Goal: Information Seeking & Learning: Learn about a topic

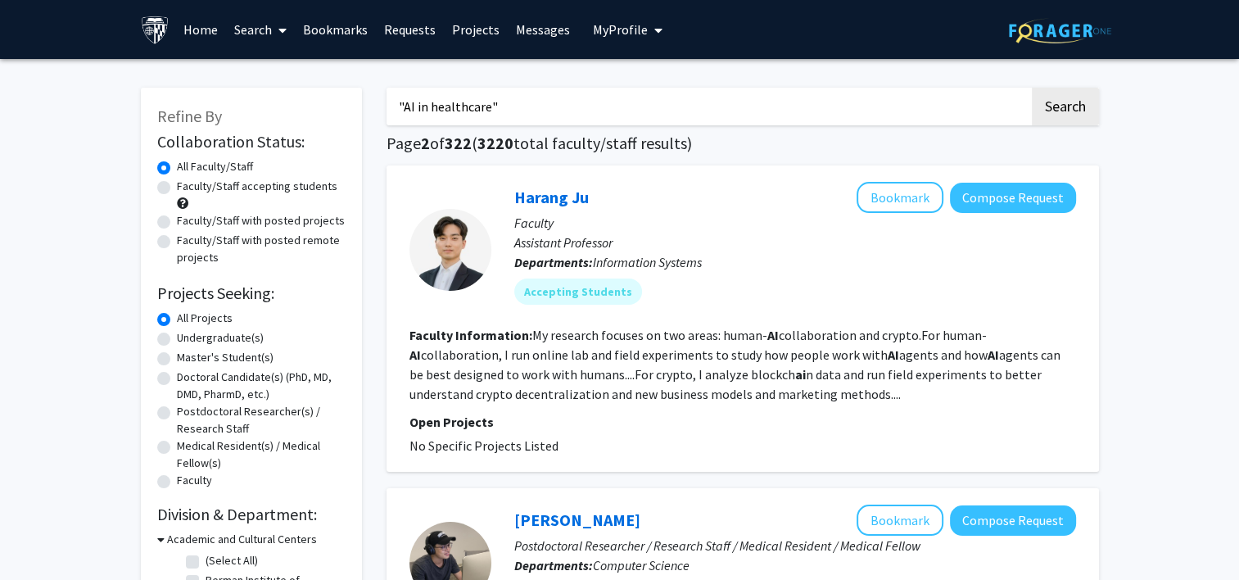
click at [615, 115] on input ""AI in healthcare"" at bounding box center [707, 107] width 643 height 38
type input """
click at [615, 105] on button "Search" at bounding box center [1065, 107] width 67 height 38
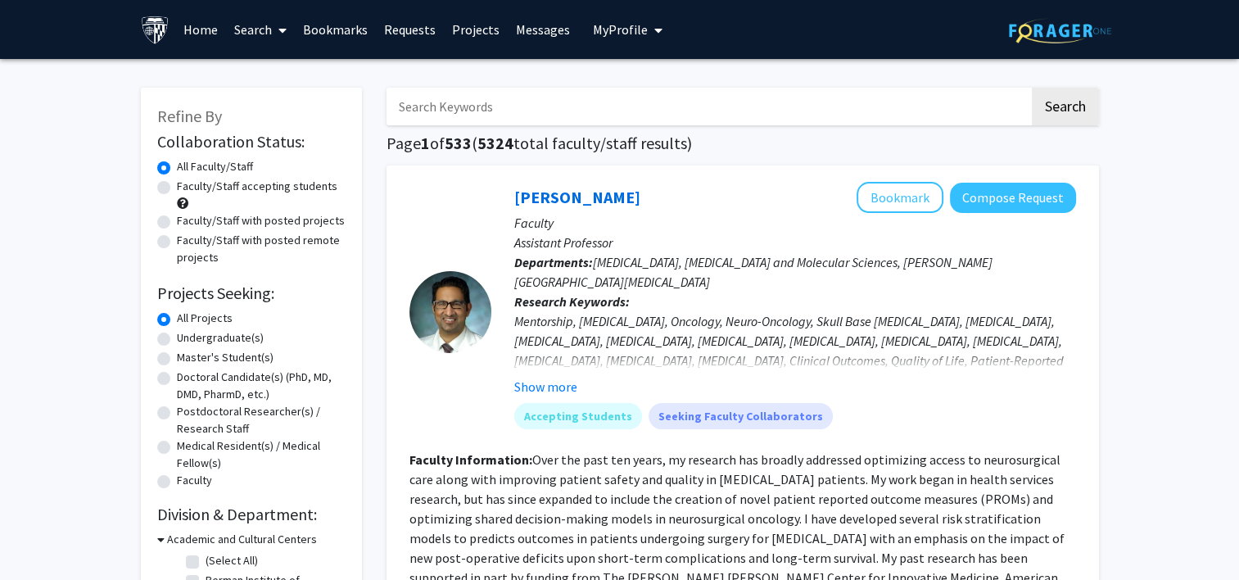
click at [177, 183] on label "Faculty/Staff accepting students" at bounding box center [257, 186] width 160 height 17
click at [177, 183] on input "Faculty/Staff accepting students" at bounding box center [182, 183] width 11 height 11
radio input "true"
click at [177, 198] on label "Faculty/Staff with posted projects" at bounding box center [261, 220] width 168 height 17
click at [177, 198] on input "Faculty/Staff with posted projects" at bounding box center [182, 217] width 11 height 11
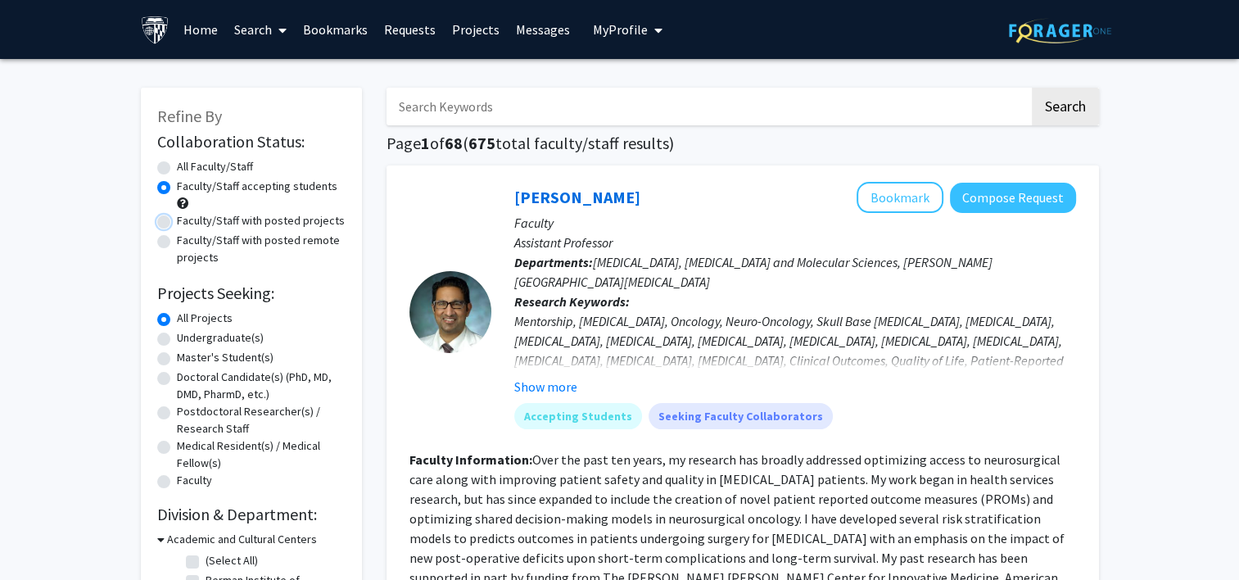
radio input "true"
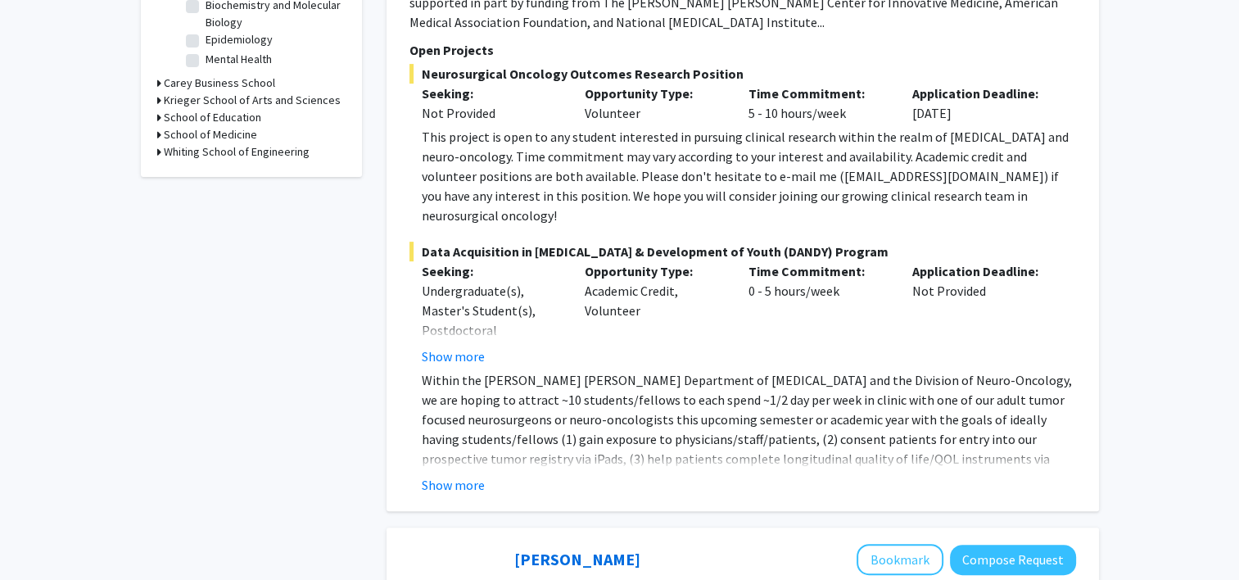
scroll to position [576, 0]
click at [455, 198] on button "Show more" at bounding box center [453, 484] width 63 height 20
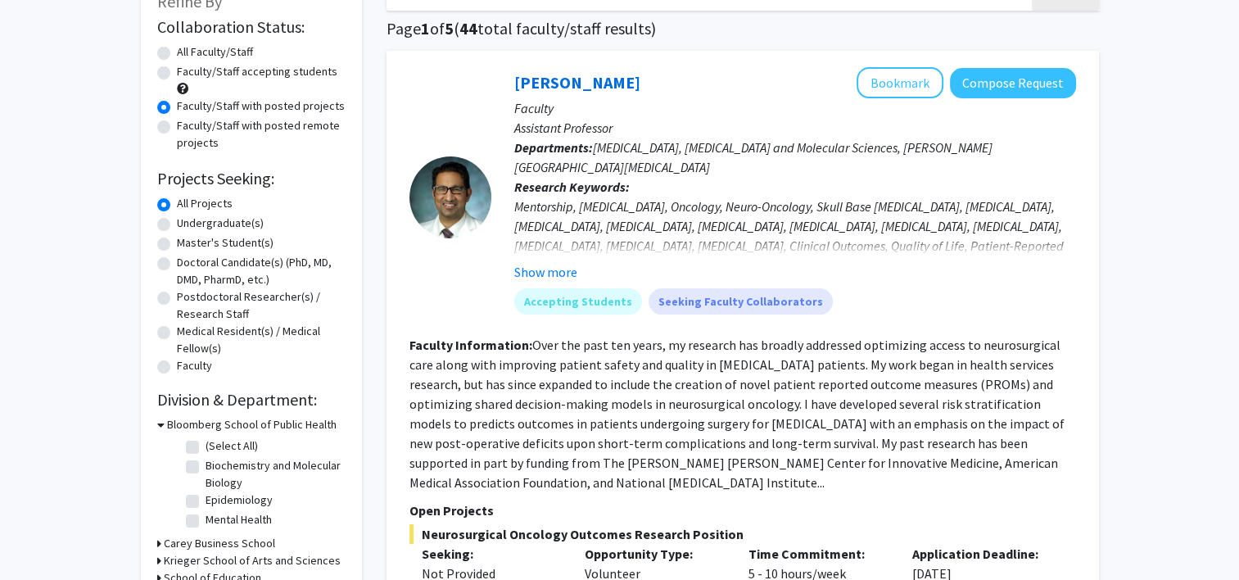
scroll to position [105, 0]
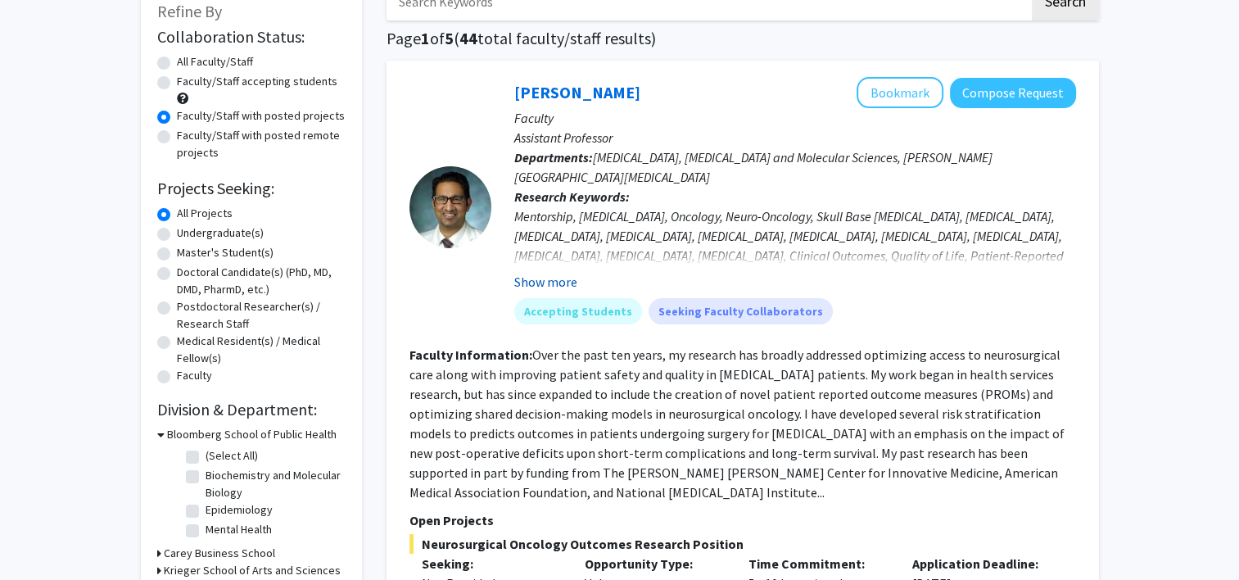
click at [521, 198] on button "Show more" at bounding box center [545, 282] width 63 height 20
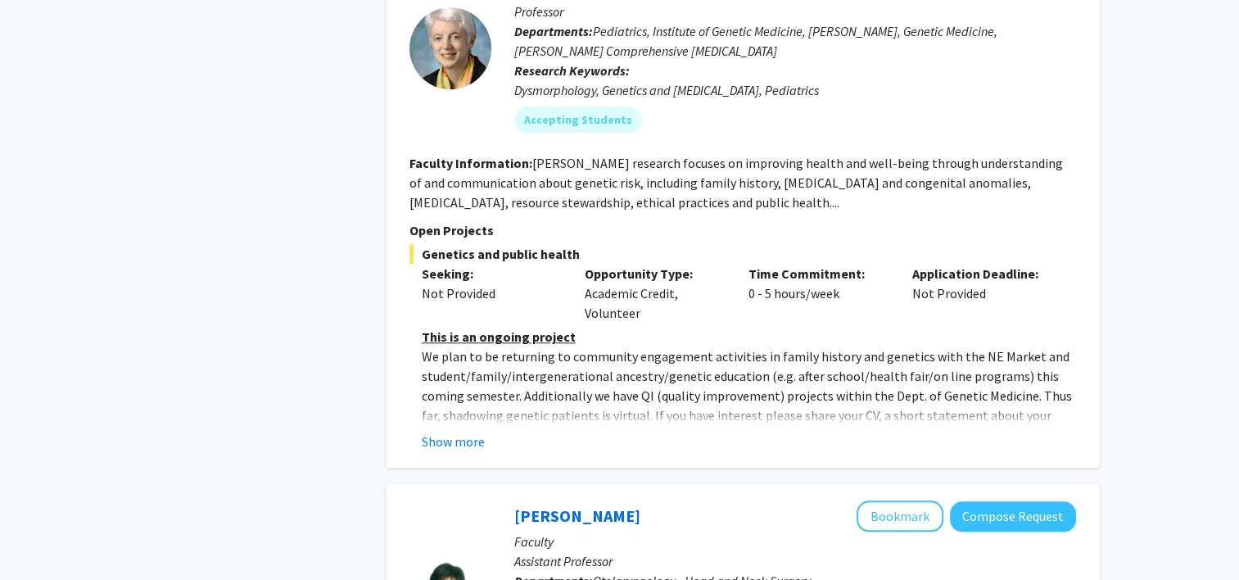
scroll to position [1425, 0]
click at [449, 198] on button "Show more" at bounding box center [453, 440] width 63 height 20
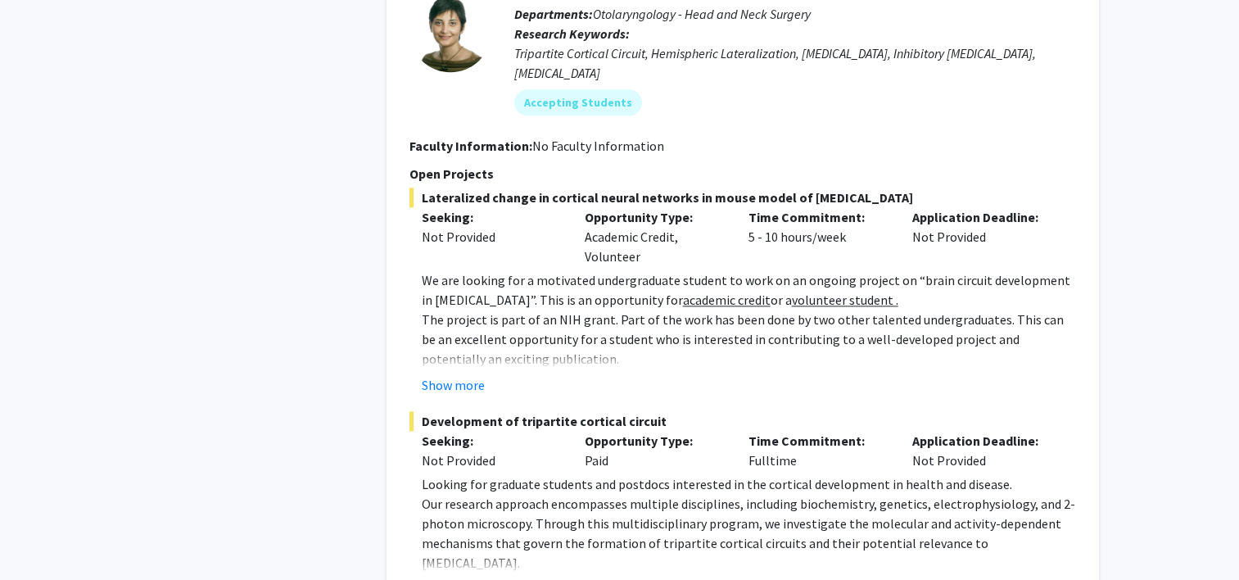
scroll to position [2031, 0]
click at [454, 198] on button "Show more" at bounding box center [453, 383] width 63 height 20
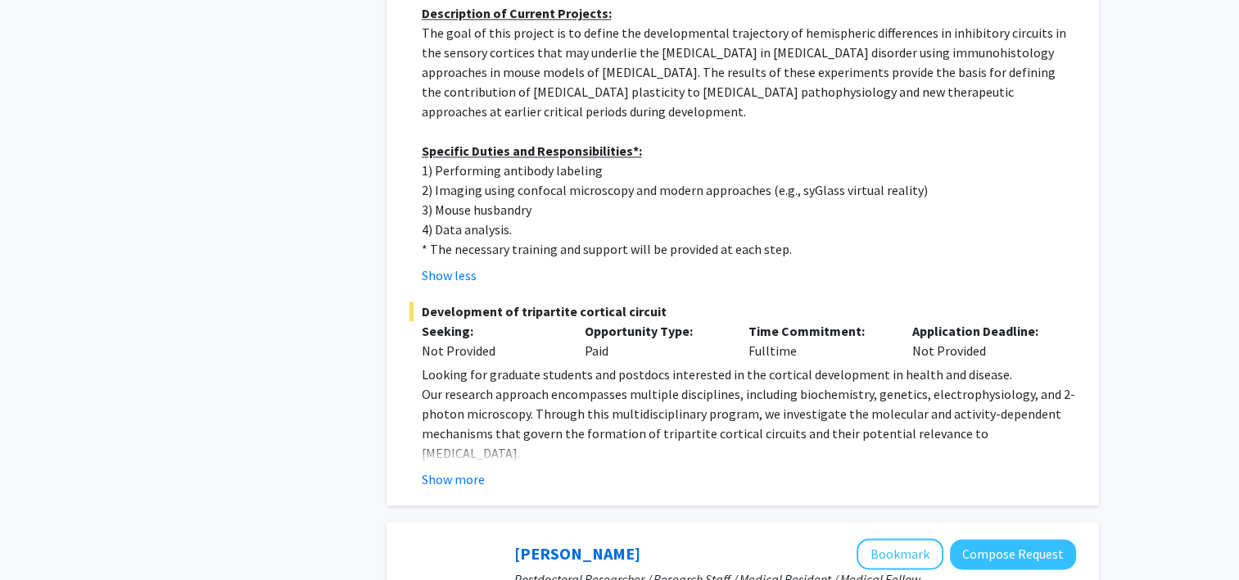
scroll to position [2415, 0]
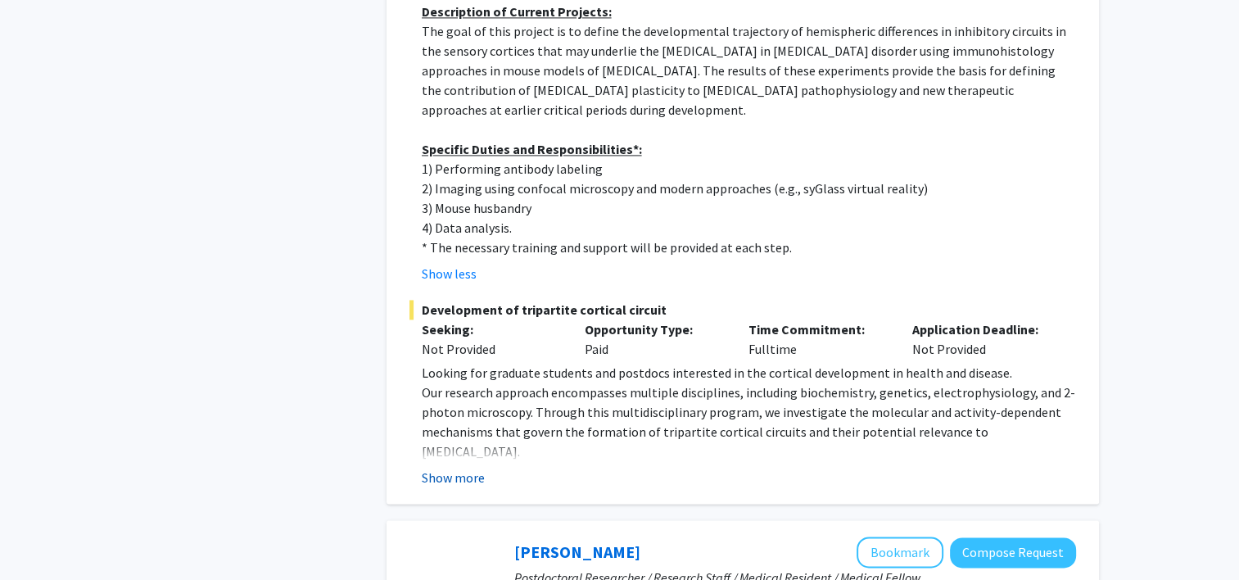
click at [467, 198] on button "Show more" at bounding box center [453, 478] width 63 height 20
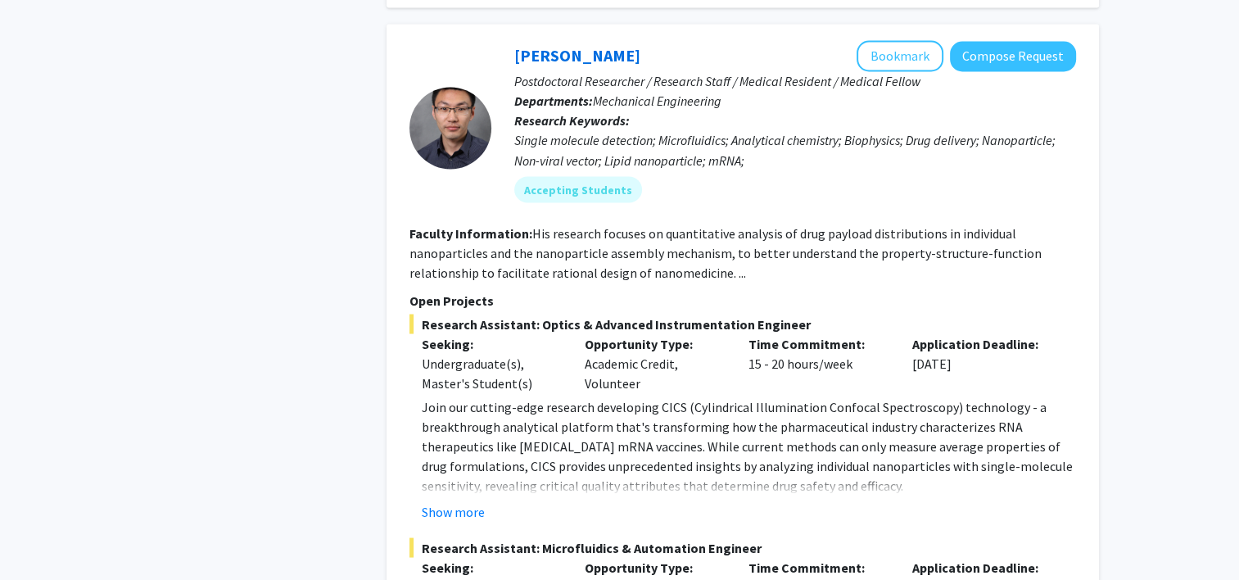
scroll to position [2954, 0]
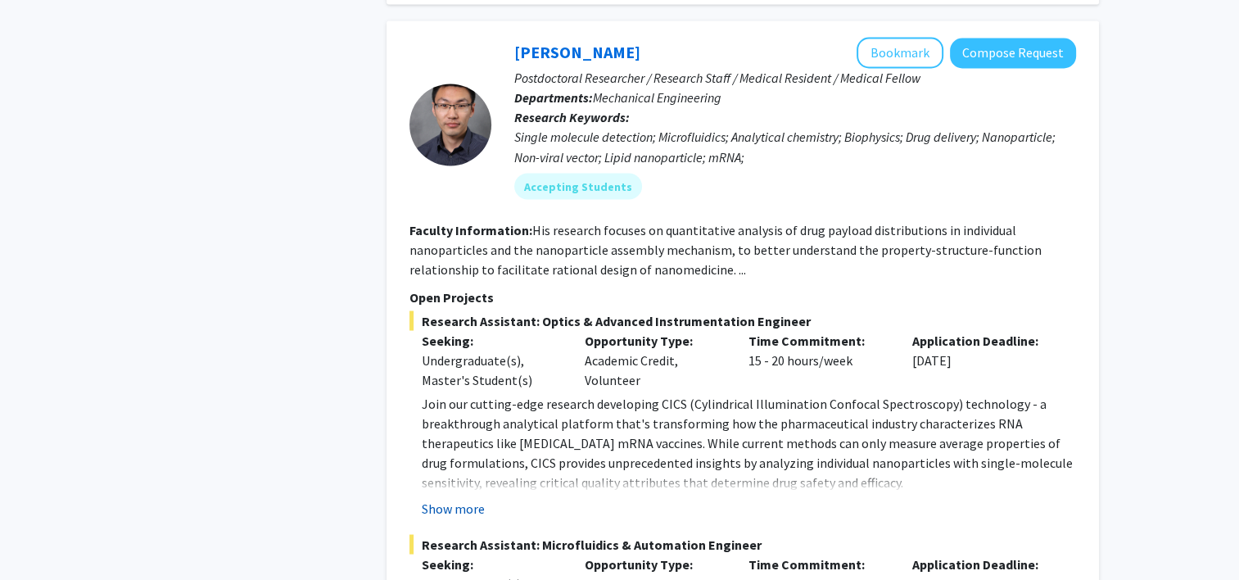
click at [462, 198] on button "Show more" at bounding box center [453, 508] width 63 height 20
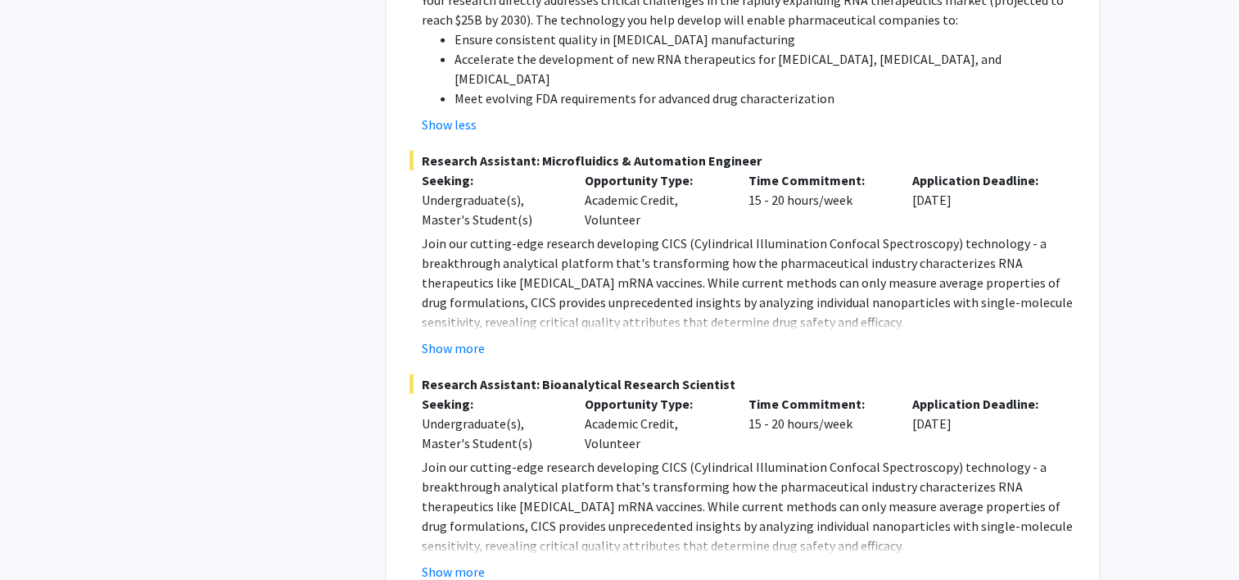
scroll to position [3889, 0]
click at [468, 198] on fg-read-more "Join our cutting-edge research developing CICS (Cylindrical Illumination Confoc…" at bounding box center [742, 517] width 666 height 124
click at [450, 198] on button "Show more" at bounding box center [453, 570] width 63 height 20
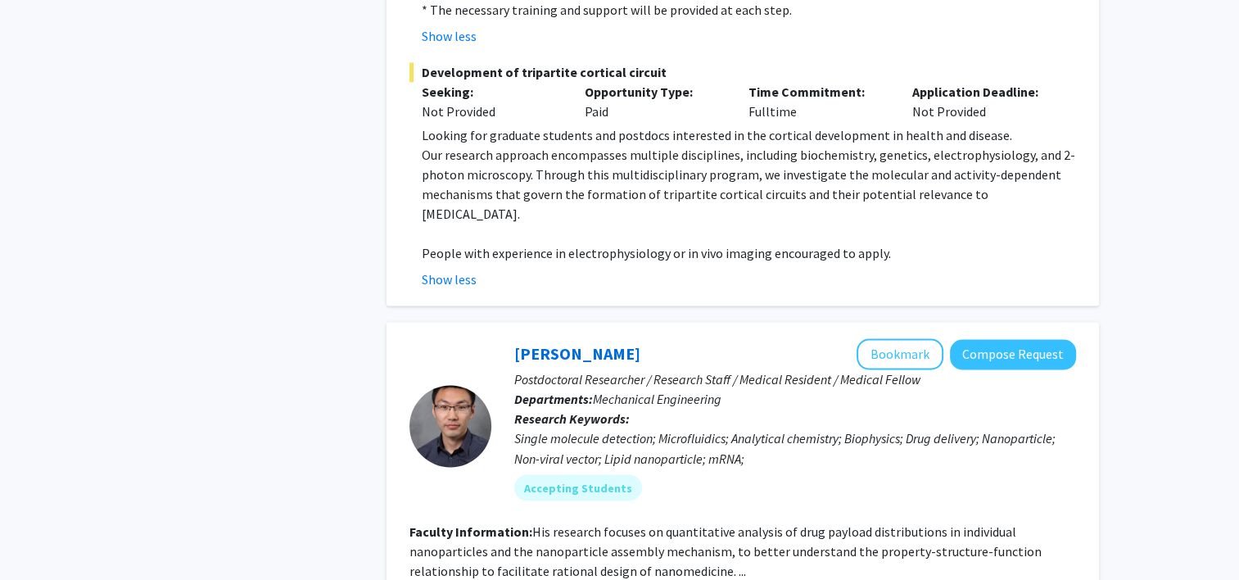
scroll to position [2656, 0]
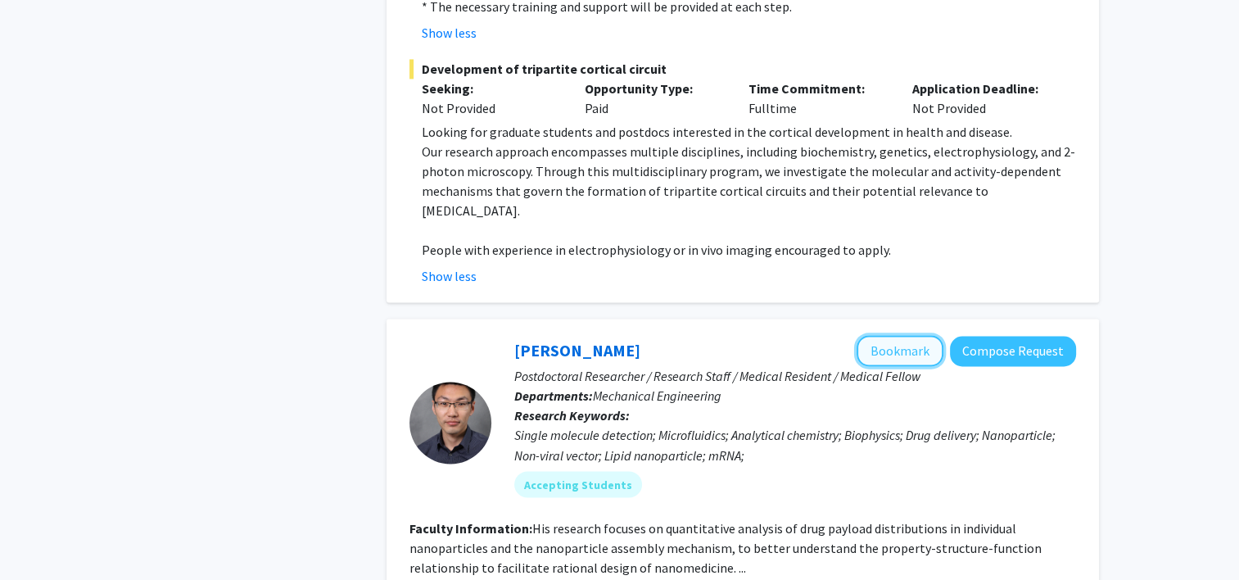
click at [615, 198] on button "Bookmark" at bounding box center [899, 350] width 87 height 31
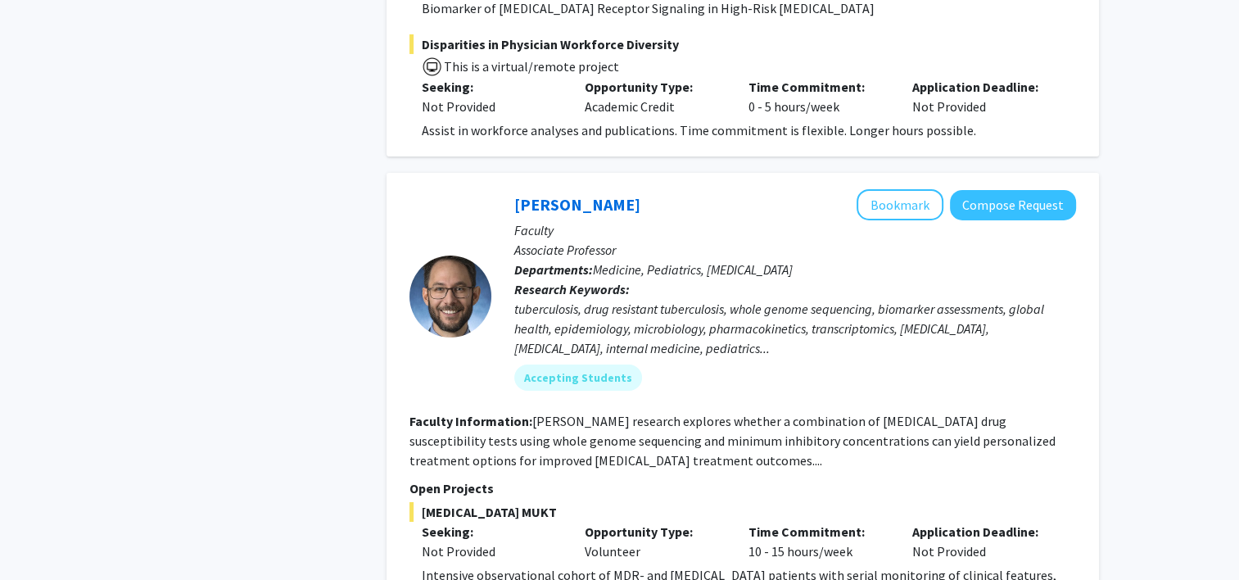
scroll to position [5649, 0]
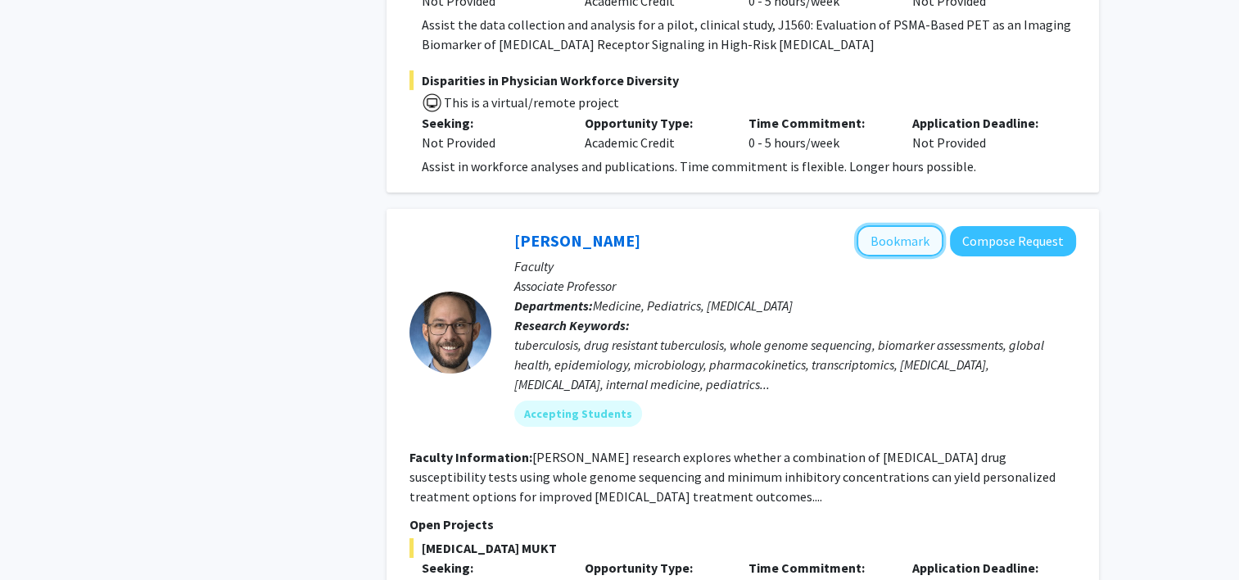
click at [615, 198] on button "Bookmark" at bounding box center [899, 240] width 87 height 31
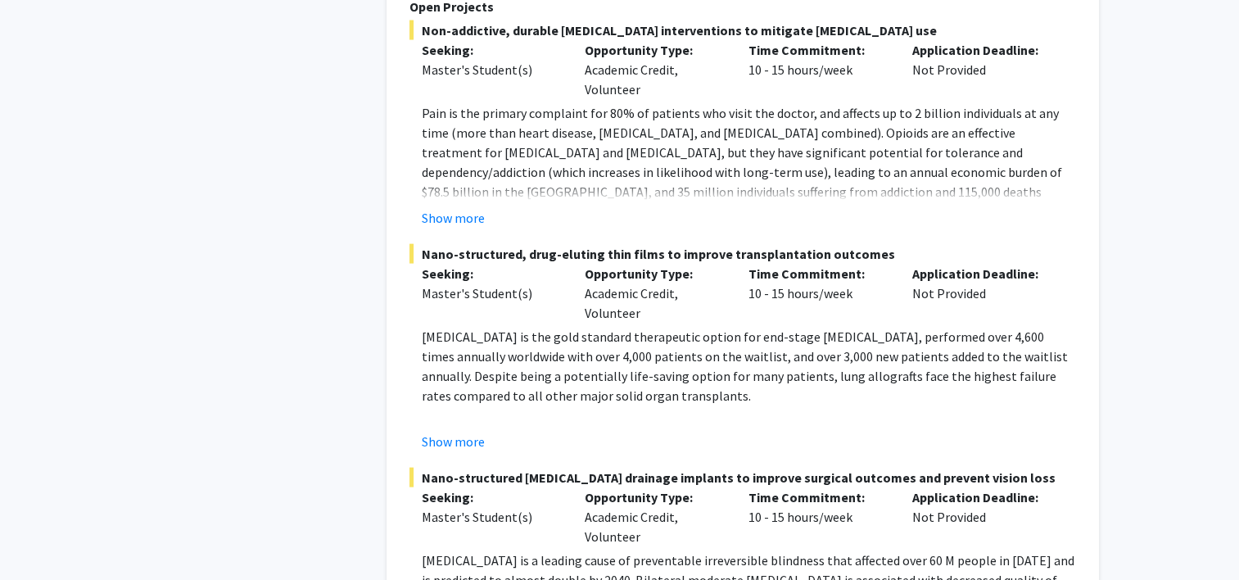
scroll to position [9622, 0]
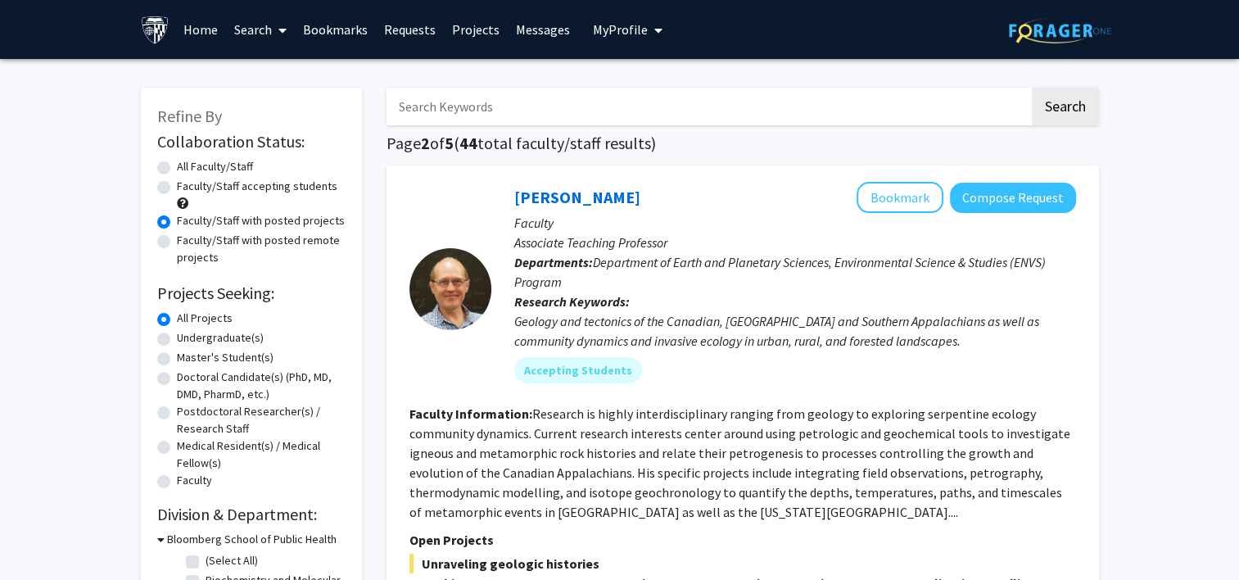
click at [521, 119] on input "Search Keywords" at bounding box center [707, 107] width 643 height 38
type input "clinical"
click at [615, 122] on button "Search" at bounding box center [1065, 107] width 67 height 38
radio input "true"
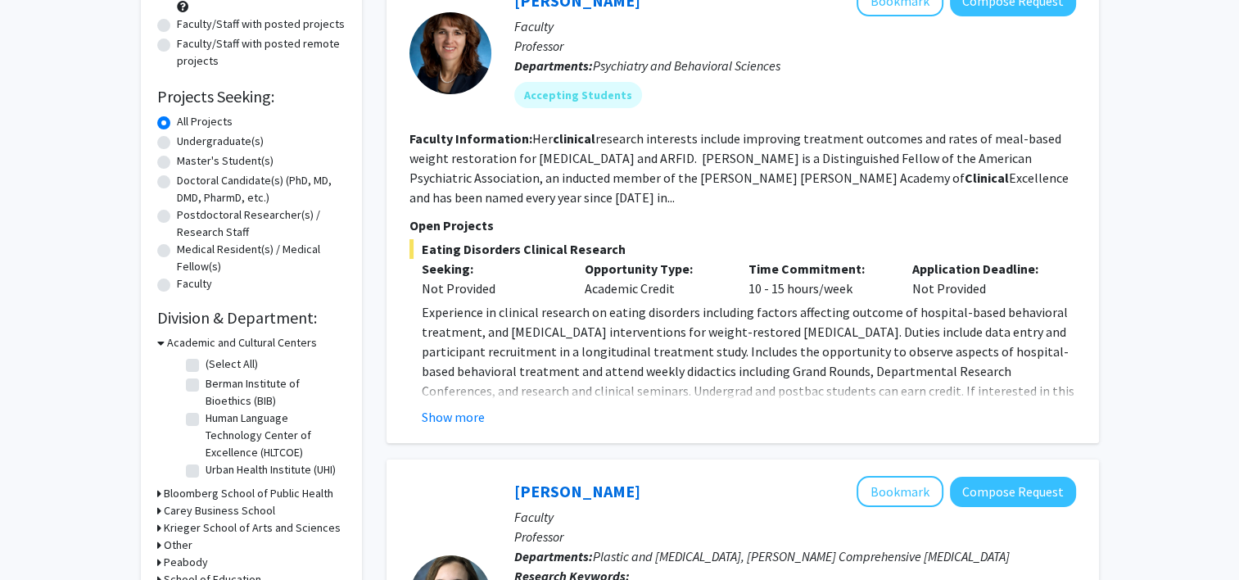
scroll to position [200, 0]
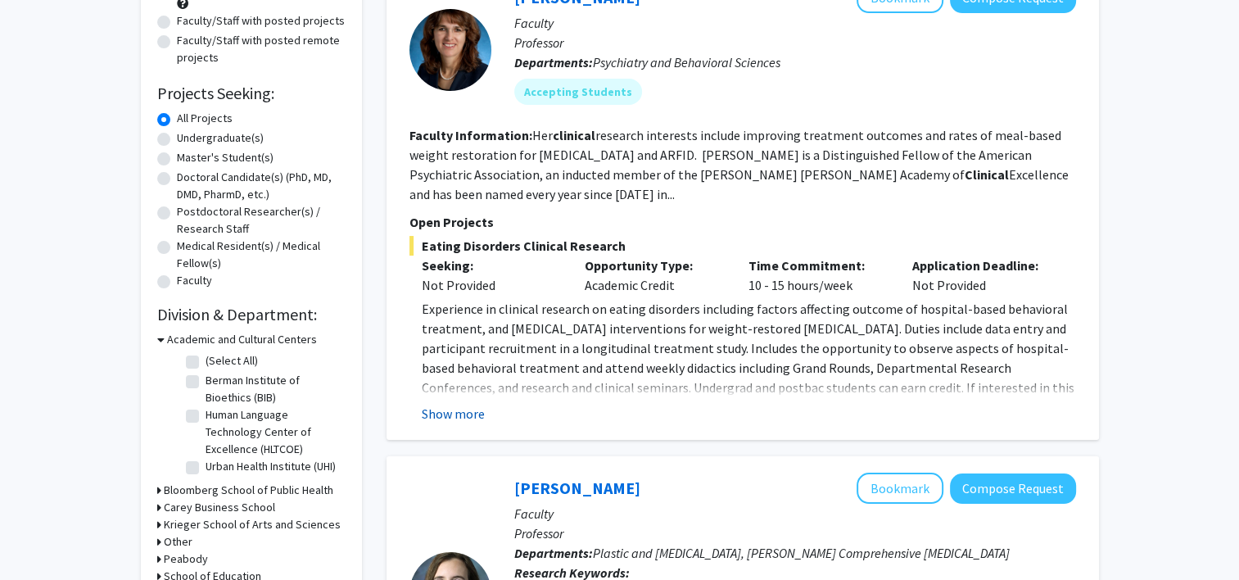
click at [449, 198] on button "Show more" at bounding box center [453, 414] width 63 height 20
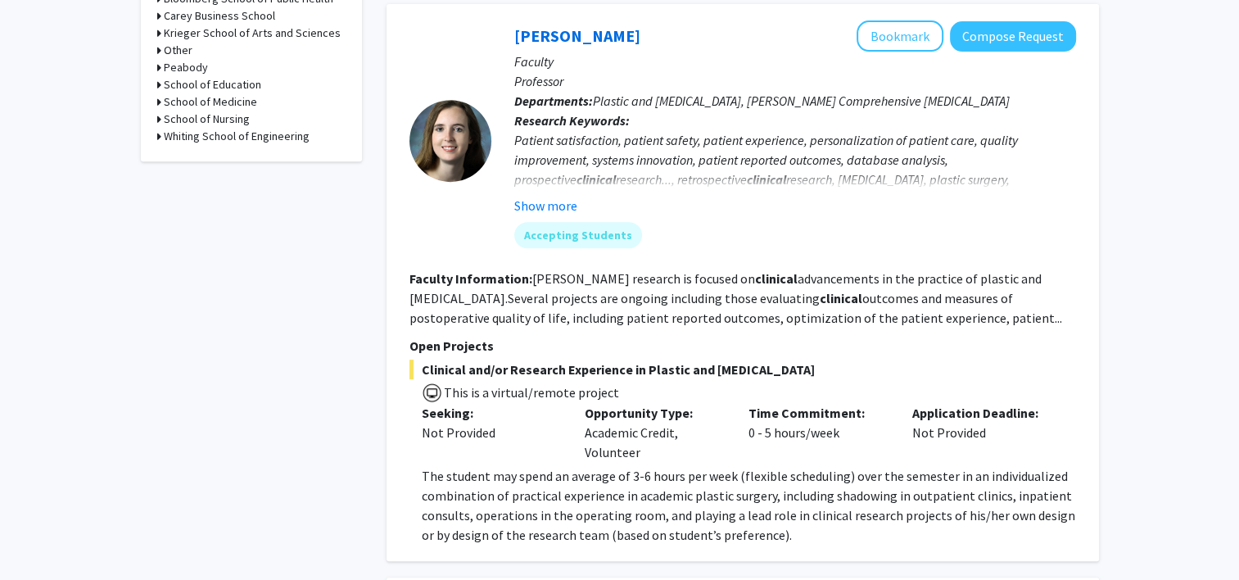
scroll to position [670, 0]
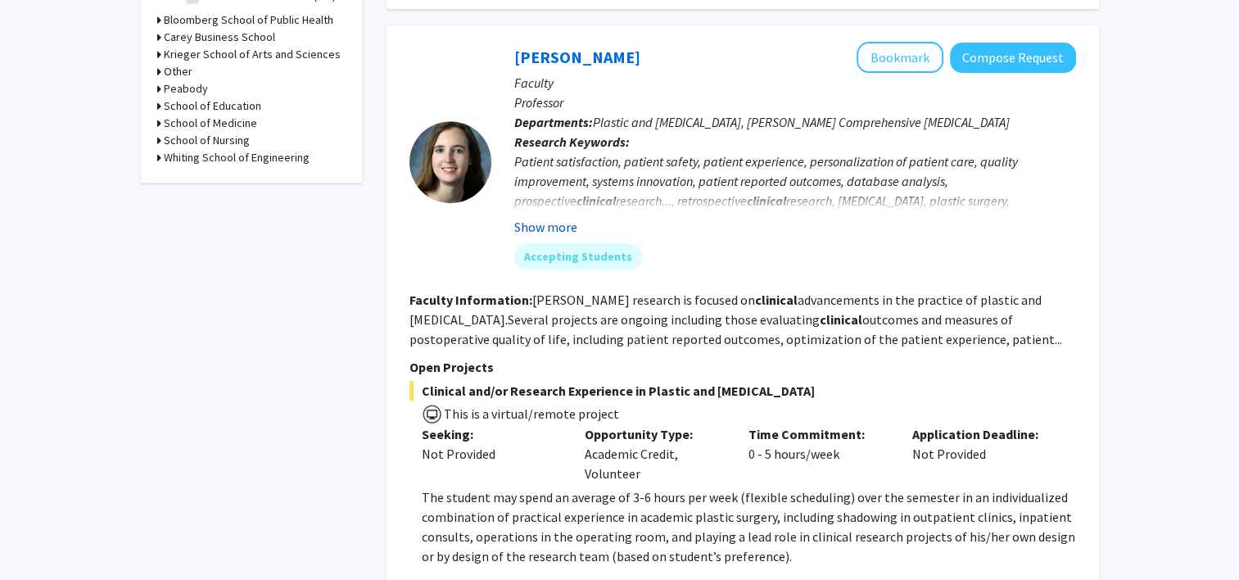
click at [563, 198] on button "Show more" at bounding box center [545, 227] width 63 height 20
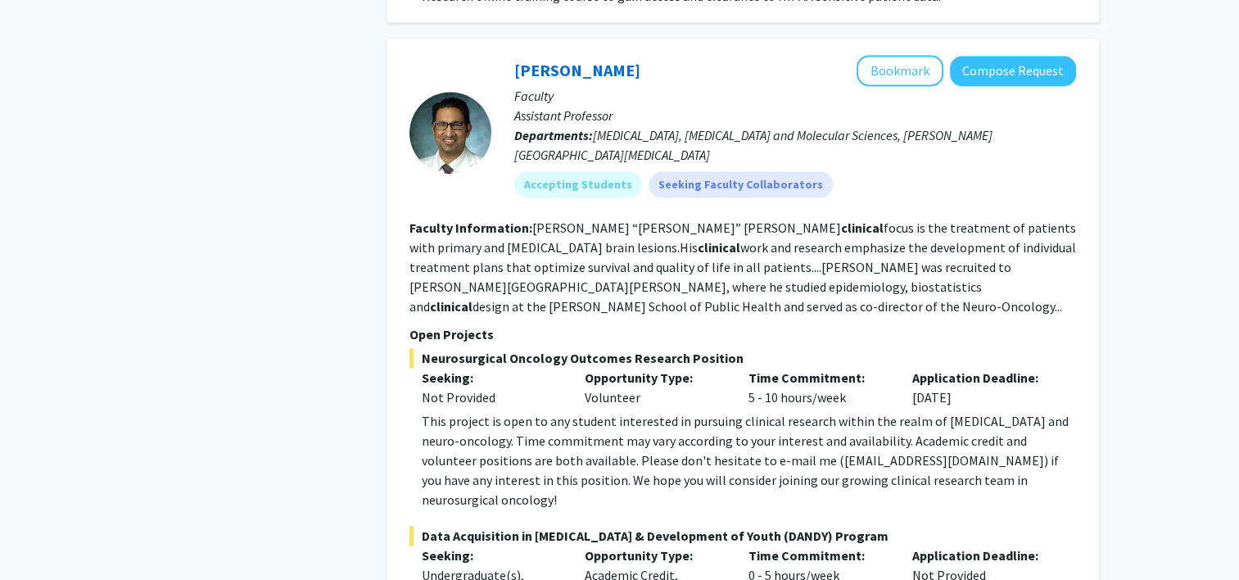
scroll to position [2379, 0]
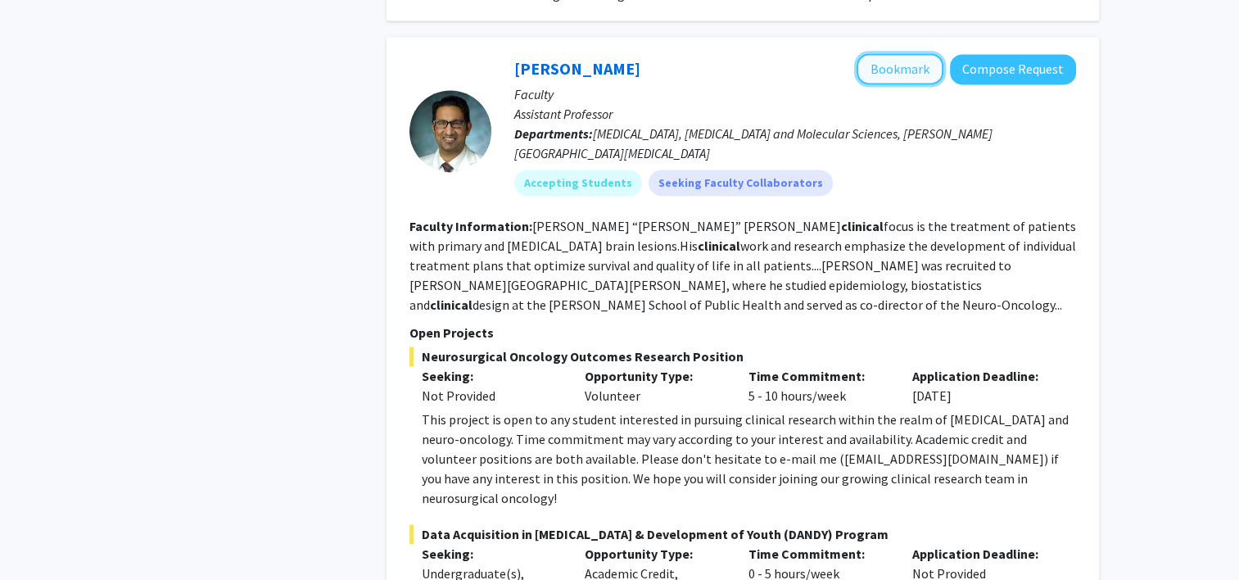
click at [615, 53] on button "Bookmark" at bounding box center [899, 68] width 87 height 31
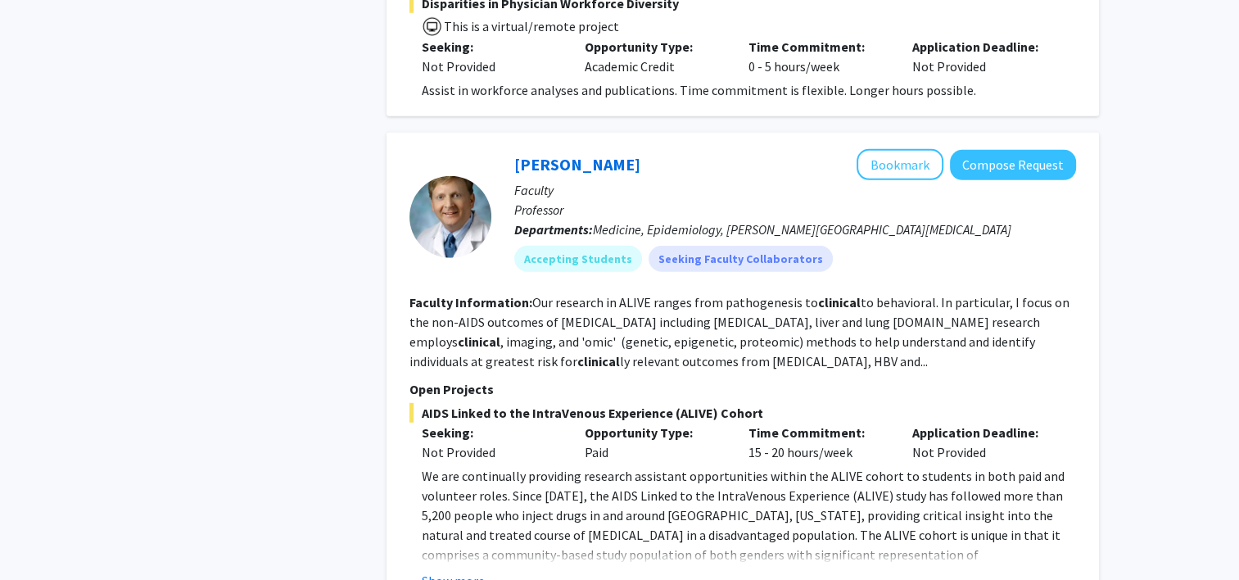
scroll to position [4693, 0]
click at [461, 198] on fg-read-more "We are continually providing research assistant opportunities within the ALIVE …" at bounding box center [742, 528] width 666 height 124
click at [462, 198] on button "Show more" at bounding box center [453, 581] width 63 height 20
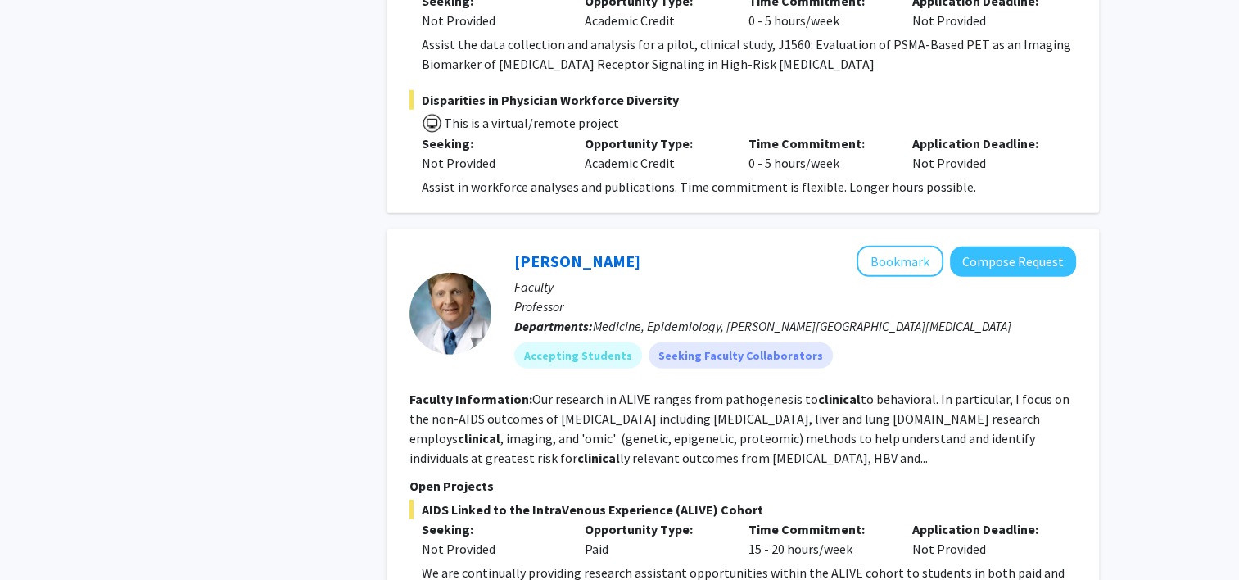
scroll to position [4585, 0]
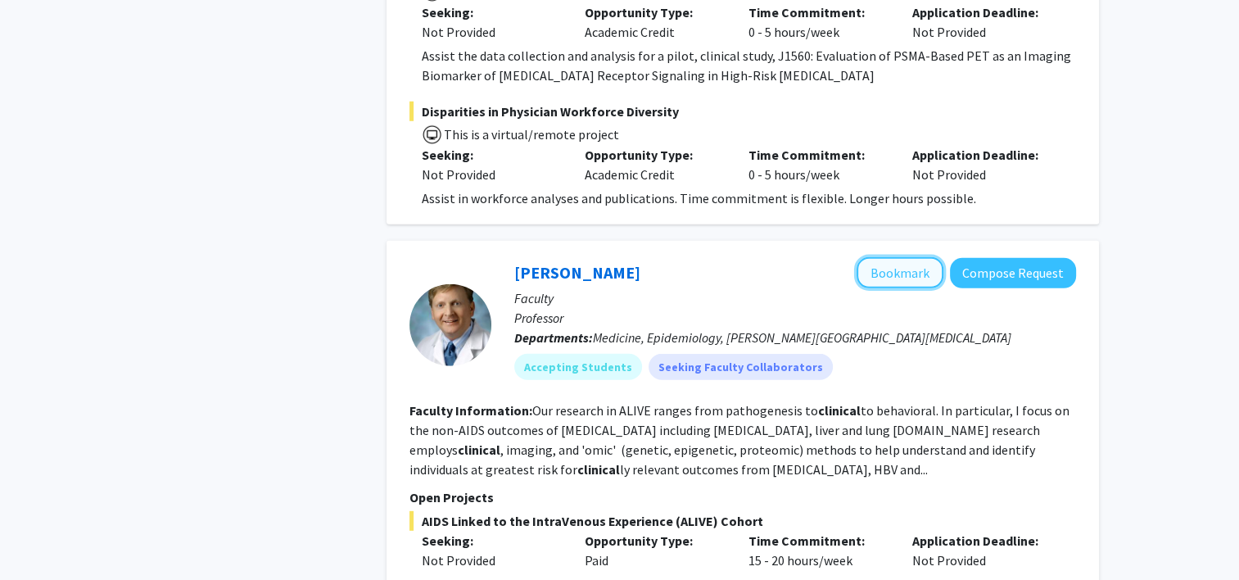
click at [615, 198] on button "Bookmark" at bounding box center [899, 272] width 87 height 31
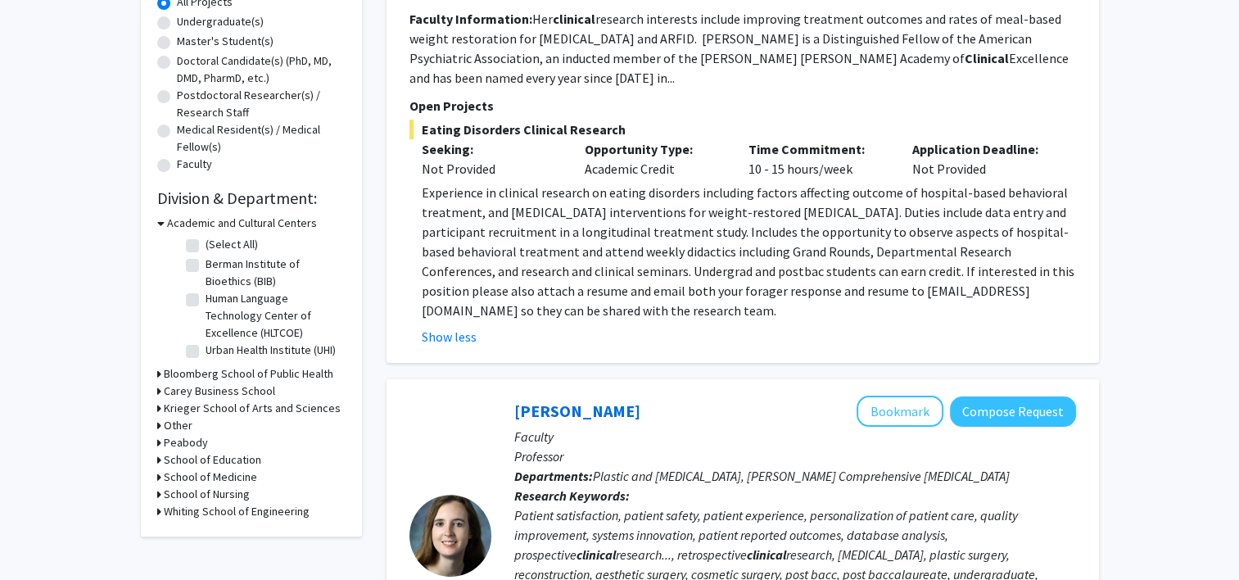
scroll to position [317, 0]
click at [161, 198] on div "Krieger School of Arts and Sciences" at bounding box center [251, 407] width 188 height 17
click at [158, 198] on icon at bounding box center [159, 407] width 4 height 17
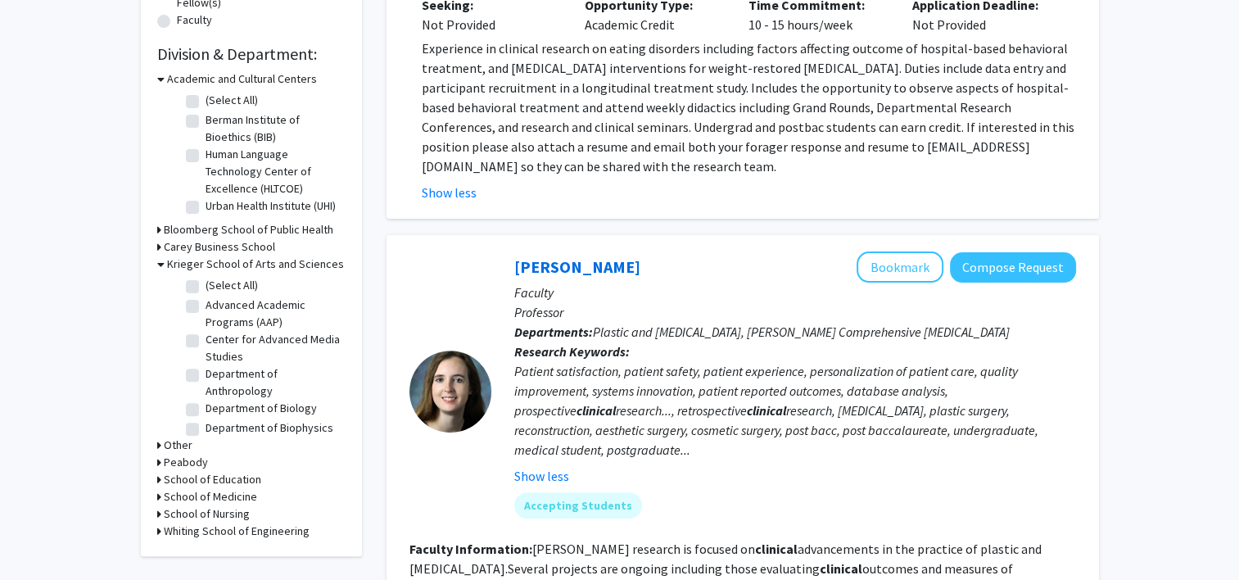
scroll to position [454, 0]
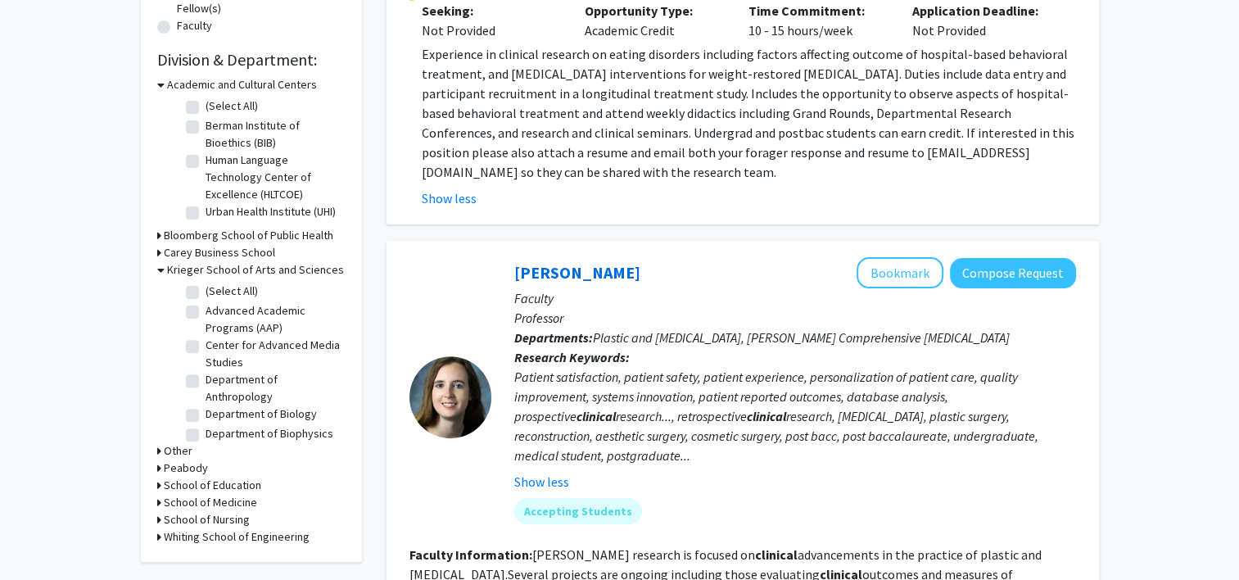
click at [157, 198] on icon at bounding box center [159, 502] width 4 height 17
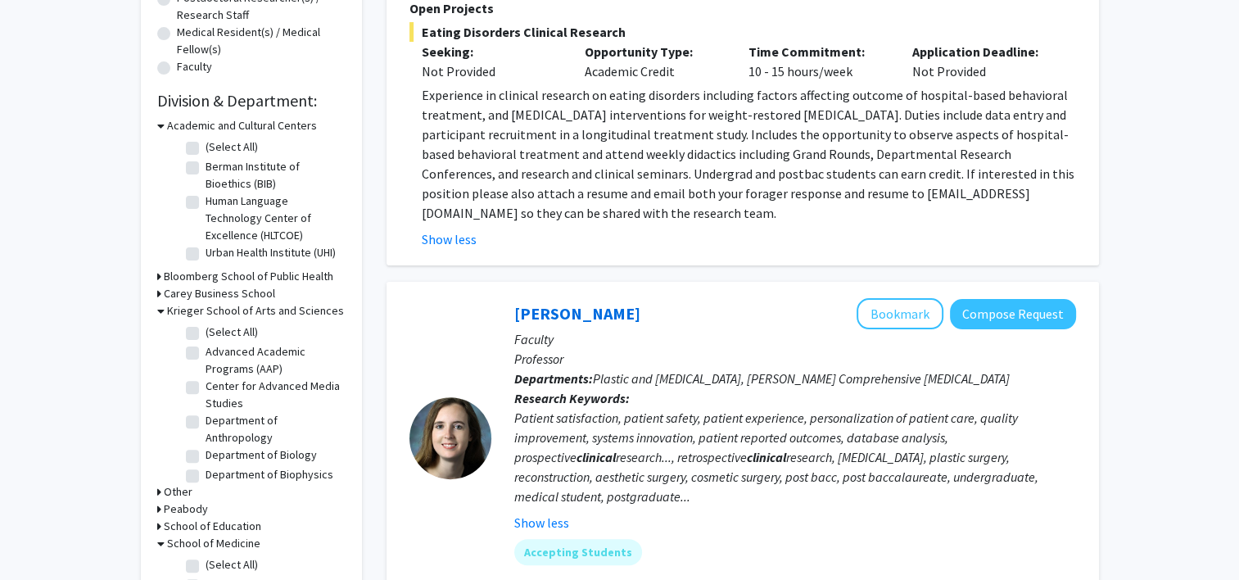
scroll to position [428, 0]
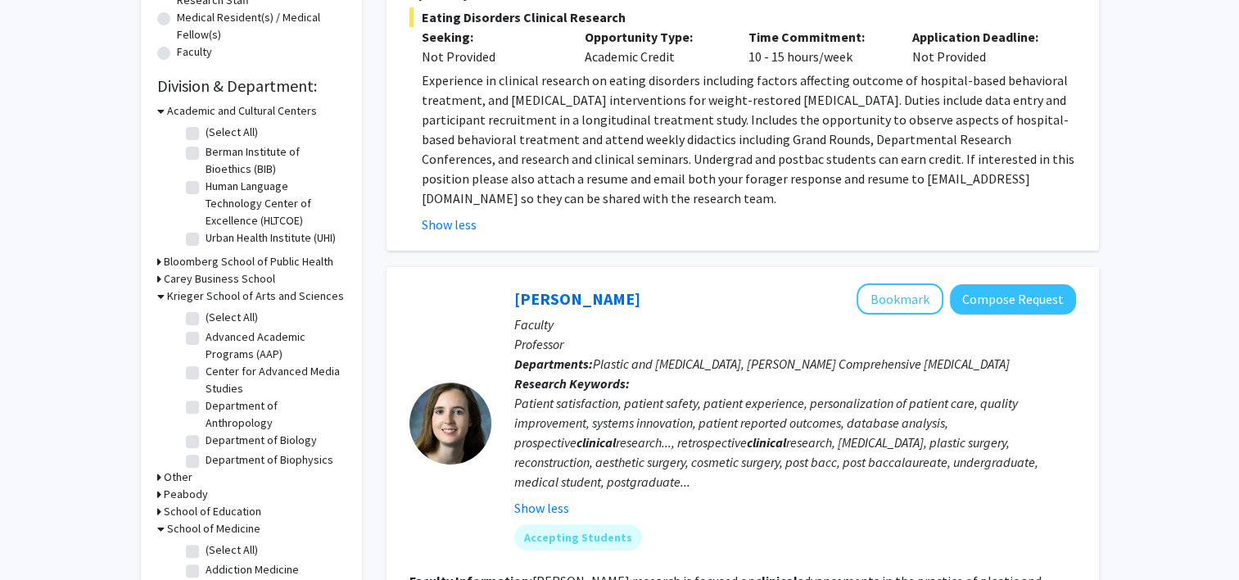
click at [162, 198] on div "Bloomberg School of Public Health" at bounding box center [251, 261] width 188 height 17
click at [154, 198] on div "Refine By Collaboration Status: Collaboration Status All Faculty/Staff Collabor…" at bounding box center [251, 205] width 221 height 1092
click at [160, 198] on div "Bloomberg School of Public Health" at bounding box center [251, 261] width 188 height 17
click at [156, 198] on div "Refine By Collaboration Status: Collaboration Status All Faculty/Staff Collabor…" at bounding box center [251, 205] width 221 height 1092
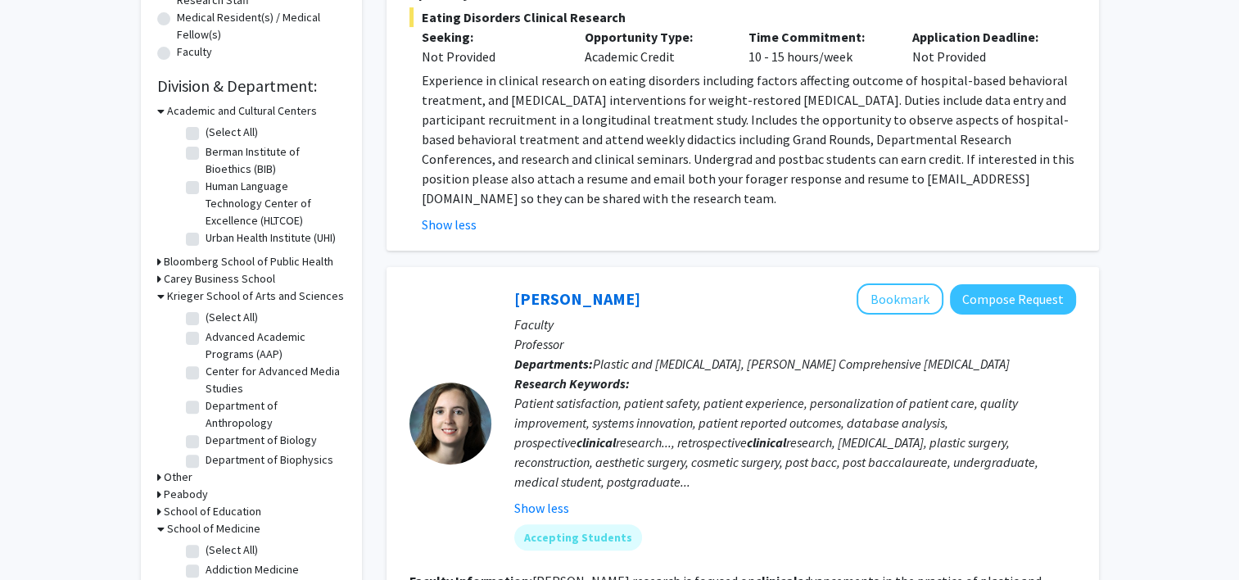
click at [158, 198] on icon at bounding box center [159, 261] width 4 height 17
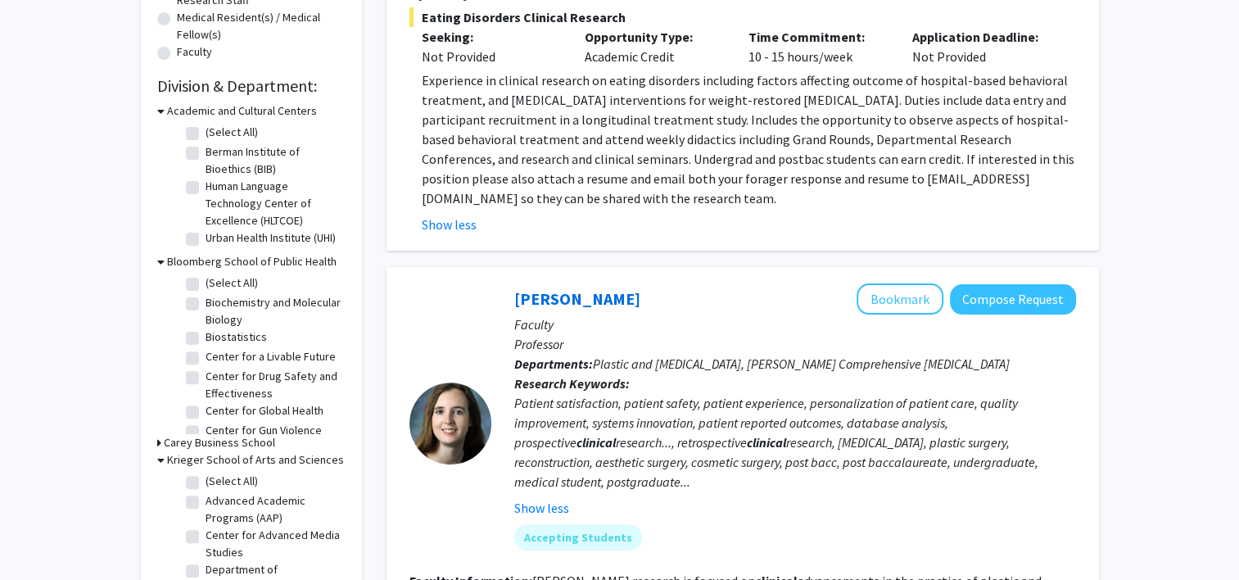
click at [206, 198] on label "Biostatistics" at bounding box center [236, 336] width 61 height 17
click at [206, 198] on input "Biostatistics" at bounding box center [211, 333] width 11 height 11
checkbox input "true"
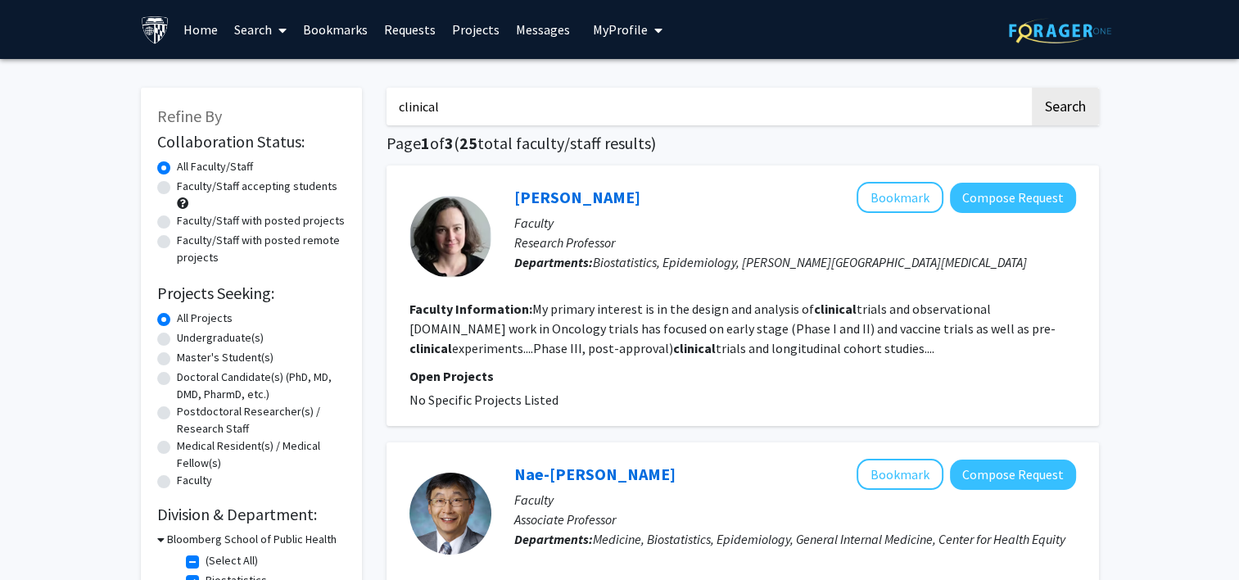
click at [472, 111] on input "clinical" at bounding box center [707, 107] width 643 height 38
type input "c"
click at [615, 97] on button "Search" at bounding box center [1065, 107] width 67 height 38
checkbox input "false"
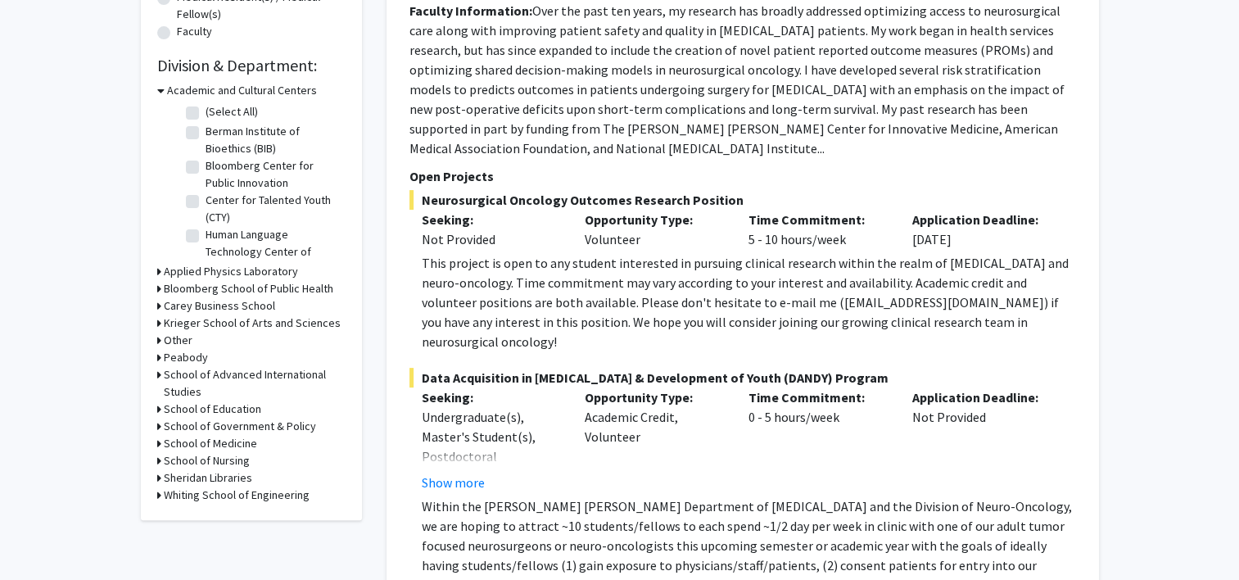
scroll to position [409, 0]
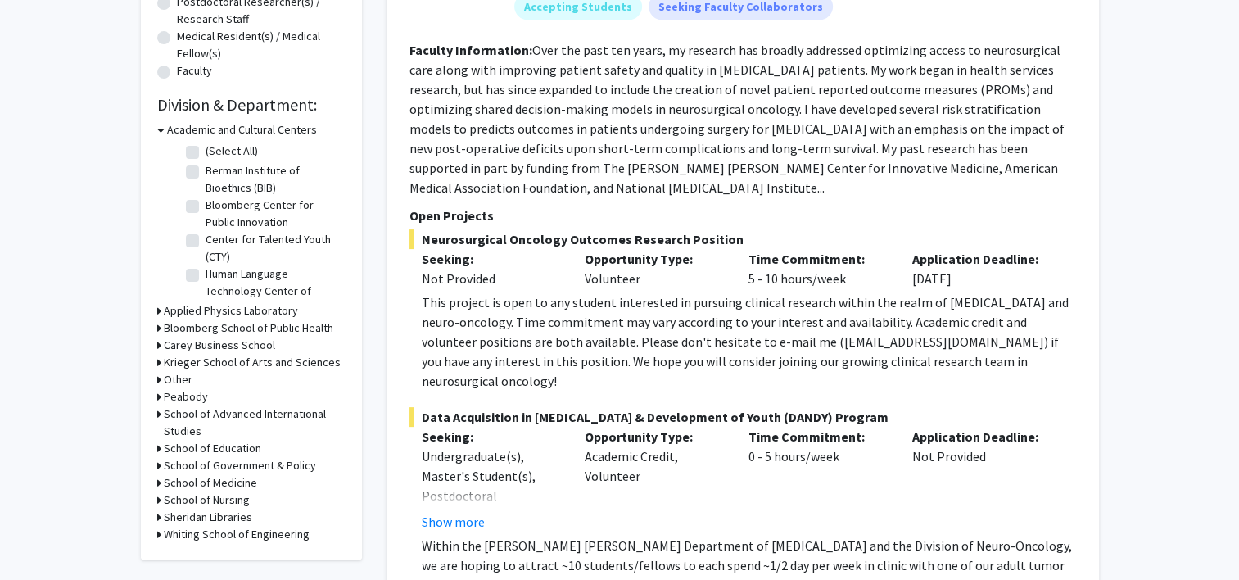
click at [160, 198] on div "Applied Physics Laboratory" at bounding box center [251, 310] width 188 height 17
click at [157, 198] on icon at bounding box center [159, 310] width 4 height 17
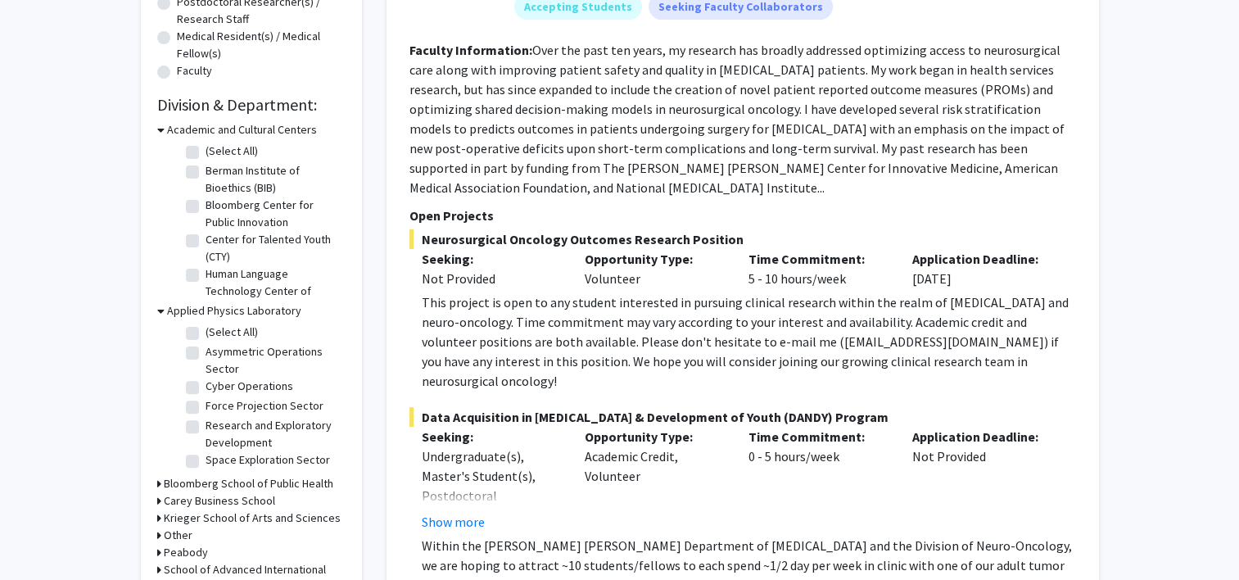
click at [157, 198] on icon at bounding box center [160, 310] width 7 height 17
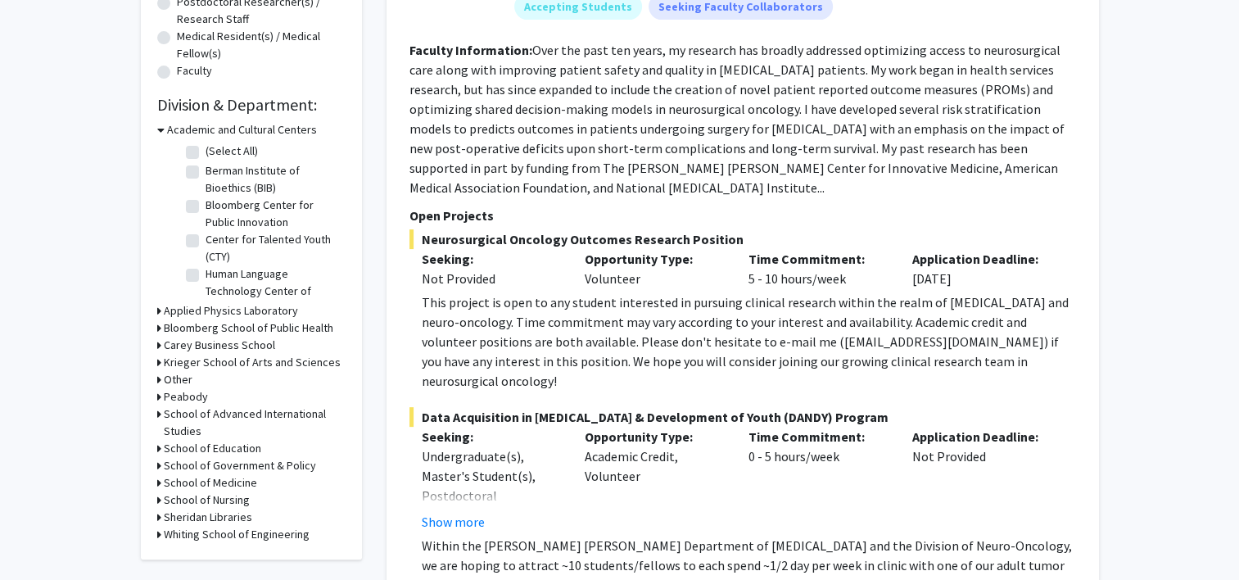
click at [159, 198] on icon at bounding box center [159, 327] width 4 height 17
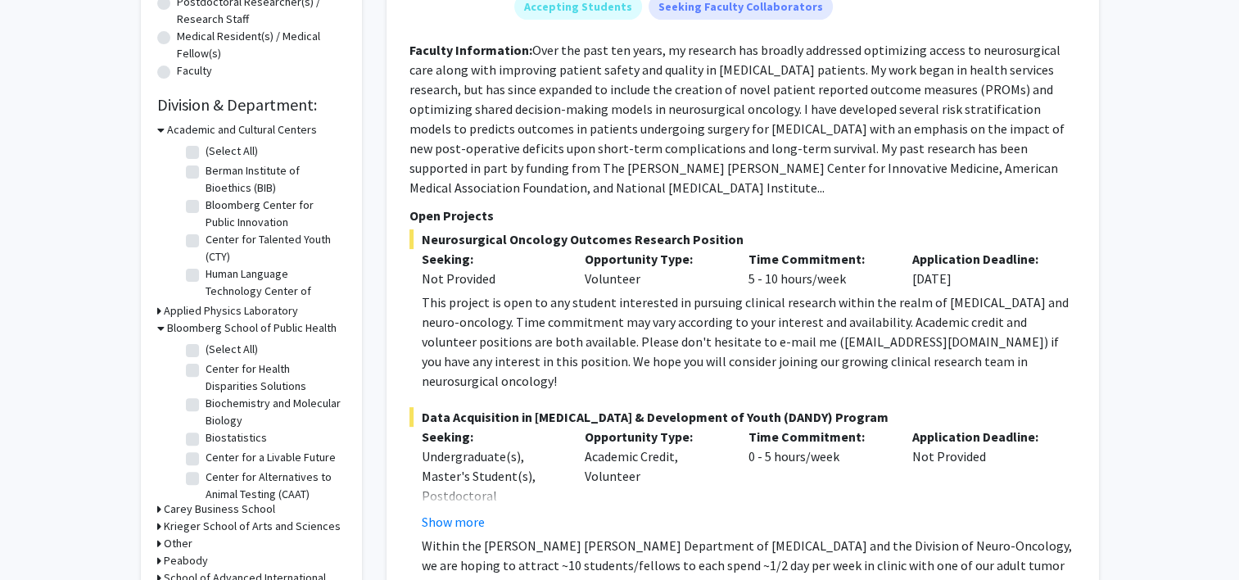
click at [206, 198] on label "Biostatistics" at bounding box center [236, 437] width 61 height 17
click at [206, 198] on input "Biostatistics" at bounding box center [211, 434] width 11 height 11
checkbox input "true"
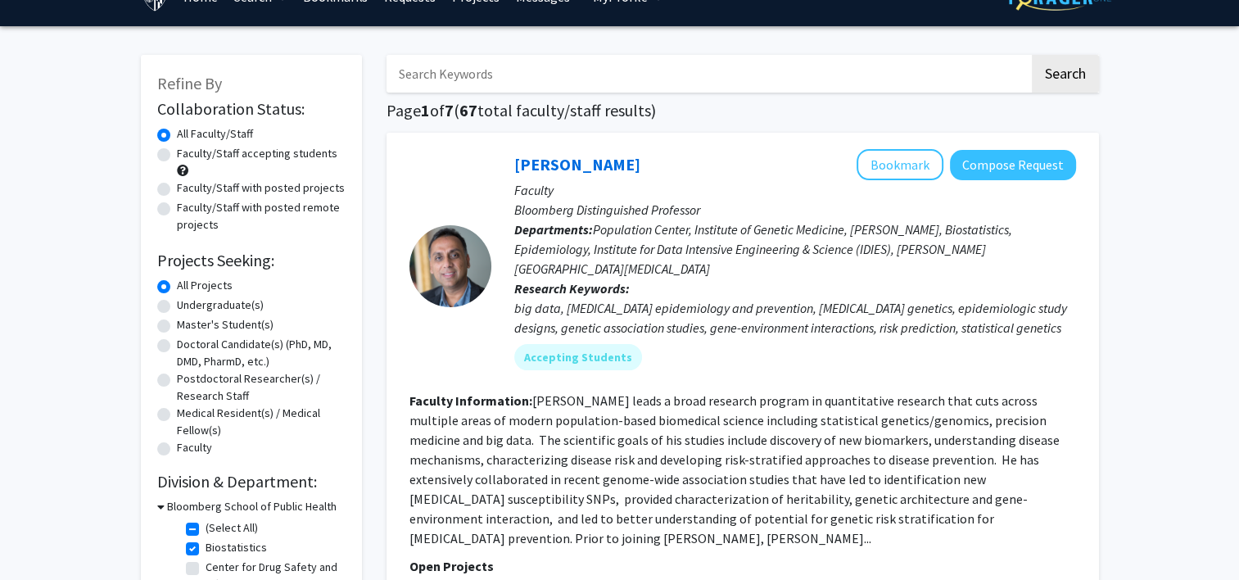
scroll to position [32, 0]
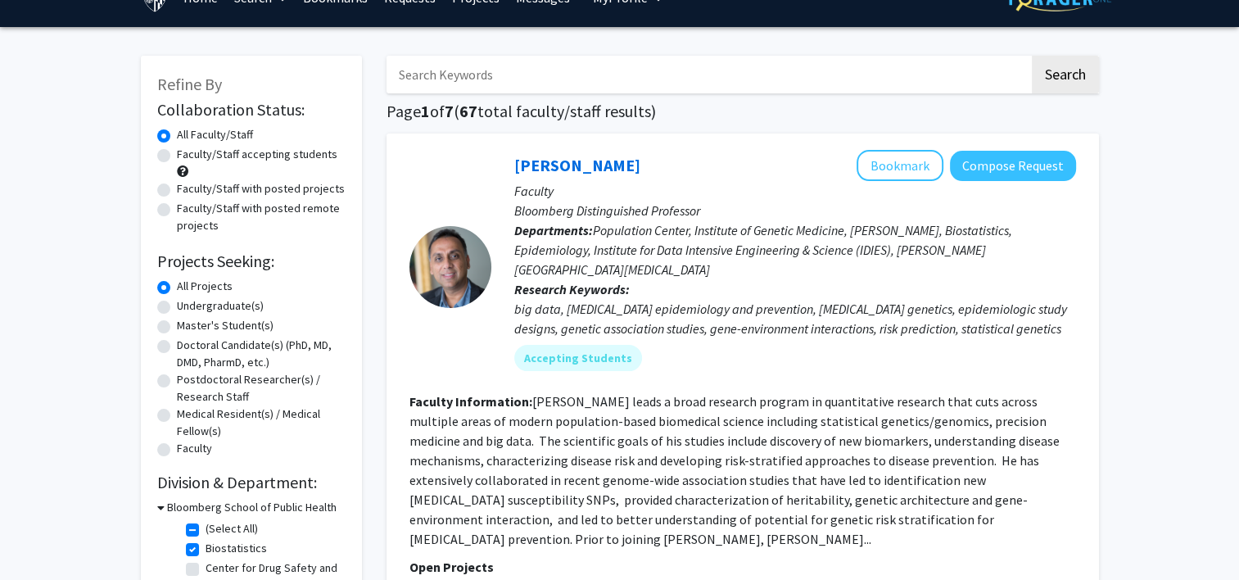
click at [177, 190] on label "Faculty/Staff with posted projects" at bounding box center [261, 188] width 168 height 17
click at [177, 190] on input "Faculty/Staff with posted projects" at bounding box center [182, 185] width 11 height 11
radio input "true"
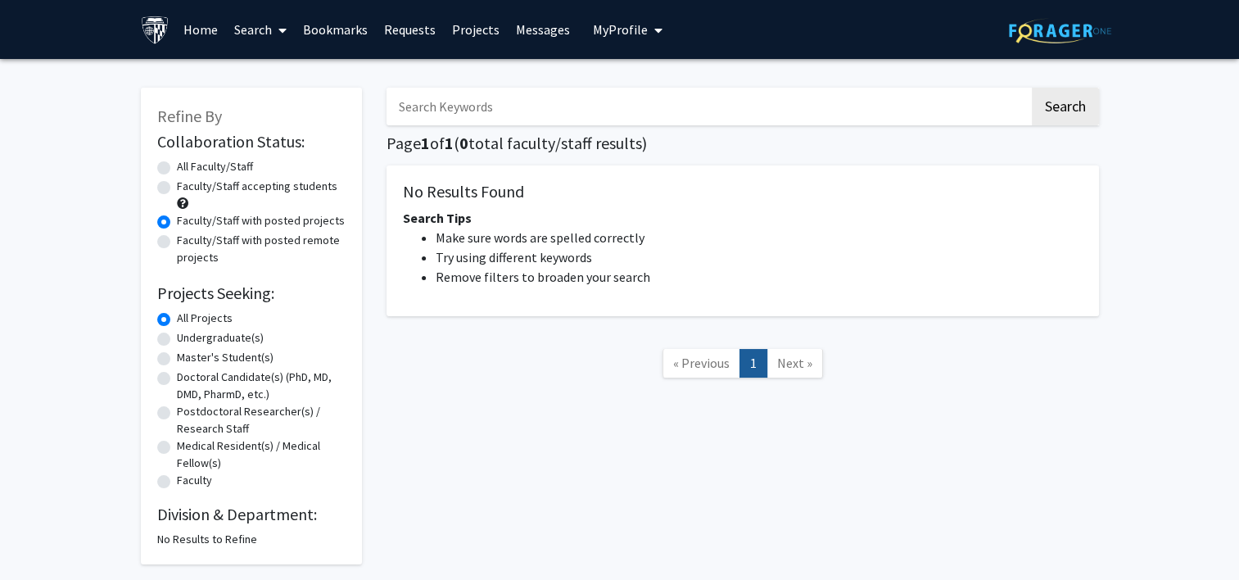
click at [177, 181] on label "Faculty/Staff accepting students" at bounding box center [257, 186] width 160 height 17
click at [177, 181] on input "Faculty/Staff accepting students" at bounding box center [182, 183] width 11 height 11
radio input "true"
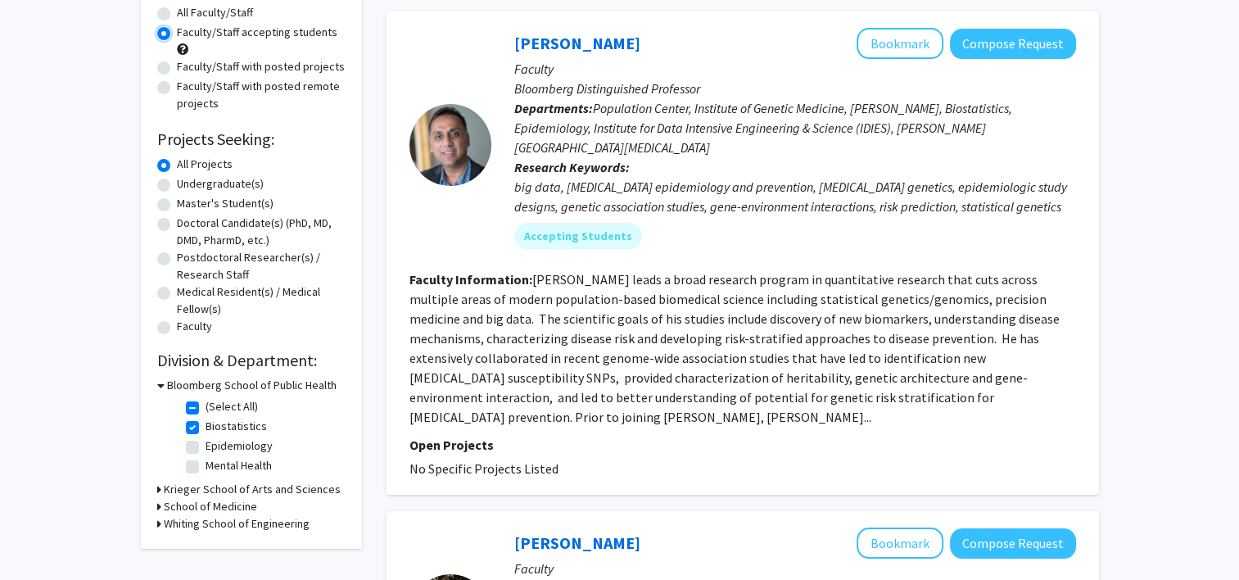
scroll to position [157, 0]
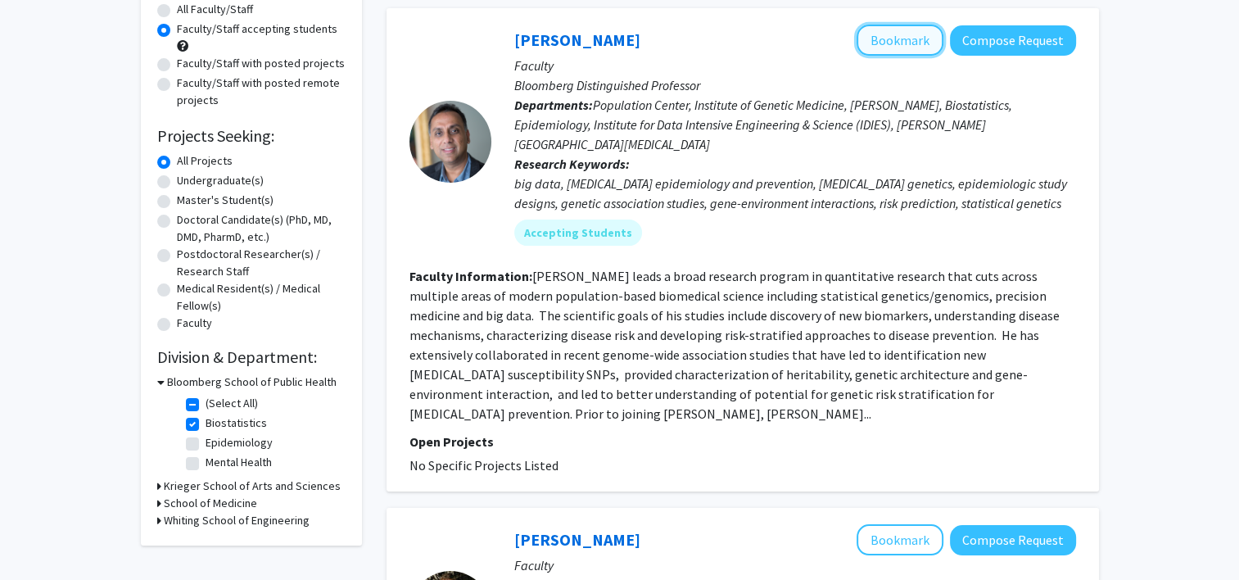
click at [615, 43] on button "Bookmark" at bounding box center [899, 40] width 87 height 31
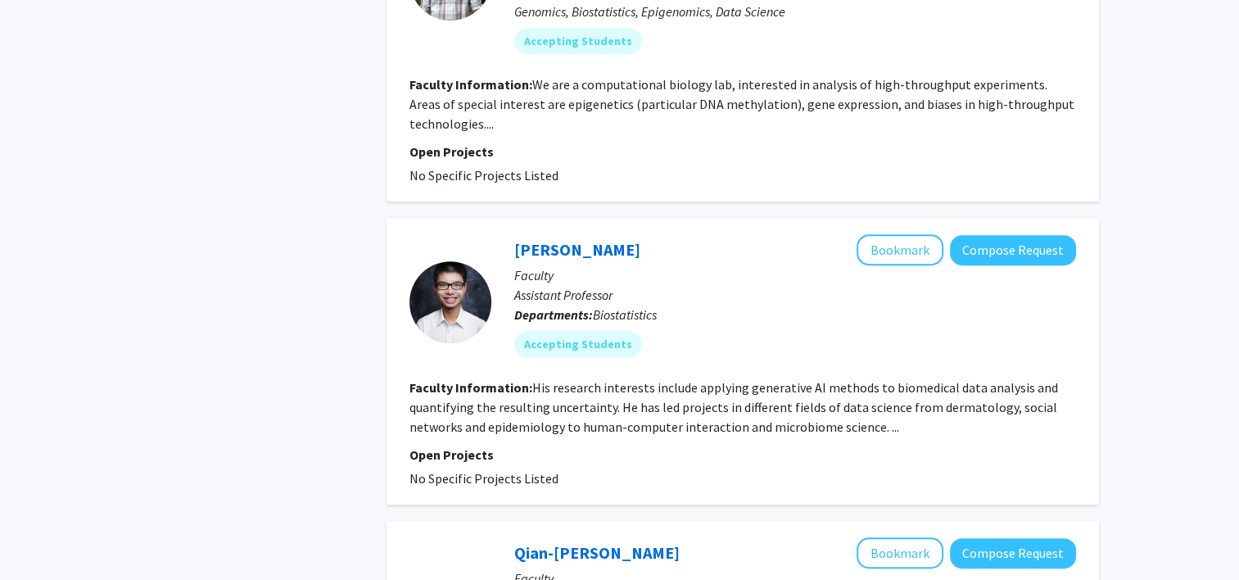
scroll to position [791, 0]
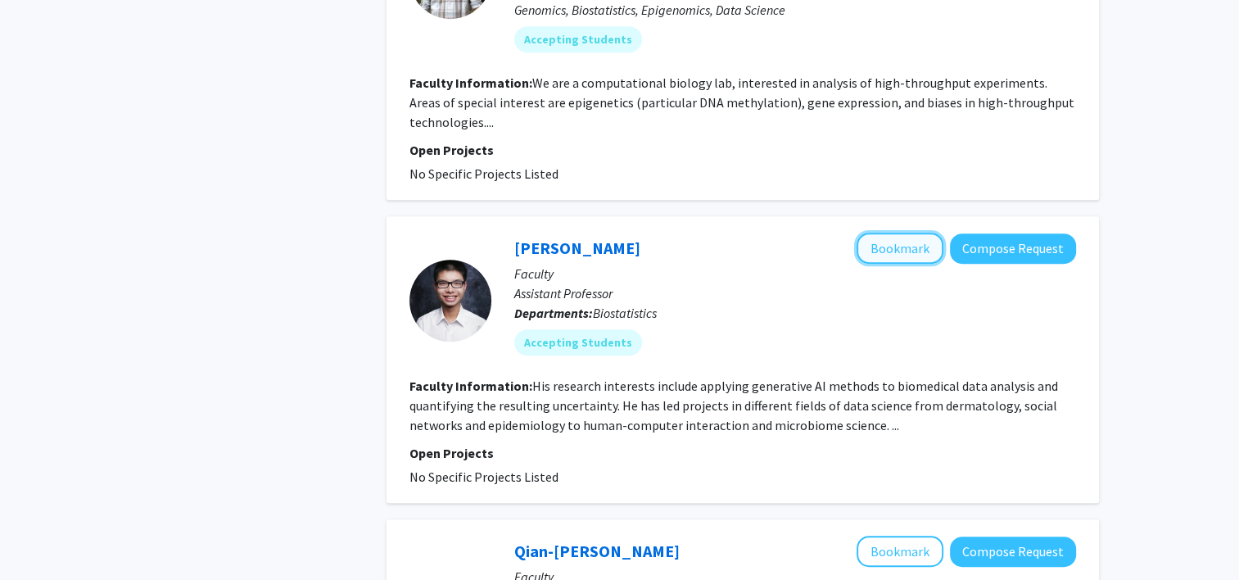
click at [615, 198] on button "Bookmark" at bounding box center [899, 248] width 87 height 31
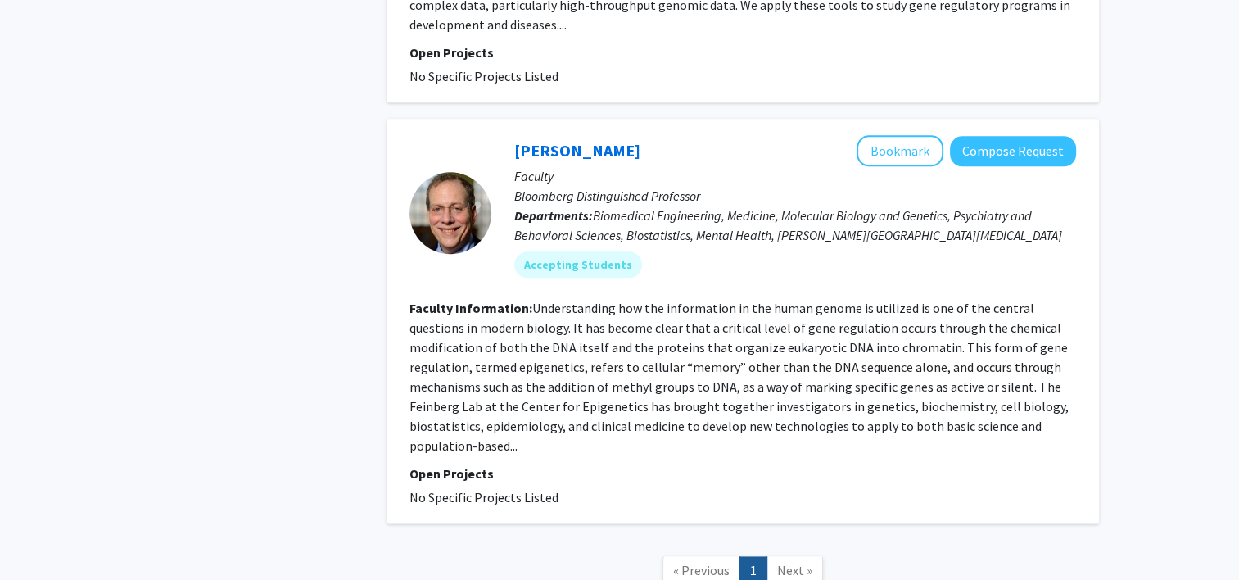
scroll to position [2014, 0]
click at [615, 134] on button "Bookmark" at bounding box center [899, 149] width 87 height 31
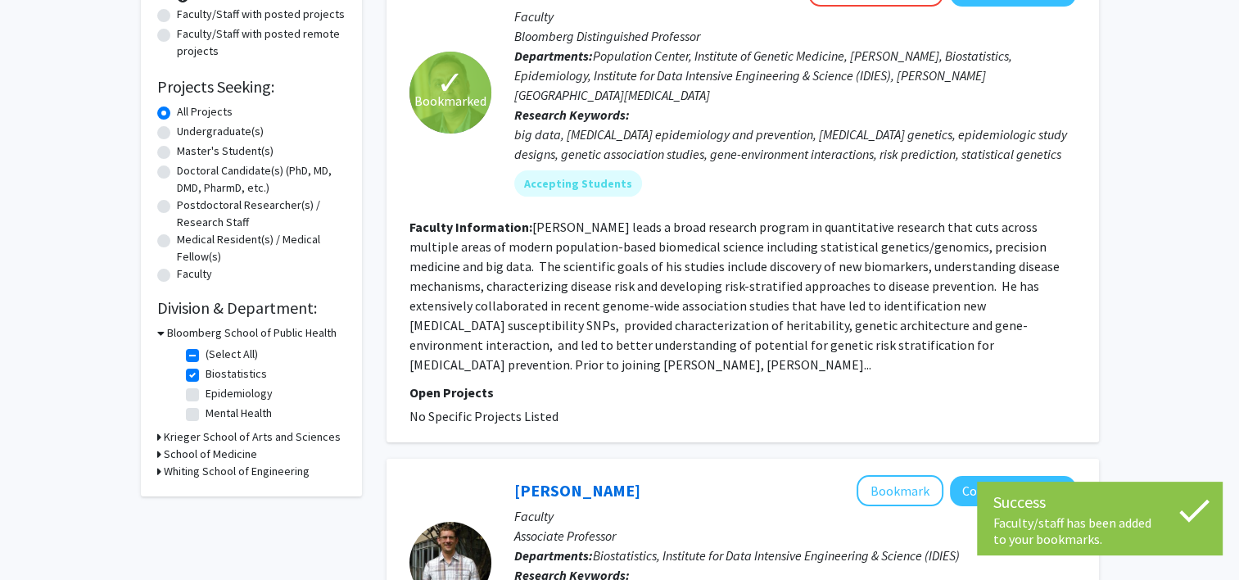
scroll to position [205, 0]
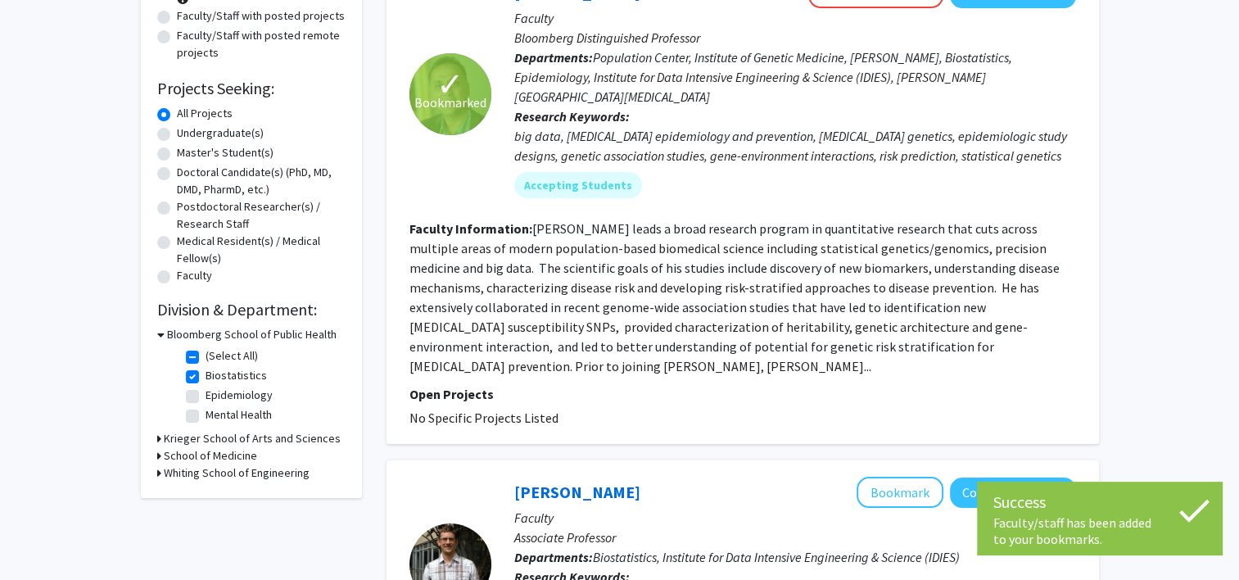
click at [206, 198] on label "Biostatistics" at bounding box center [236, 375] width 61 height 17
click at [206, 198] on input "Biostatistics" at bounding box center [211, 372] width 11 height 11
checkbox input "false"
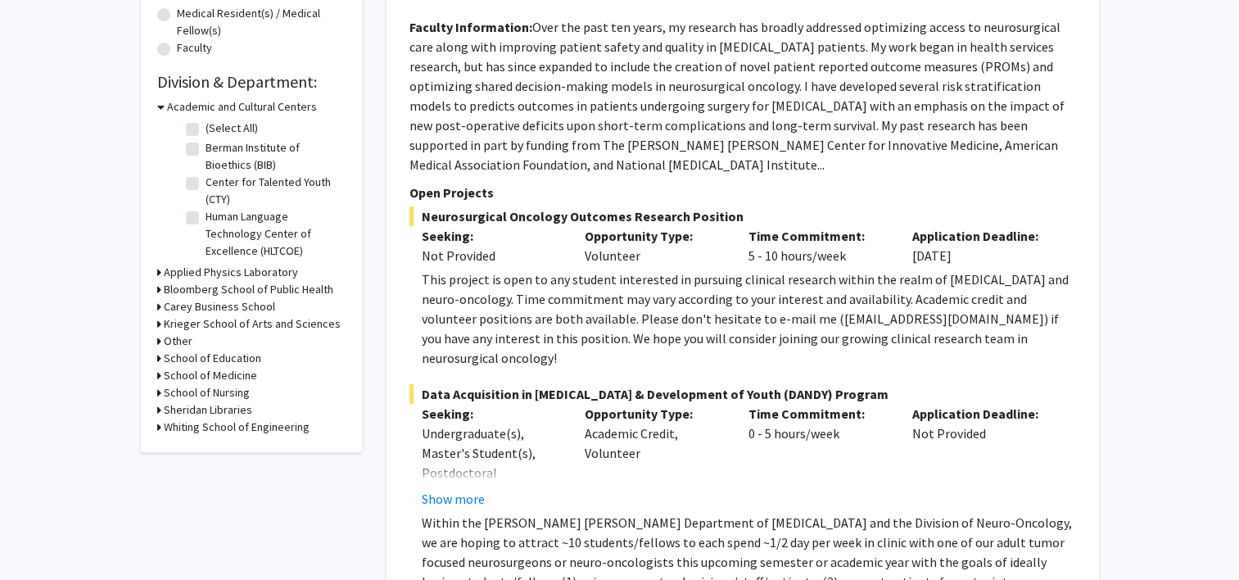
scroll to position [441, 0]
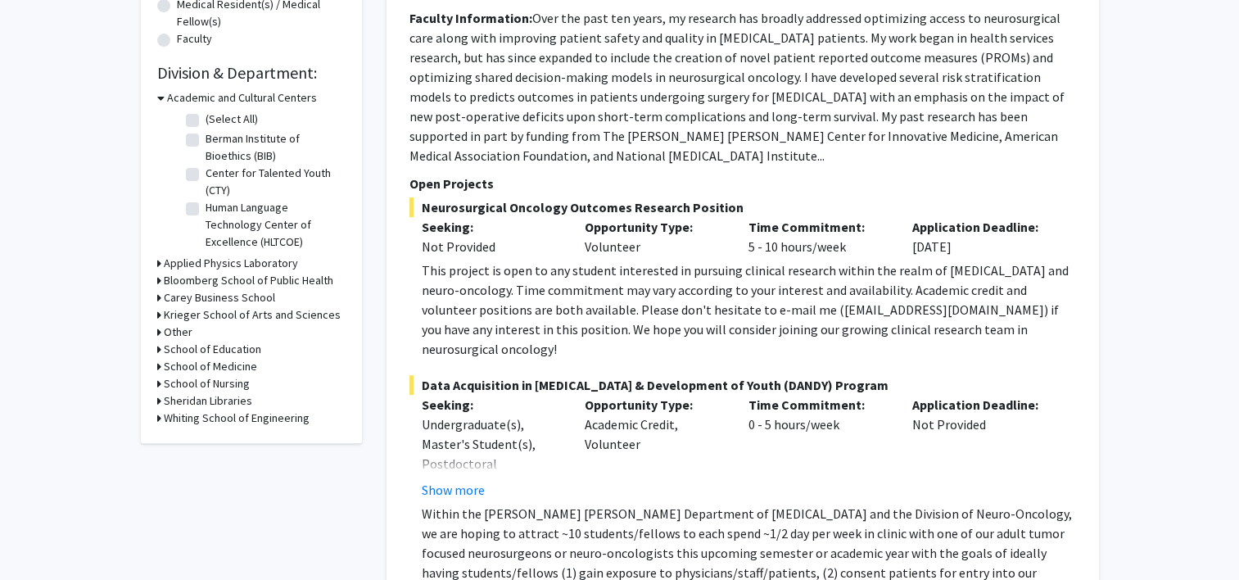
click at [158, 198] on icon at bounding box center [159, 314] width 4 height 17
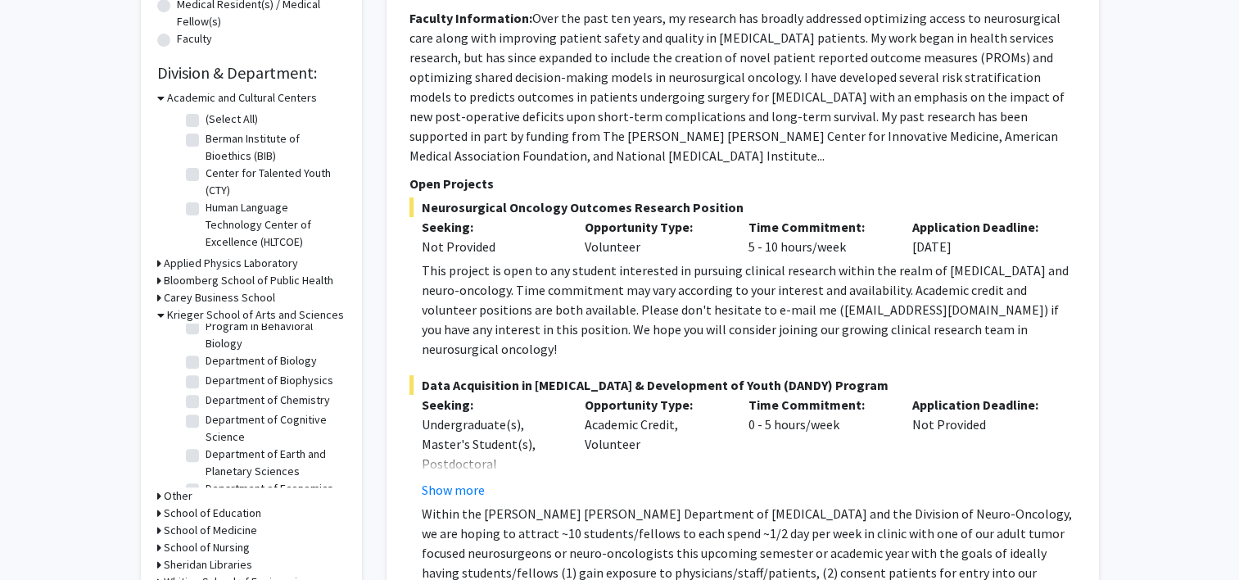
scroll to position [189, 0]
click at [206, 198] on label "Department of Biology" at bounding box center [261, 358] width 111 height 17
click at [206, 198] on input "Department of Biology" at bounding box center [211, 355] width 11 height 11
checkbox input "true"
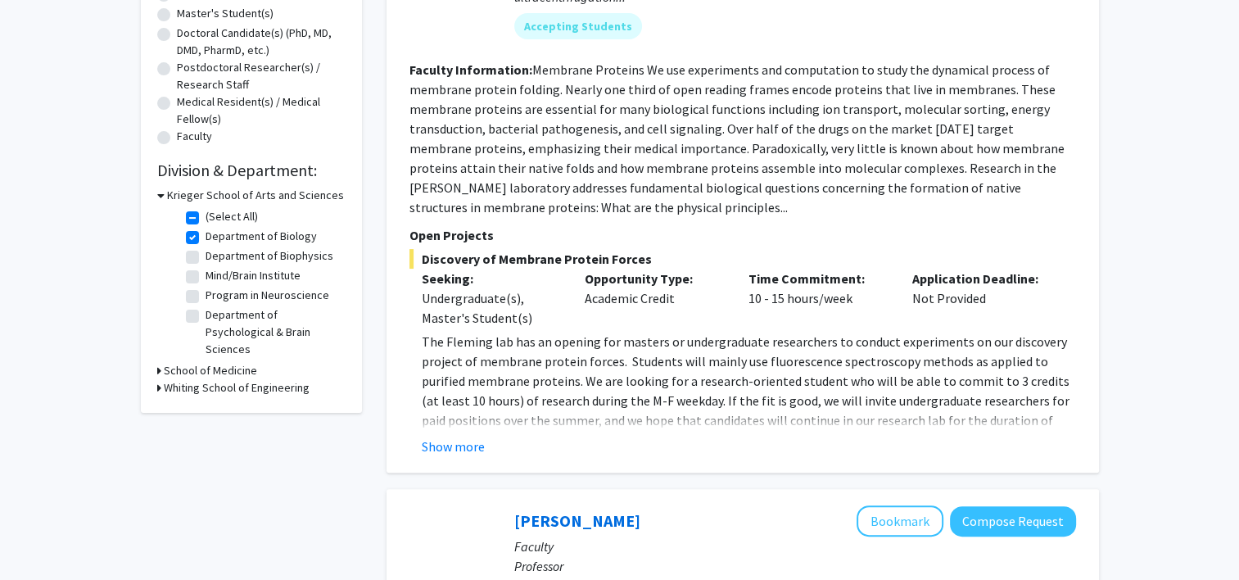
scroll to position [346, 0]
click at [463, 198] on button "Show more" at bounding box center [453, 445] width 63 height 20
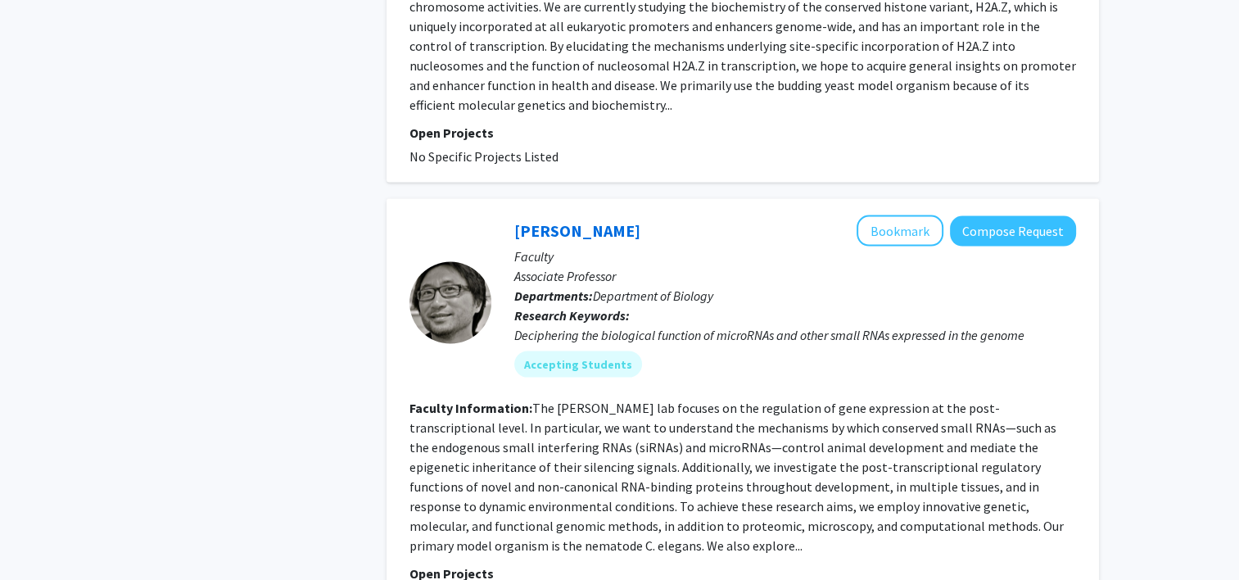
scroll to position [3435, 0]
click at [615, 198] on button "Bookmark" at bounding box center [899, 230] width 87 height 31
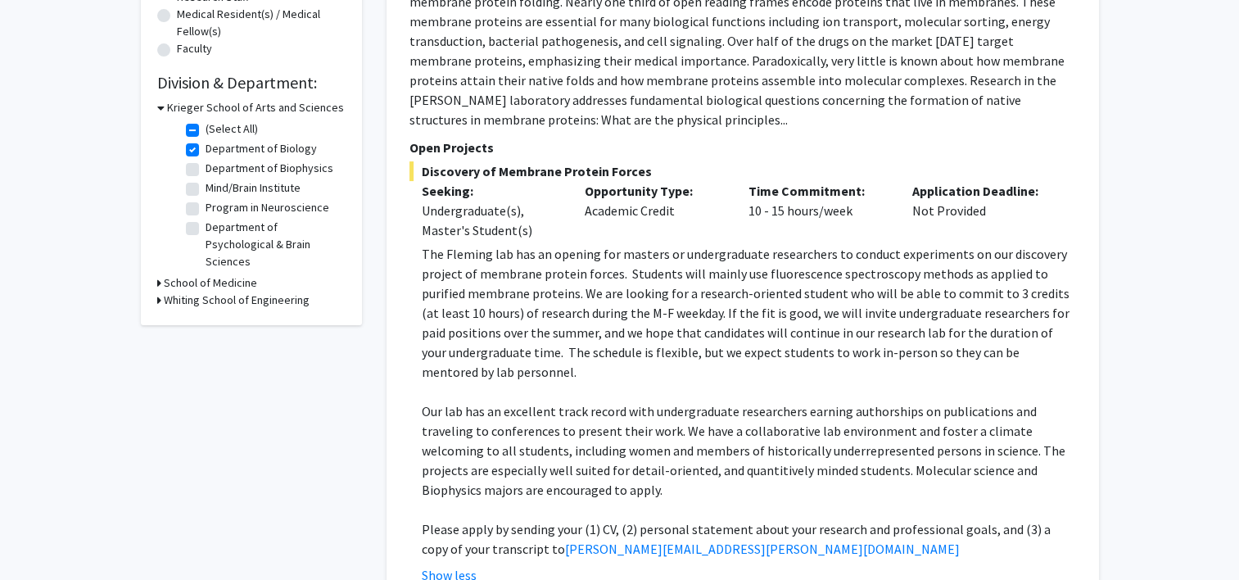
scroll to position [439, 0]
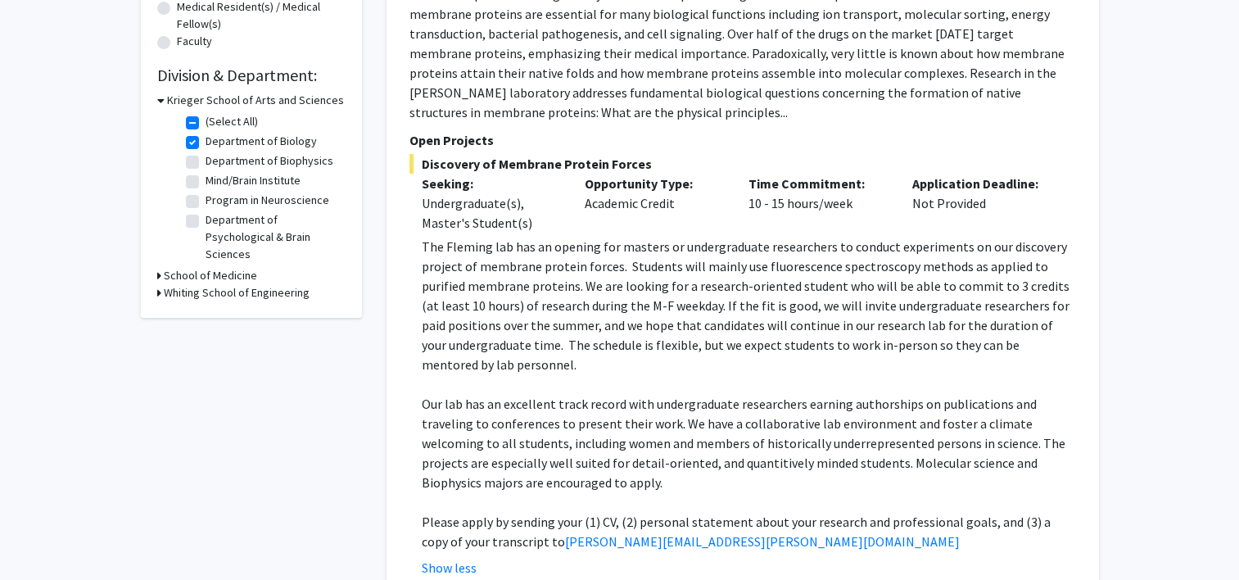
click at [206, 141] on label "Department of Biology" at bounding box center [261, 141] width 111 height 17
click at [206, 141] on input "Department of Biology" at bounding box center [211, 138] width 11 height 11
checkbox input "false"
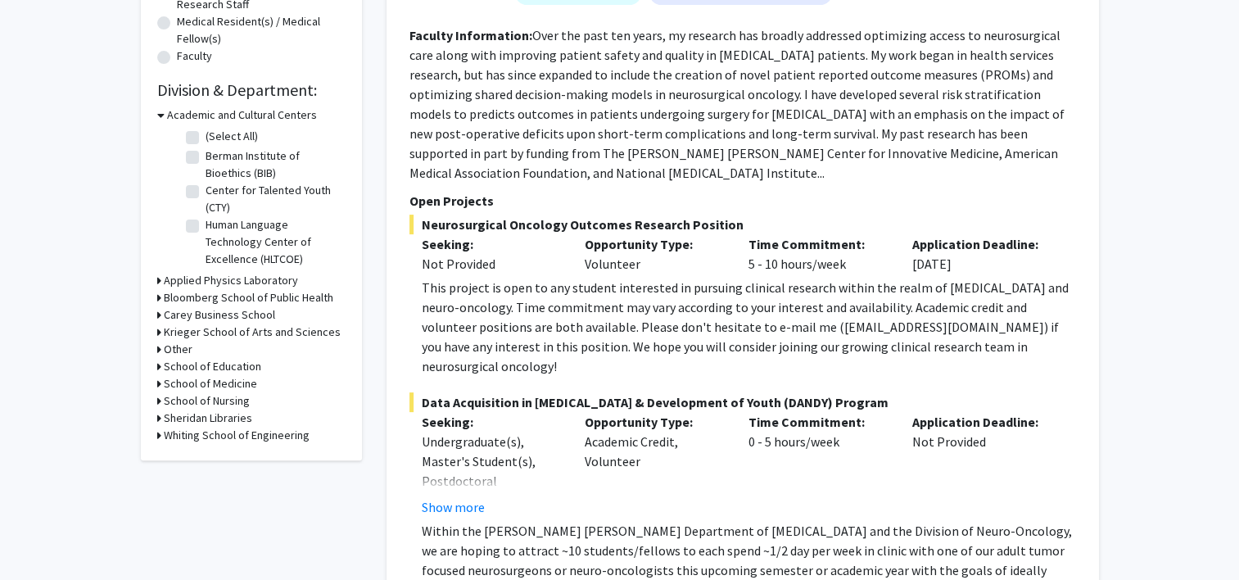
scroll to position [436, 0]
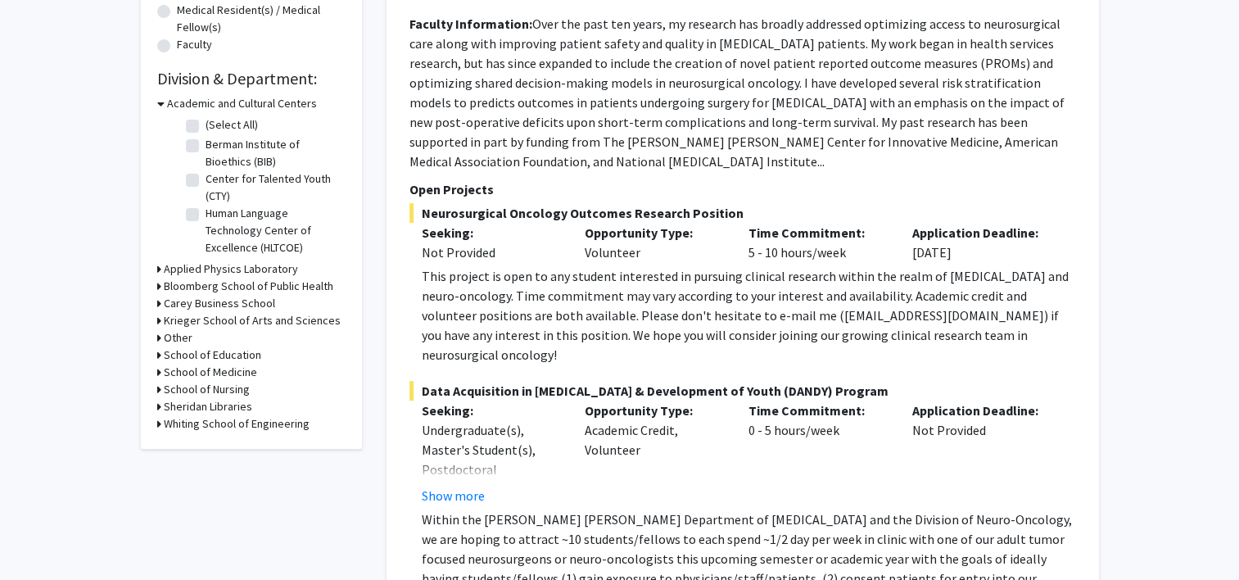
click at [157, 198] on icon at bounding box center [159, 320] width 4 height 17
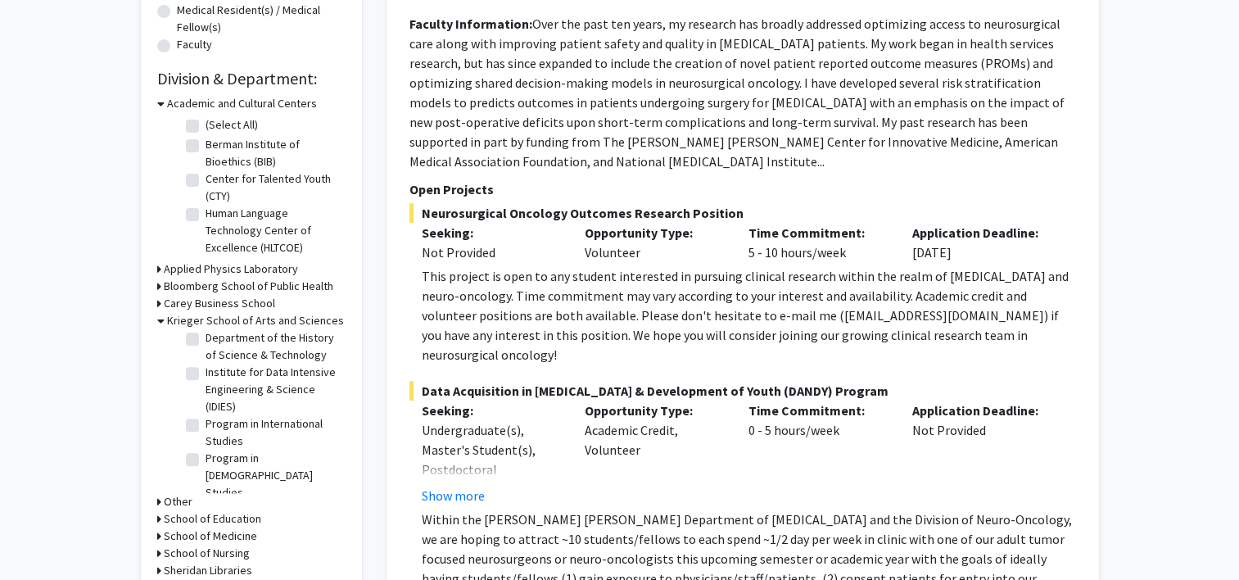
scroll to position [499, 0]
click at [206, 198] on label "Institute for Data Intensive Engineering & Science (IDIES)" at bounding box center [274, 376] width 136 height 52
click at [206, 198] on input "Institute for Data Intensive Engineering & Science (IDIES)" at bounding box center [211, 355] width 11 height 11
checkbox input "true"
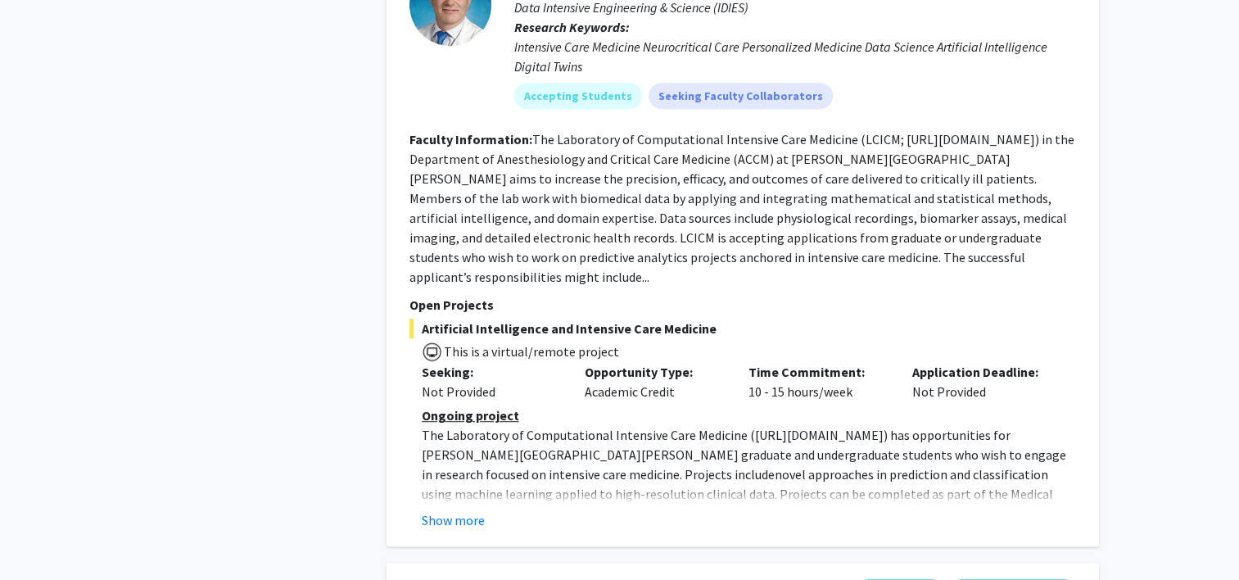
scroll to position [976, 0]
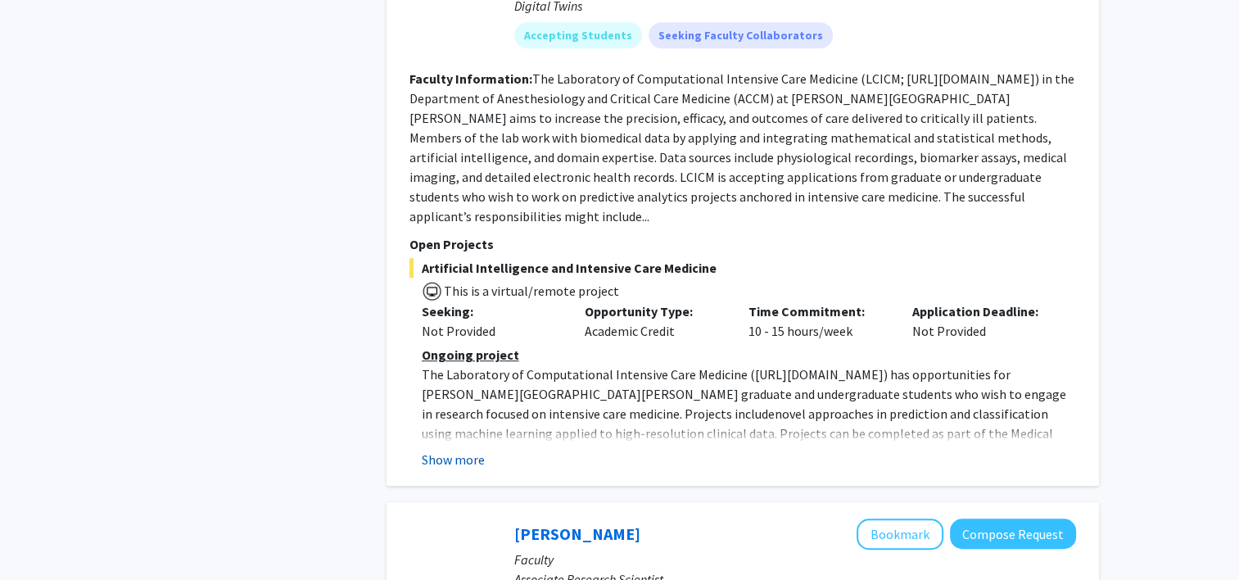
click at [460, 198] on button "Show more" at bounding box center [453, 459] width 63 height 20
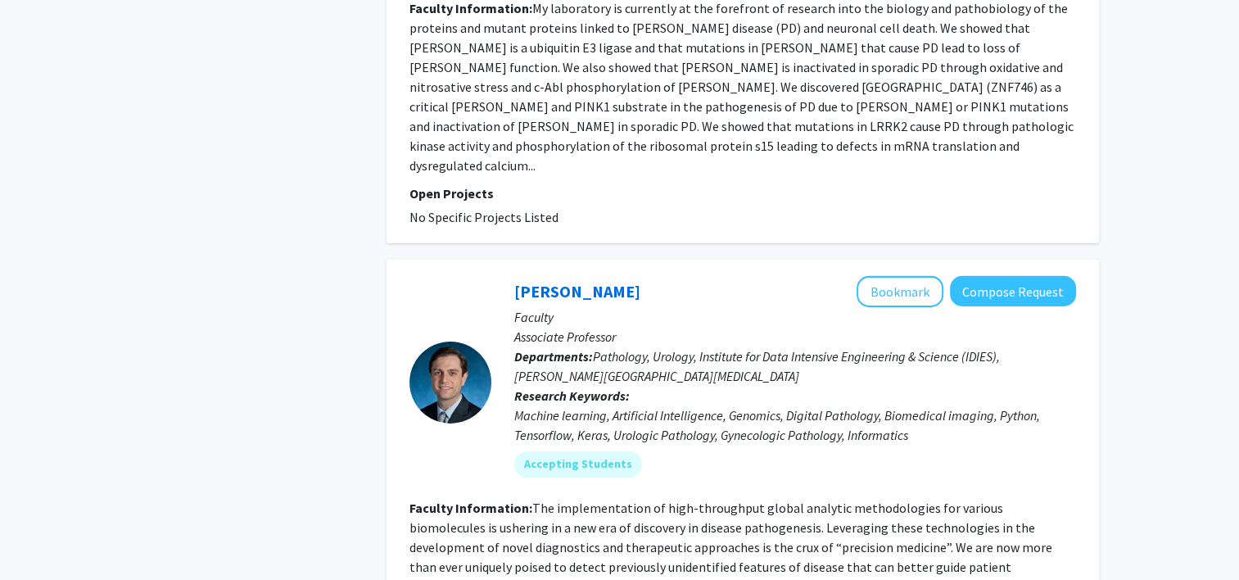
scroll to position [5142, 0]
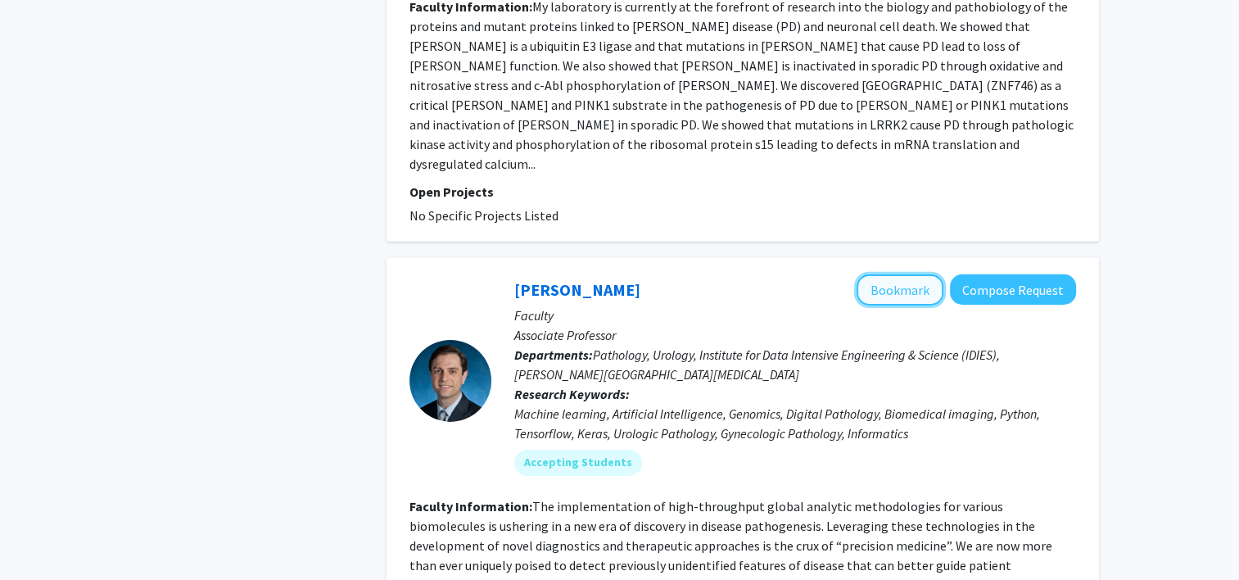
click at [615, 198] on button "Bookmark" at bounding box center [899, 289] width 87 height 31
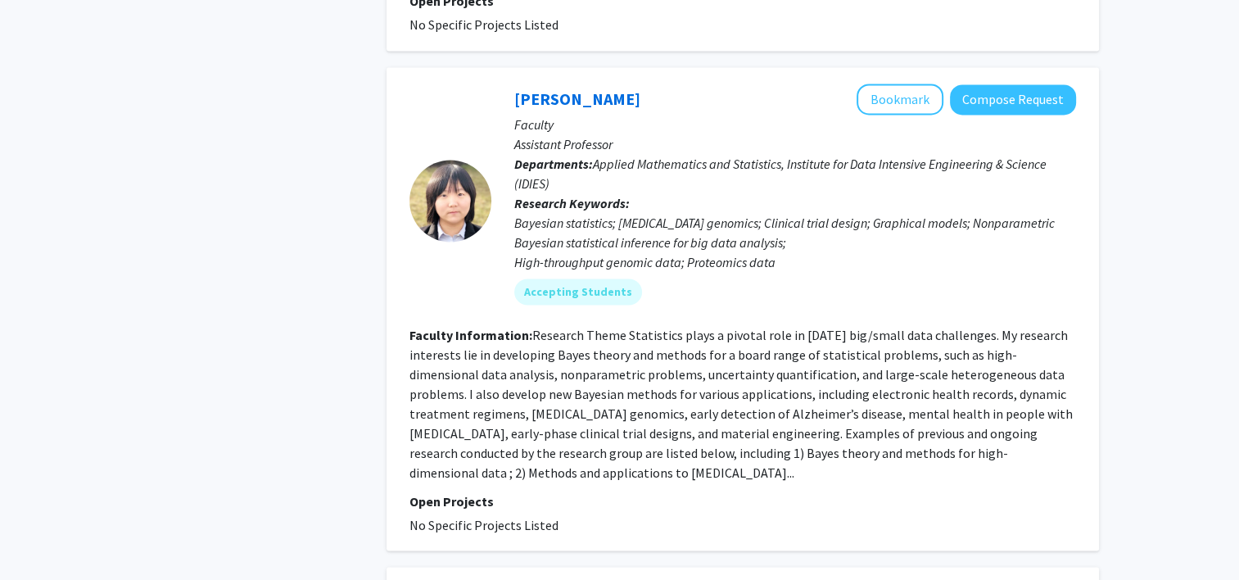
scroll to position [2618, 0]
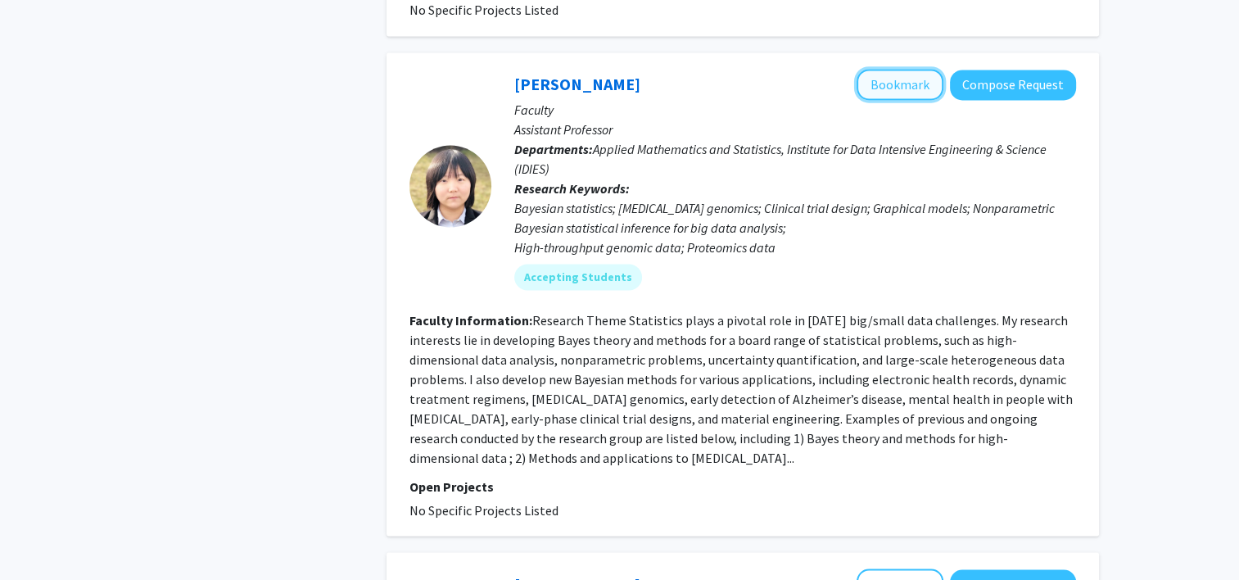
click at [615, 69] on button "Bookmark" at bounding box center [899, 84] width 87 height 31
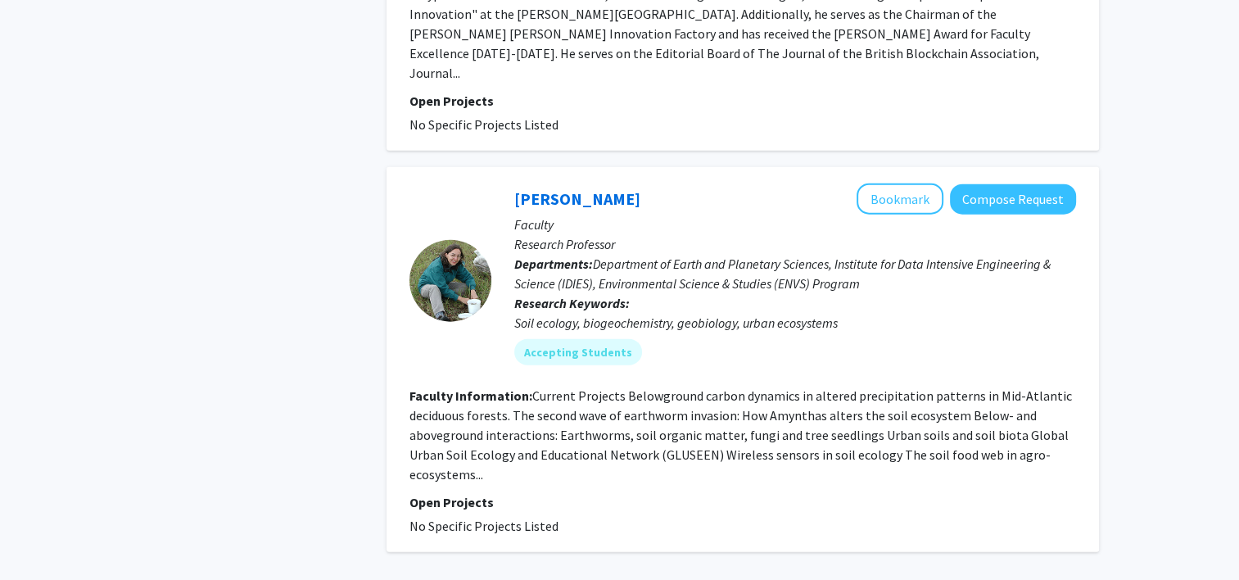
scroll to position [3854, 0]
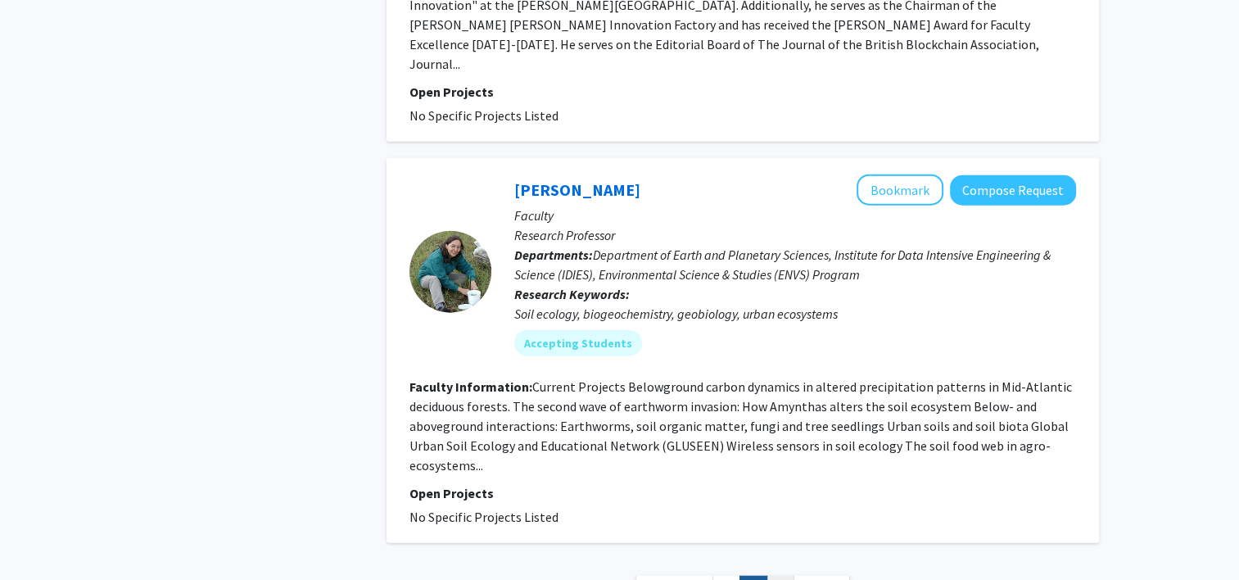
click at [615, 198] on link "3" at bounding box center [780, 590] width 28 height 29
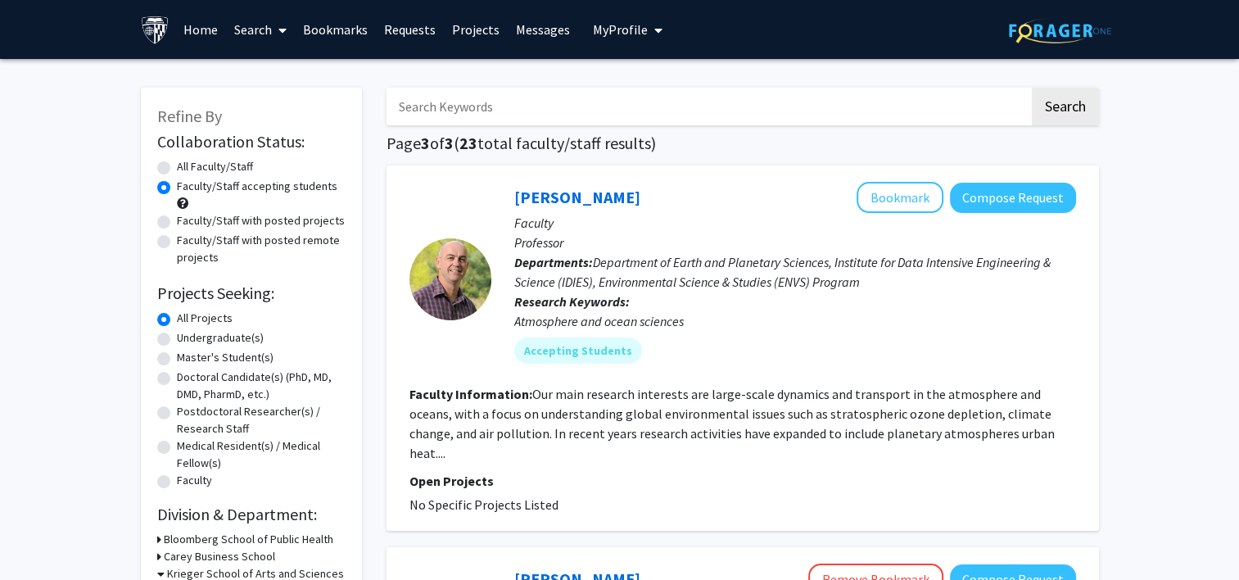
click at [491, 117] on input "Search Keywords" at bounding box center [707, 107] width 643 height 38
type input "b"
type input "salzberg"
click at [615, 88] on button "Search" at bounding box center [1065, 107] width 67 height 38
radio input "true"
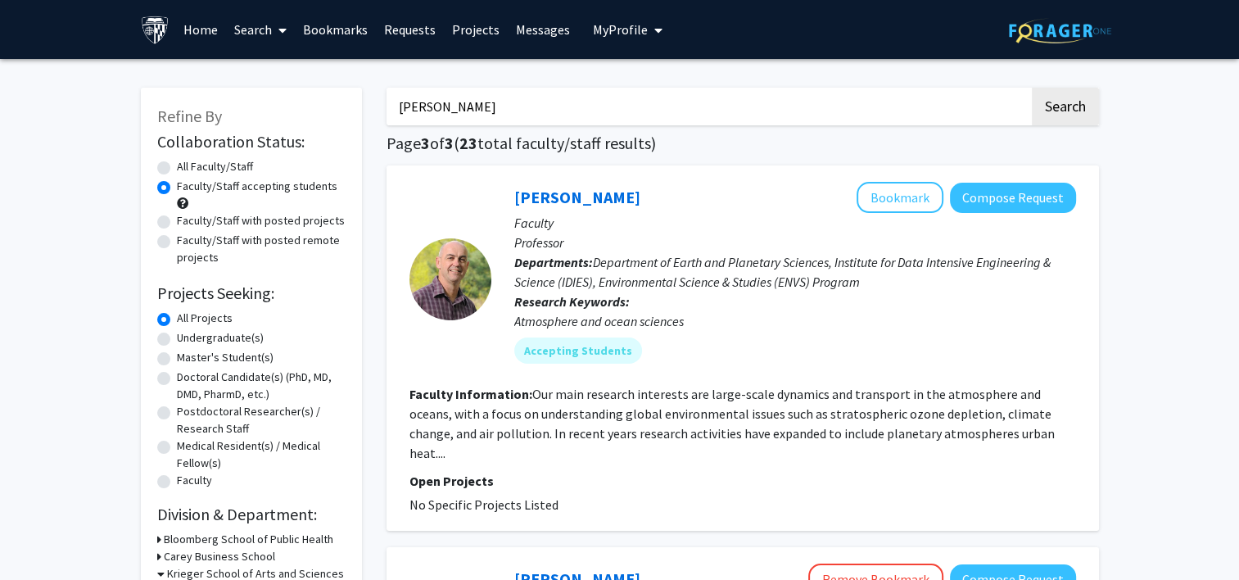
checkbox input "false"
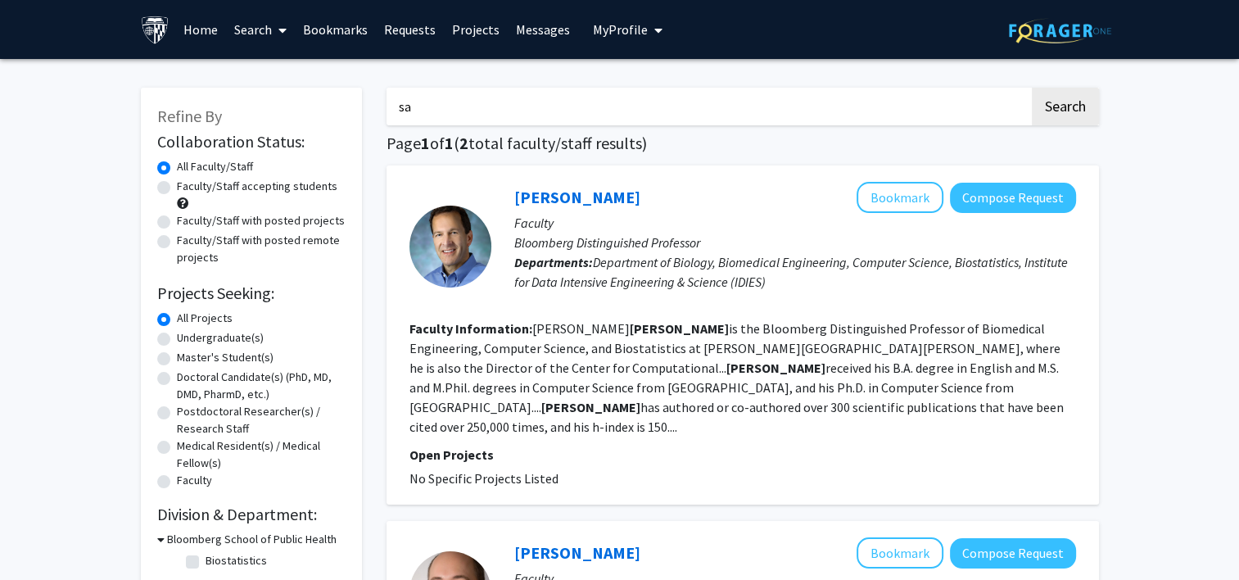
type input "s"
click at [615, 102] on button "Search" at bounding box center [1065, 107] width 67 height 38
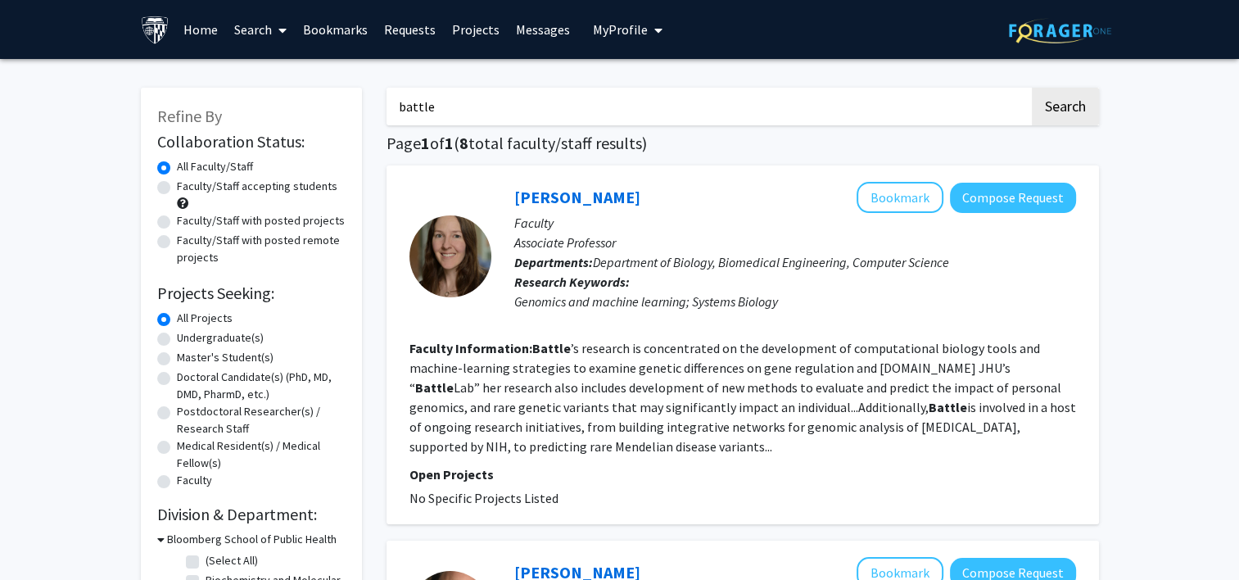
click at [515, 113] on input "battle" at bounding box center [707, 107] width 643 height 38
type input "b"
click at [615, 102] on button "Search" at bounding box center [1065, 107] width 67 height 38
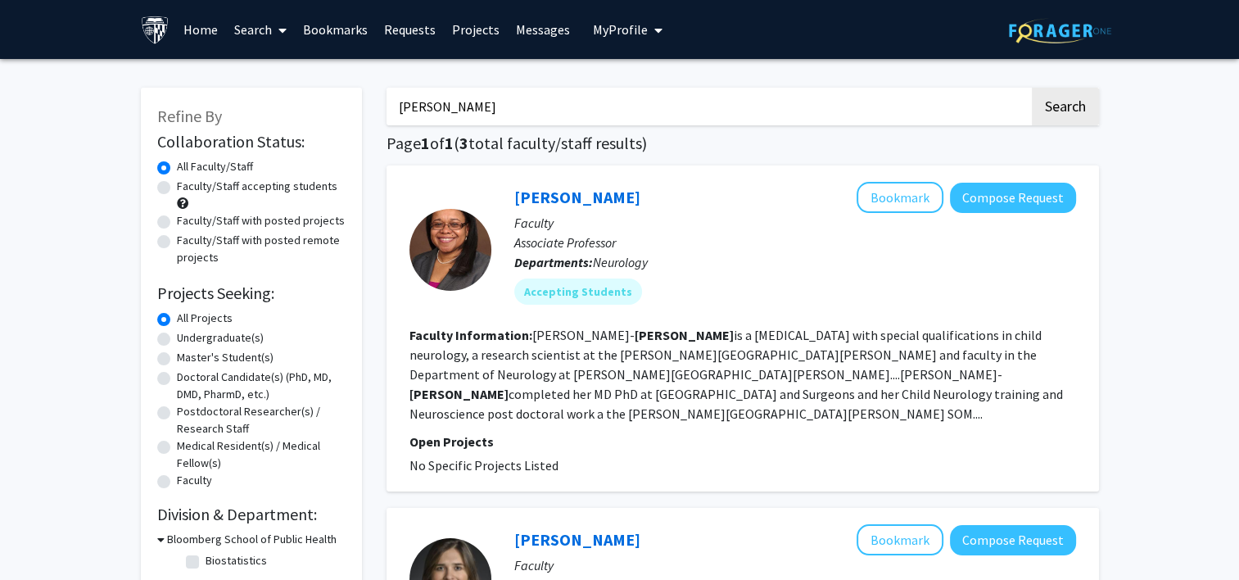
click at [473, 118] on input "hicks" at bounding box center [707, 107] width 643 height 38
type input "h"
click at [615, 90] on button "Search" at bounding box center [1065, 107] width 67 height 38
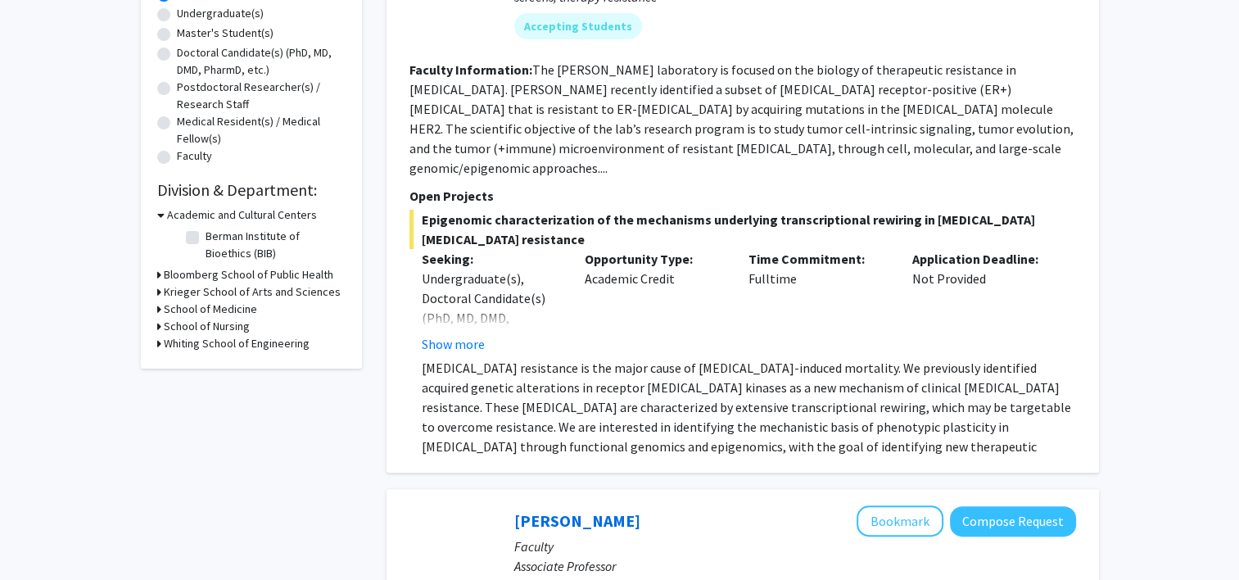
scroll to position [431, 0]
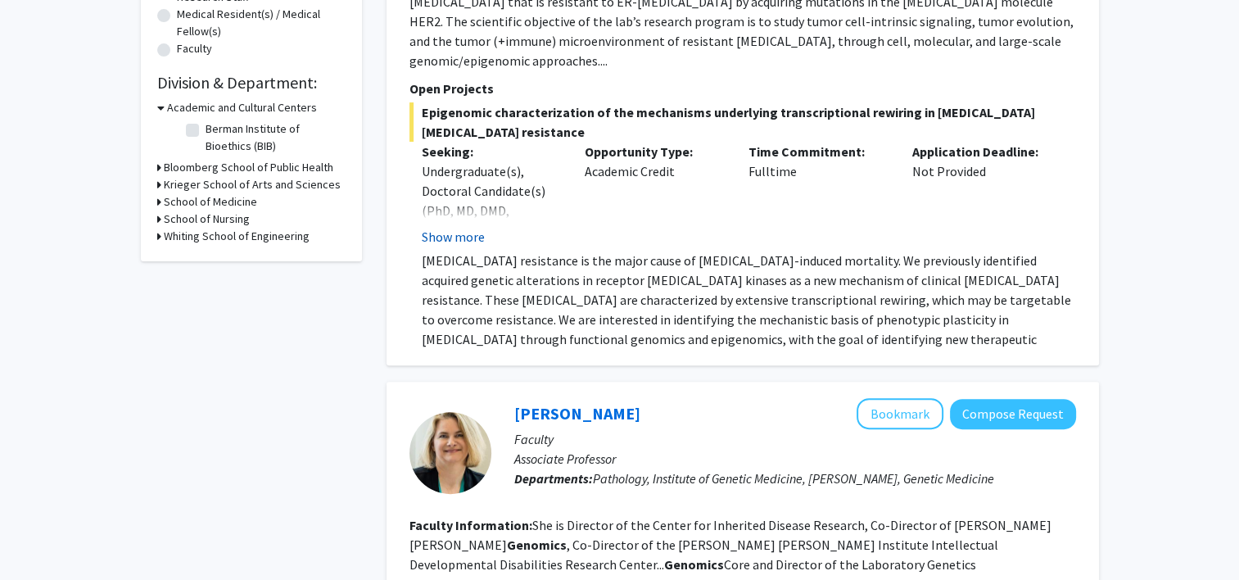
click at [455, 198] on button "Show more" at bounding box center [453, 237] width 63 height 20
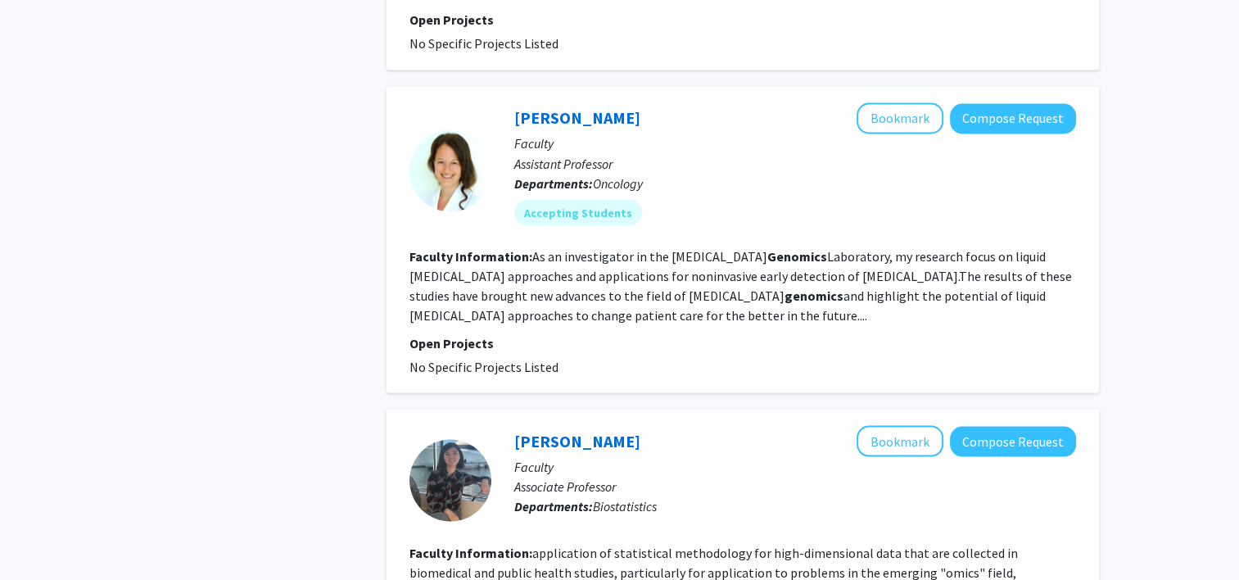
scroll to position [3103, 0]
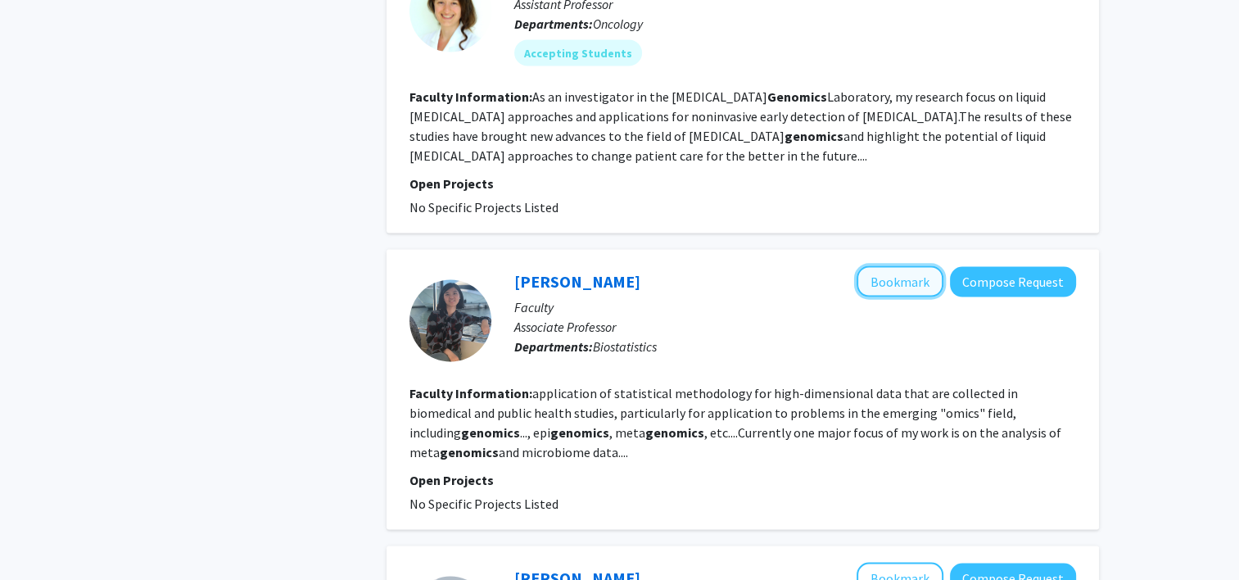
click at [615, 198] on button "Bookmark" at bounding box center [899, 281] width 87 height 31
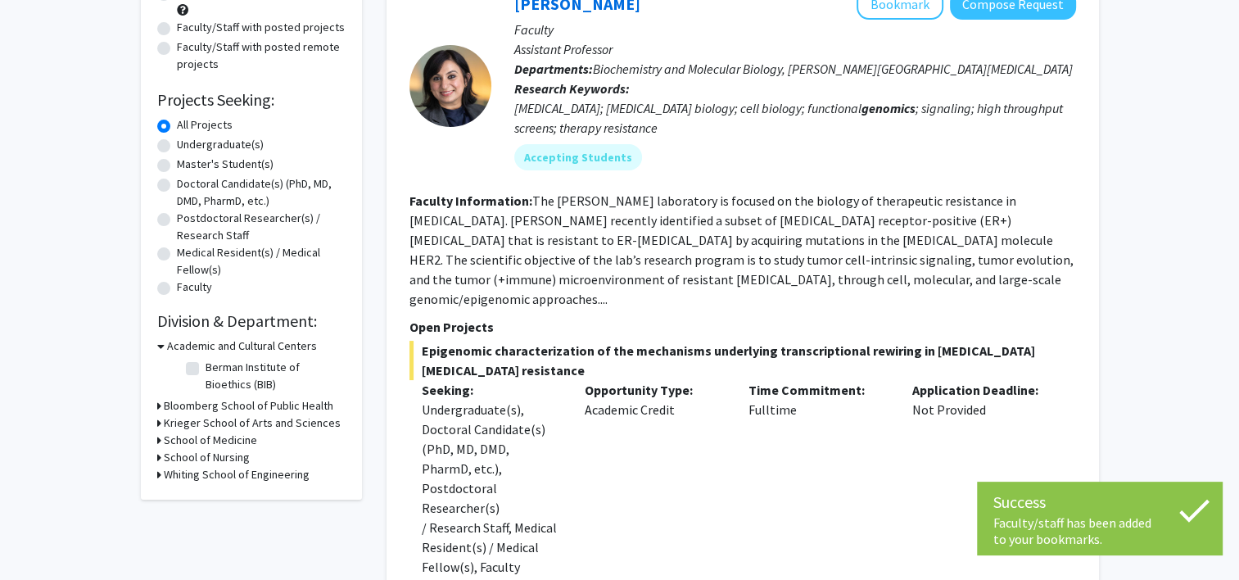
scroll to position [0, 0]
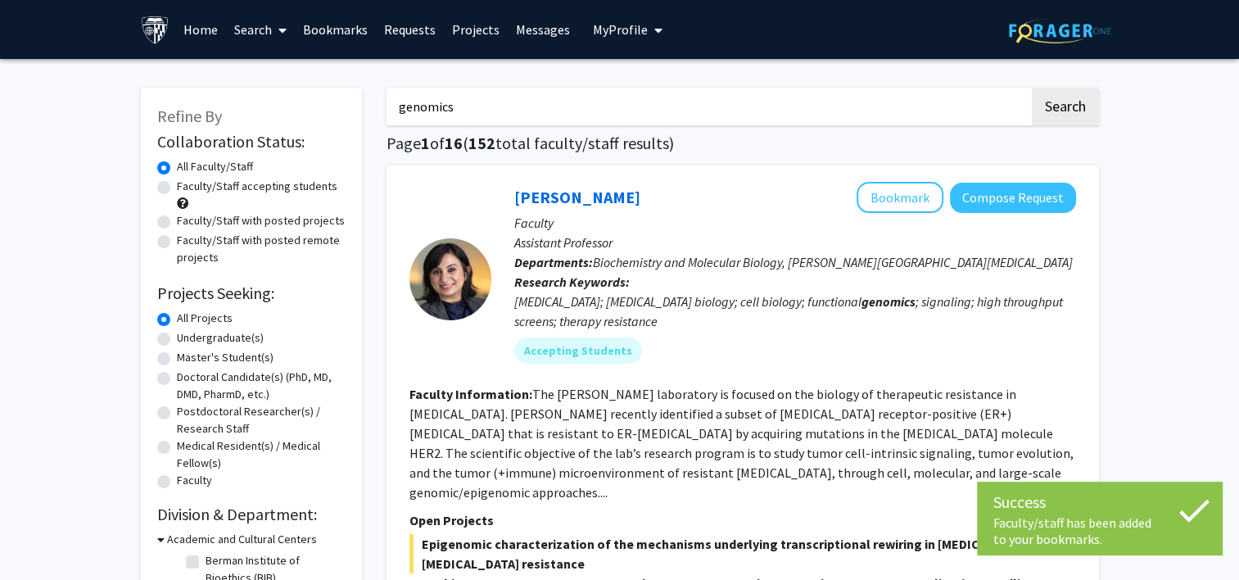
click at [580, 88] on input "genomics" at bounding box center [707, 107] width 643 height 38
type input "g"
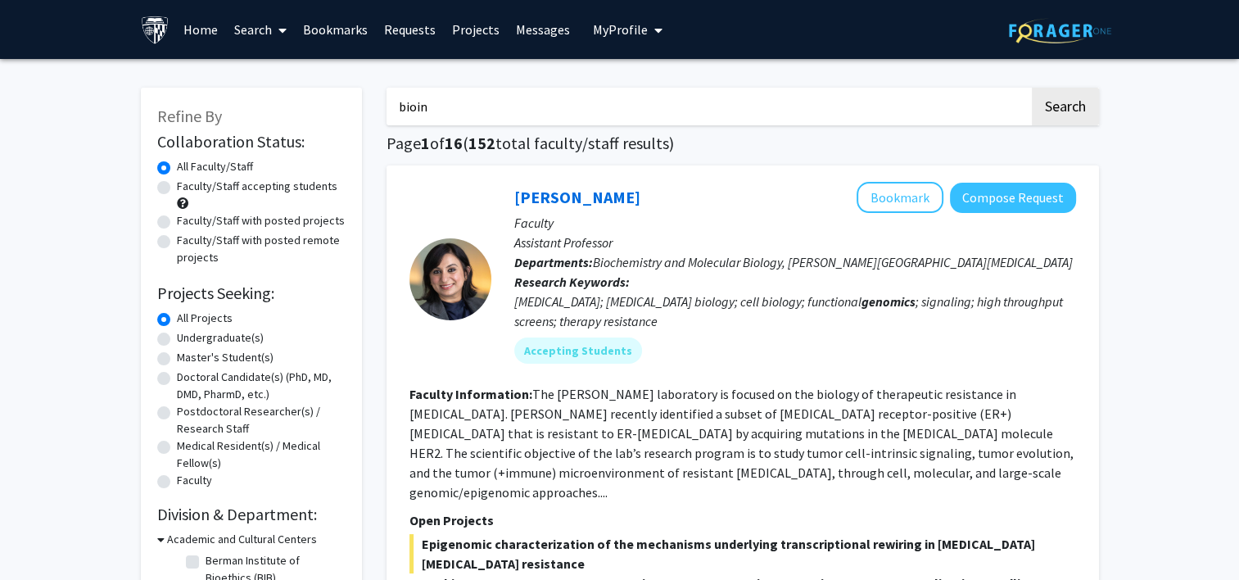
type input "bioin"
click at [615, 88] on button "Search" at bounding box center [1065, 107] width 67 height 38
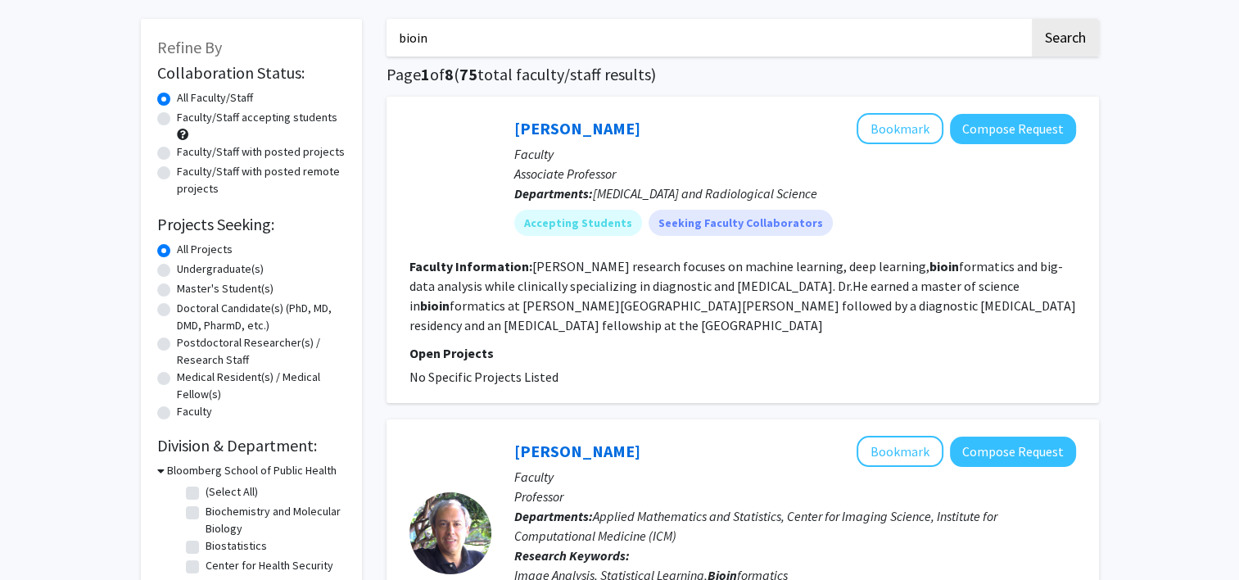
scroll to position [70, 0]
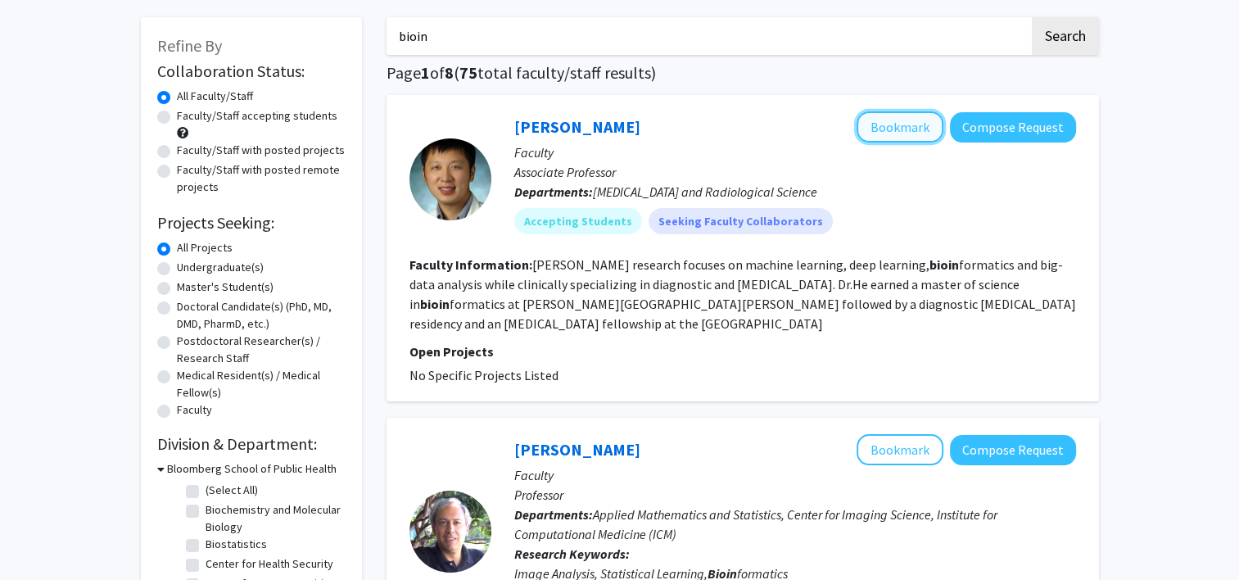
click at [615, 123] on button "Bookmark" at bounding box center [899, 126] width 87 height 31
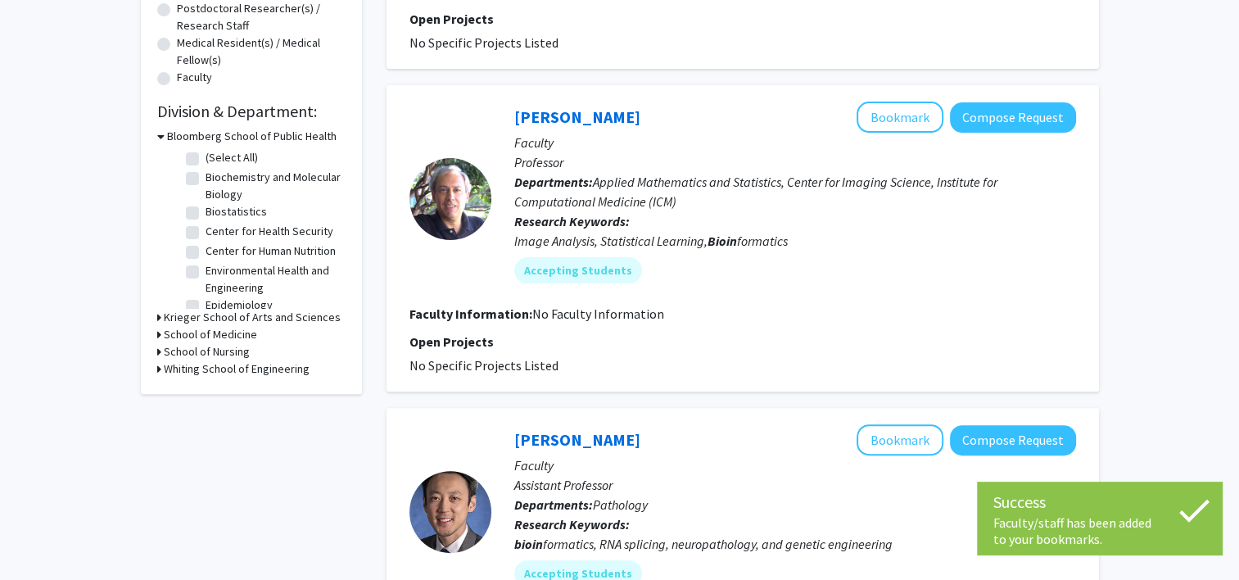
scroll to position [403, 0]
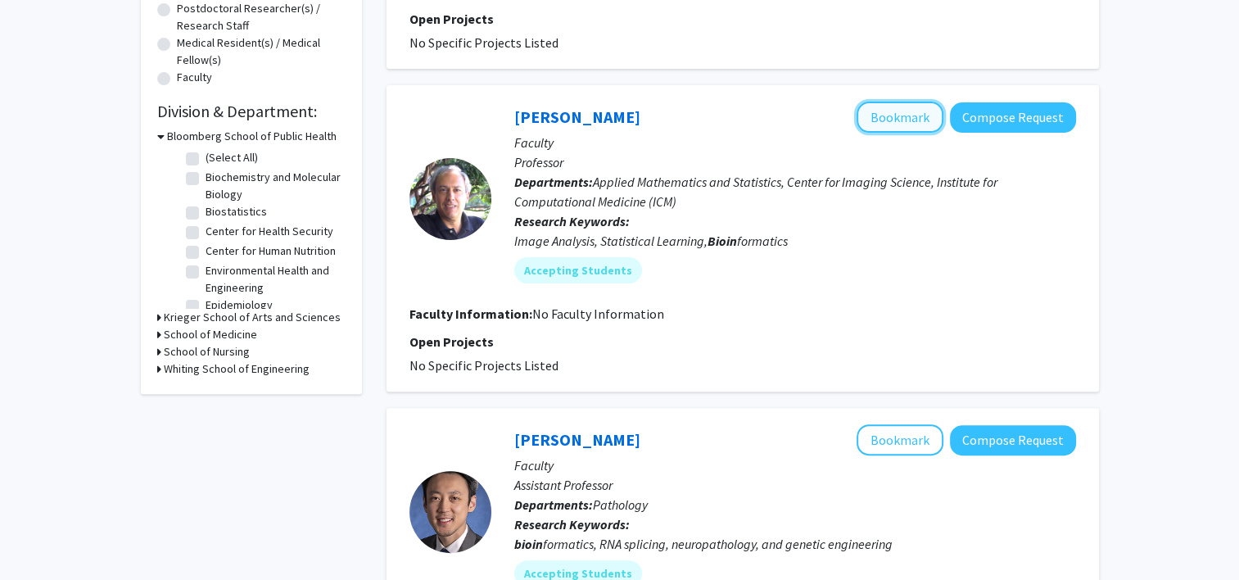
click at [615, 112] on button "Bookmark" at bounding box center [899, 117] width 87 height 31
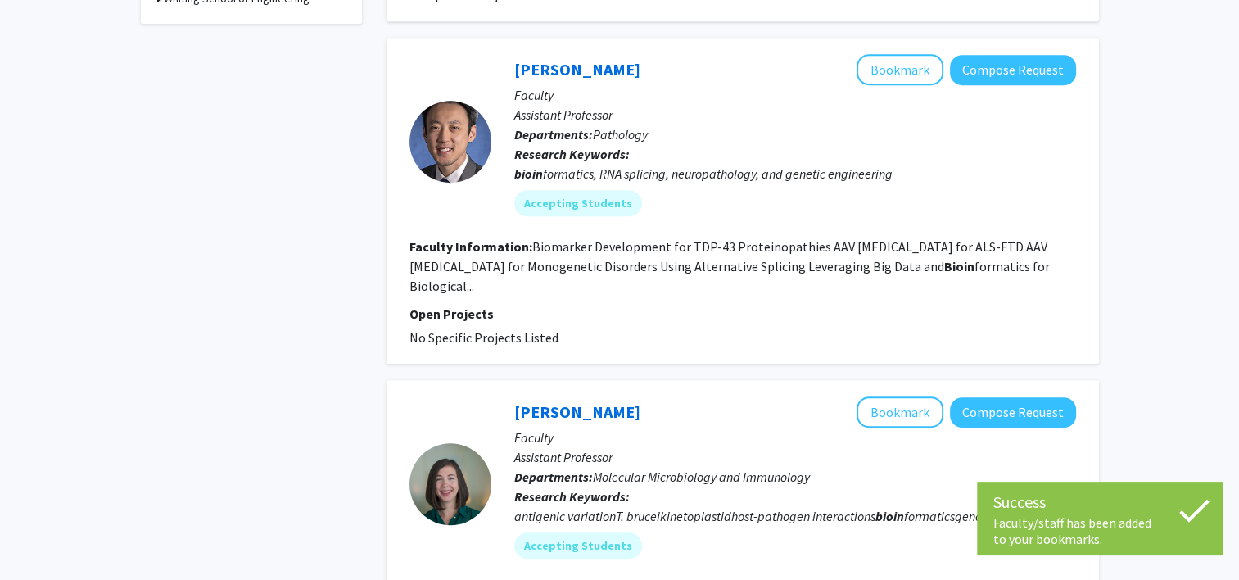
scroll to position [773, 0]
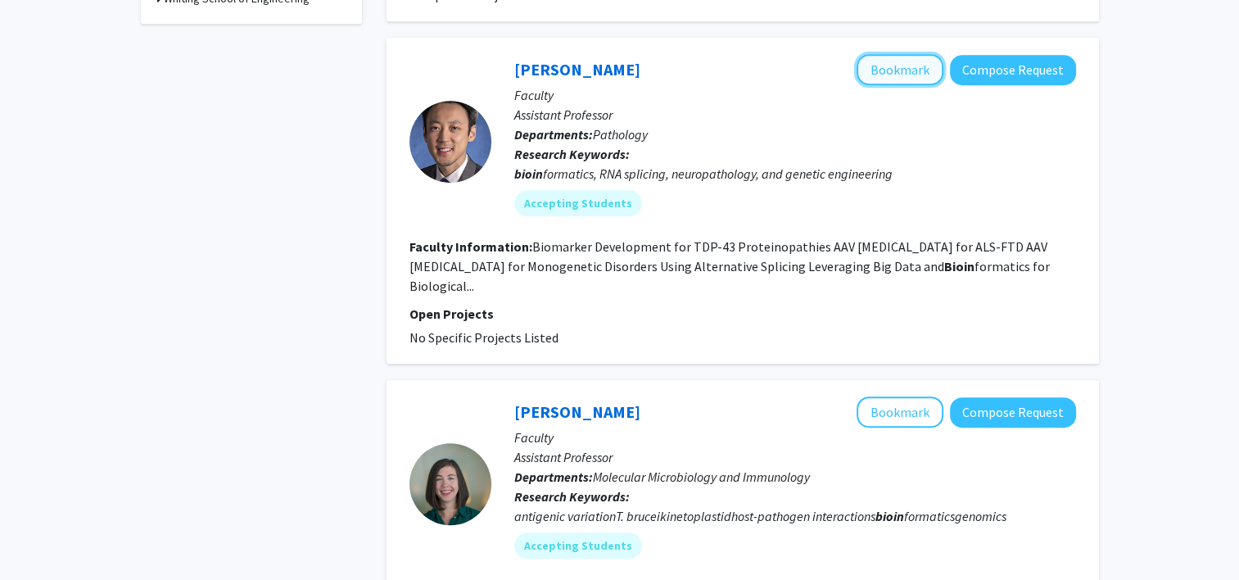
click at [615, 59] on button "Bookmark" at bounding box center [899, 69] width 87 height 31
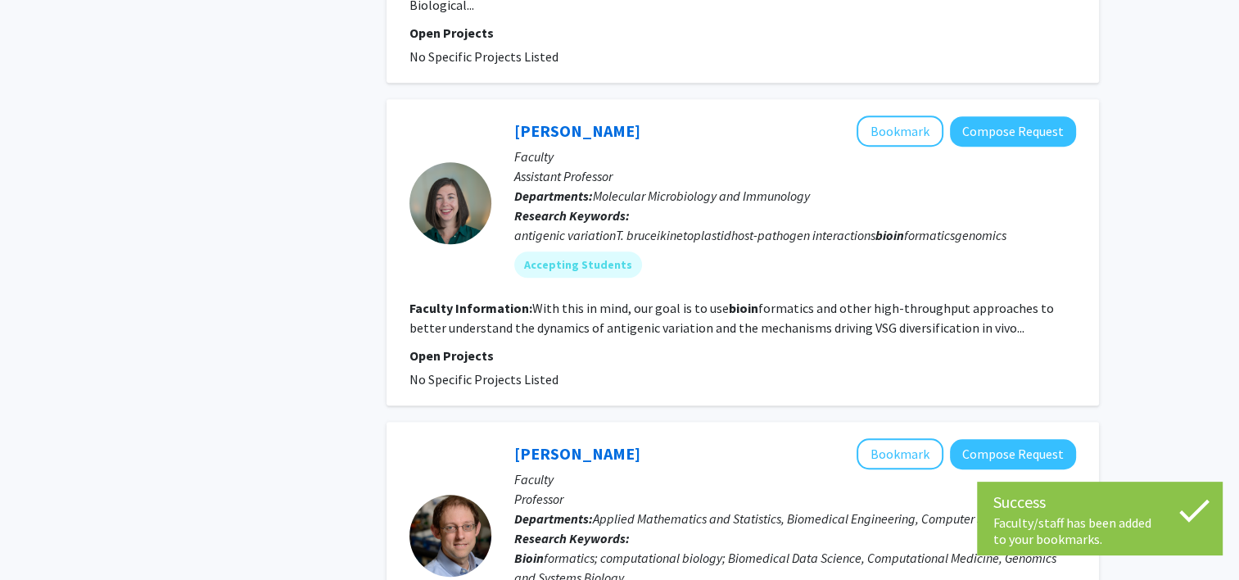
scroll to position [1055, 0]
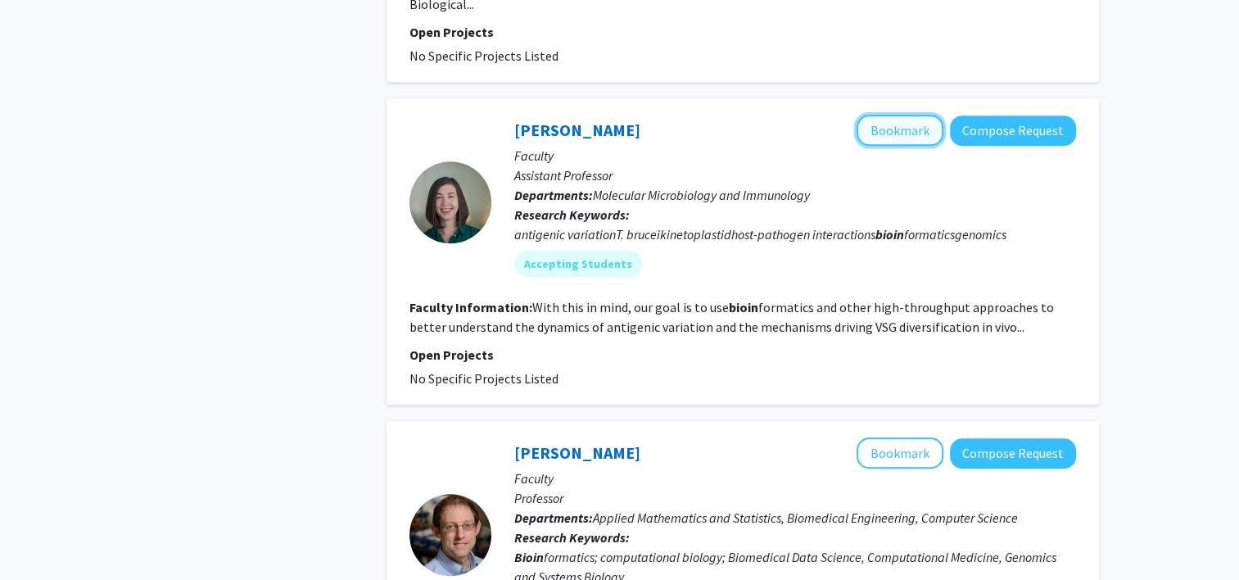
click at [615, 115] on button "Bookmark" at bounding box center [899, 130] width 87 height 31
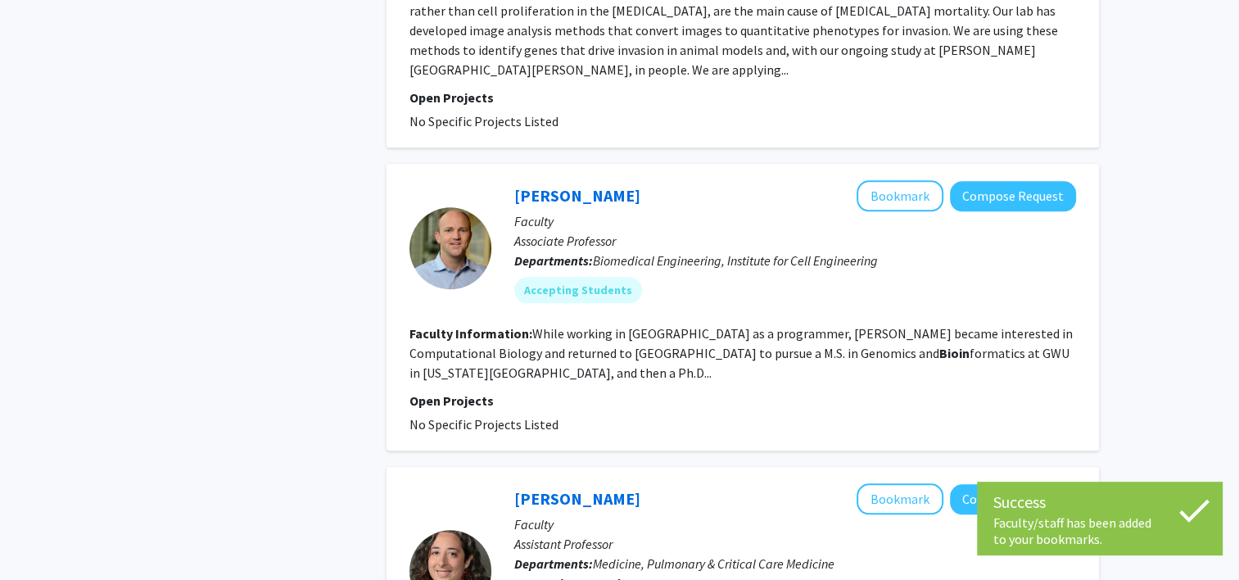
scroll to position [1801, 0]
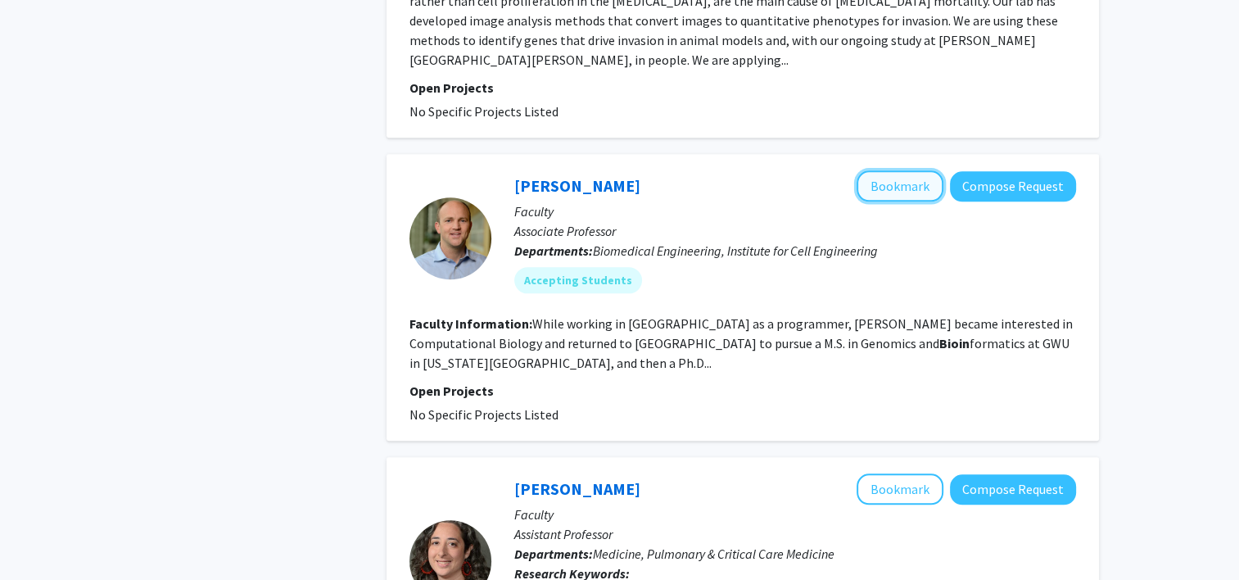
click at [615, 170] on button "Bookmark" at bounding box center [899, 185] width 87 height 31
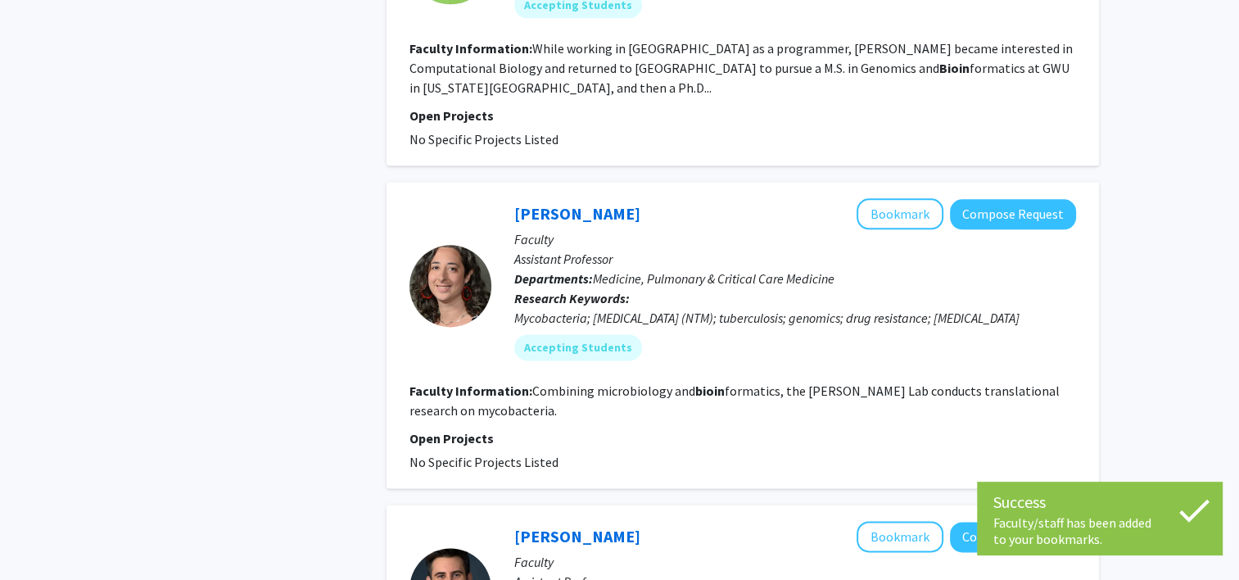
scroll to position [2078, 0]
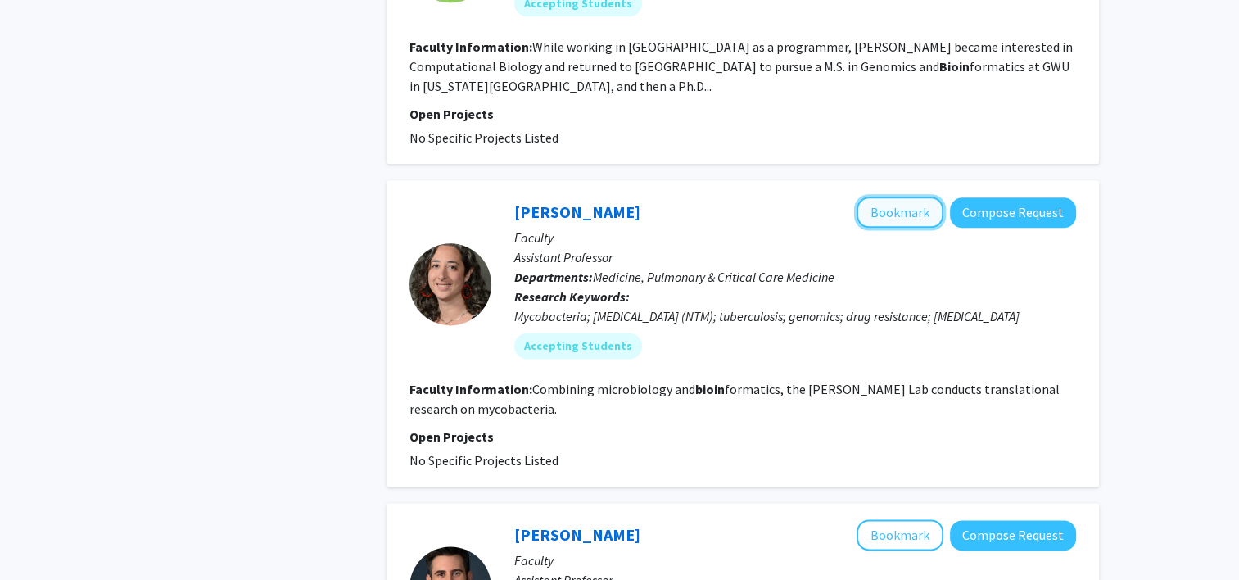
click at [615, 197] on button "Bookmark" at bounding box center [899, 212] width 87 height 31
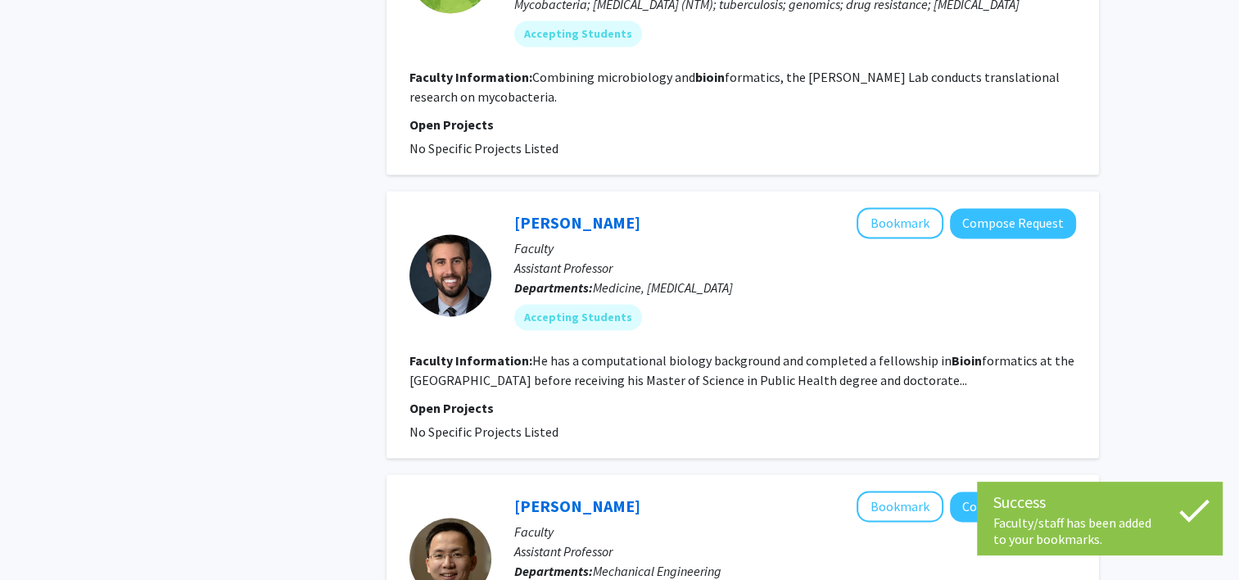
scroll to position [2416, 0]
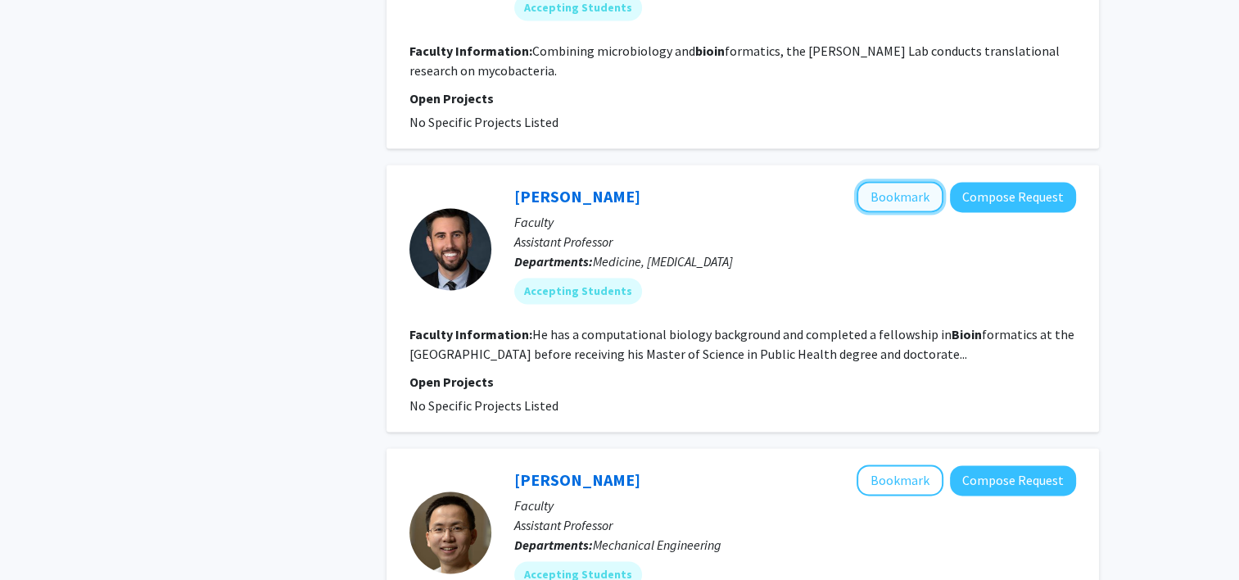
click at [615, 181] on button "Bookmark" at bounding box center [899, 196] width 87 height 31
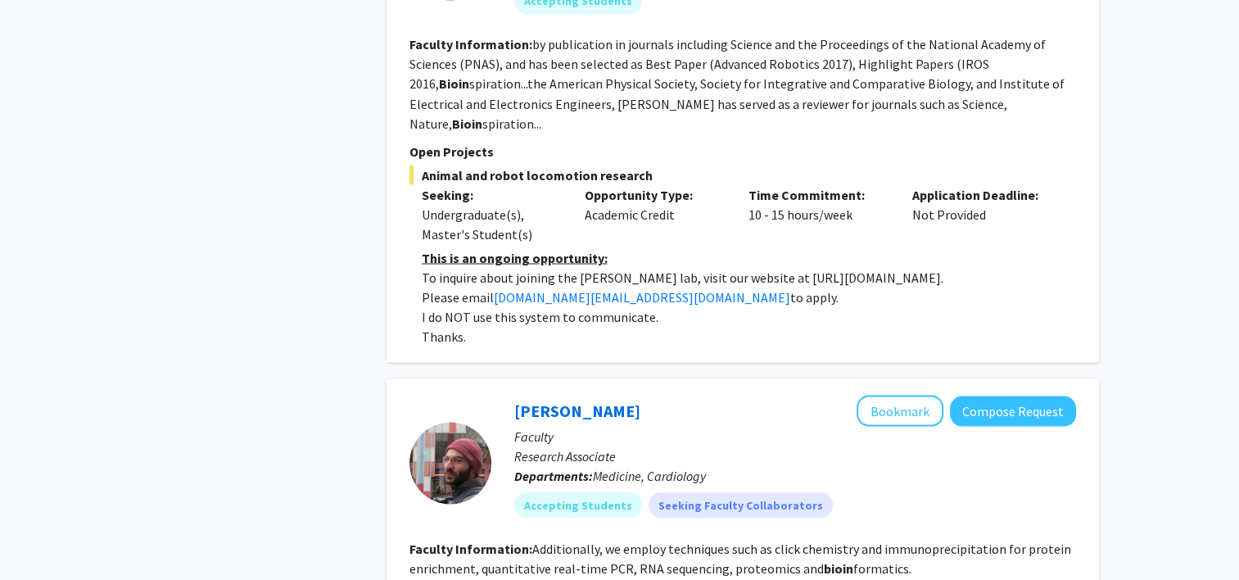
scroll to position [3151, 0]
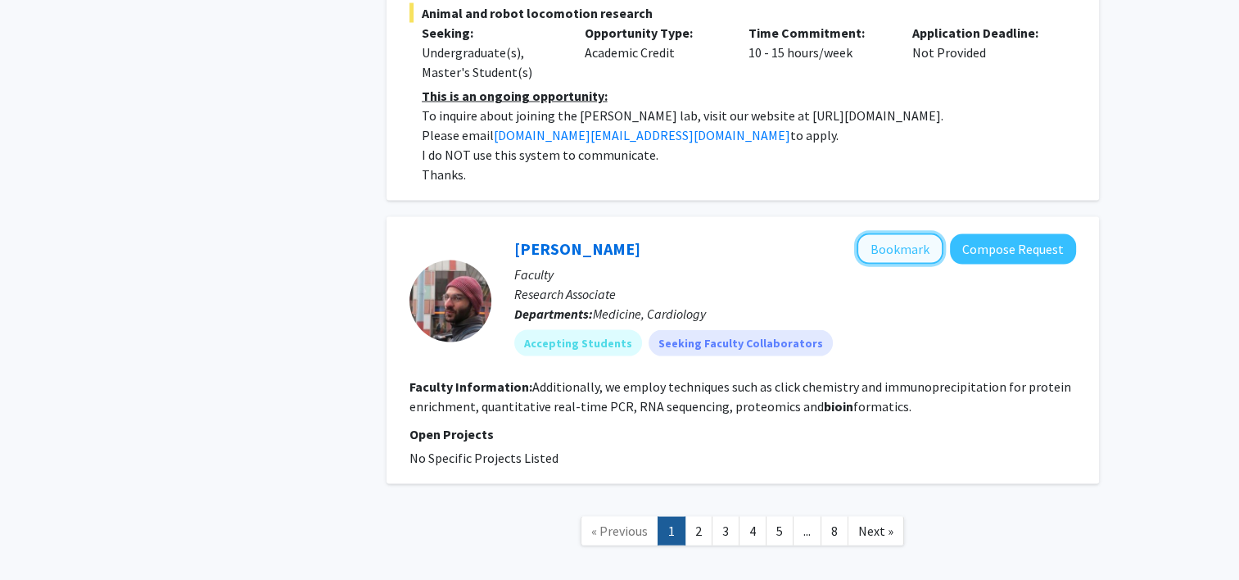
click at [615, 198] on button "Bookmark" at bounding box center [899, 248] width 87 height 31
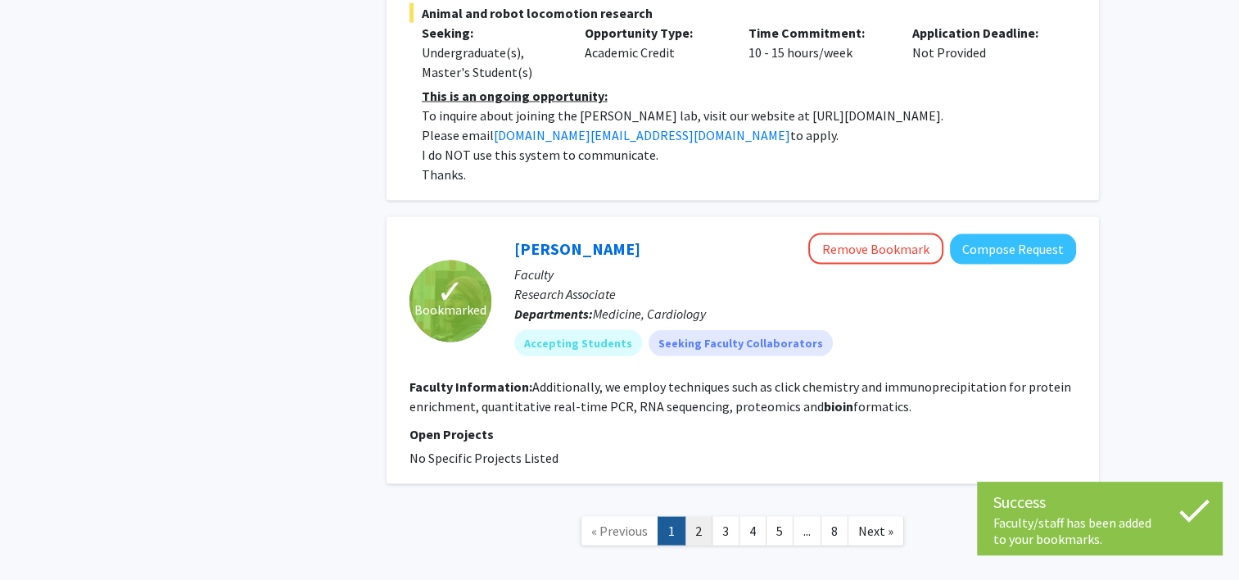
click at [615, 198] on link "2" at bounding box center [698, 531] width 28 height 29
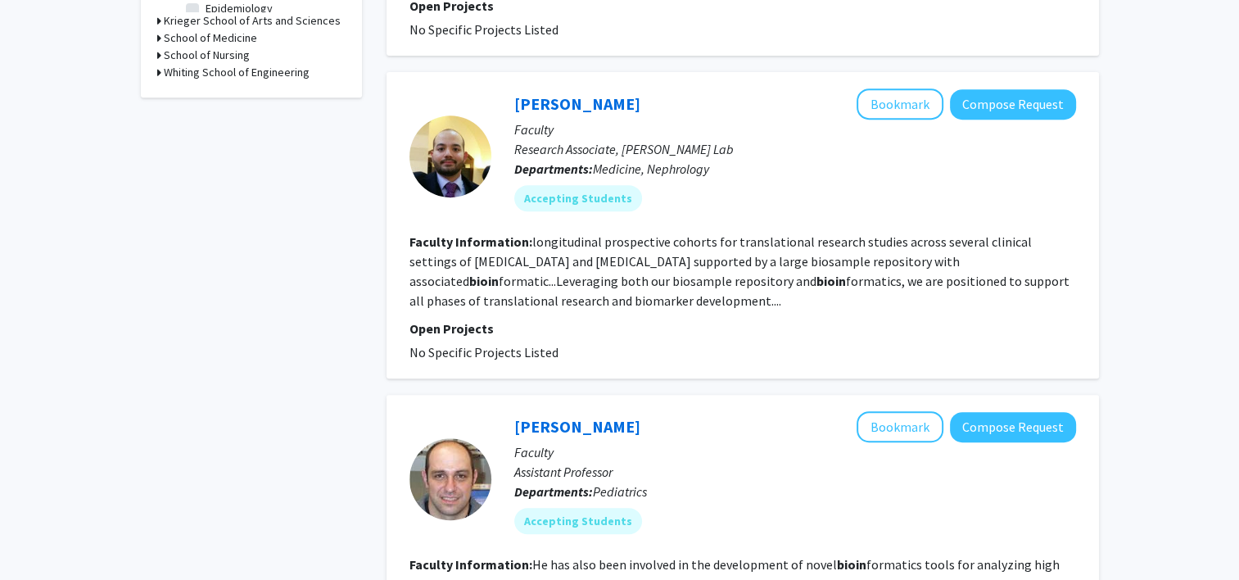
scroll to position [700, 0]
click at [615, 105] on button "Bookmark" at bounding box center [899, 103] width 87 height 31
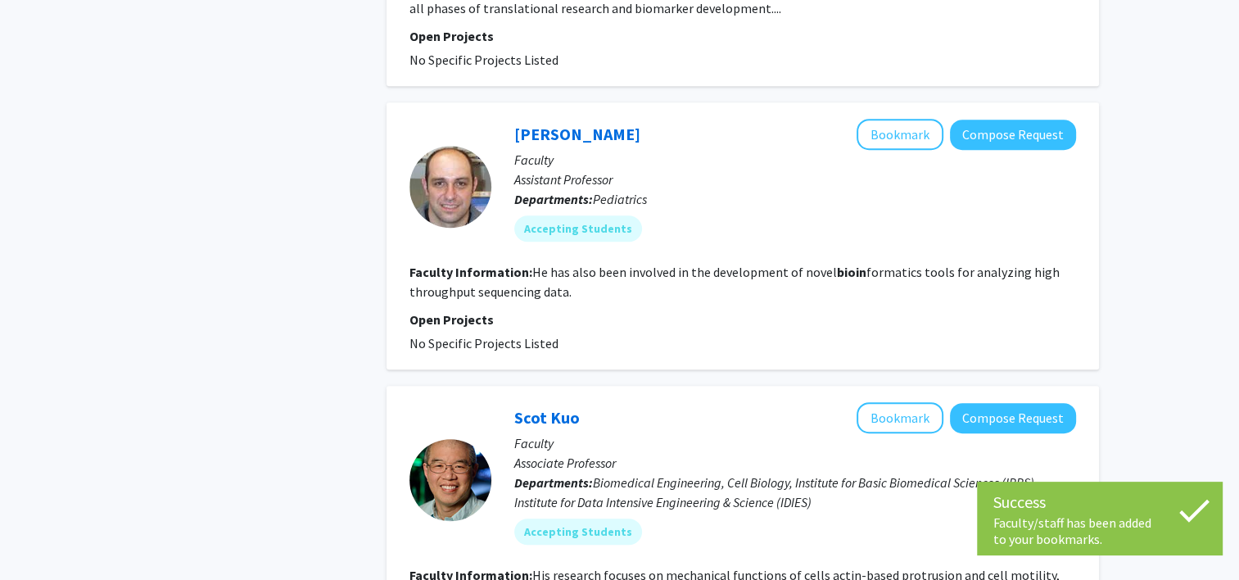
scroll to position [1028, 0]
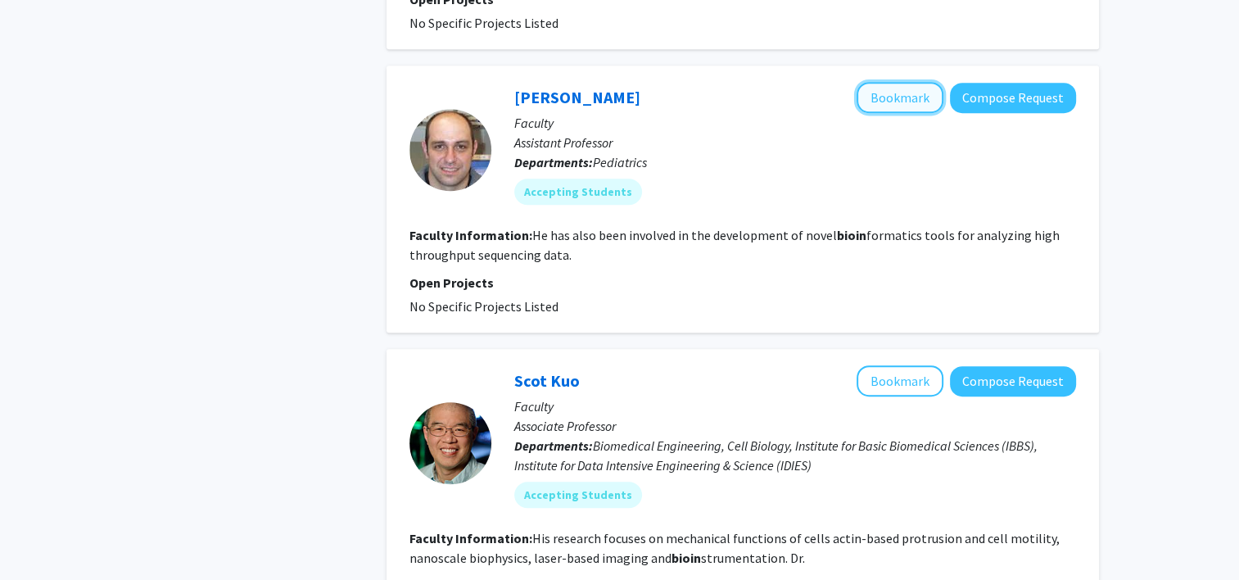
click at [615, 98] on button "Bookmark" at bounding box center [899, 97] width 87 height 31
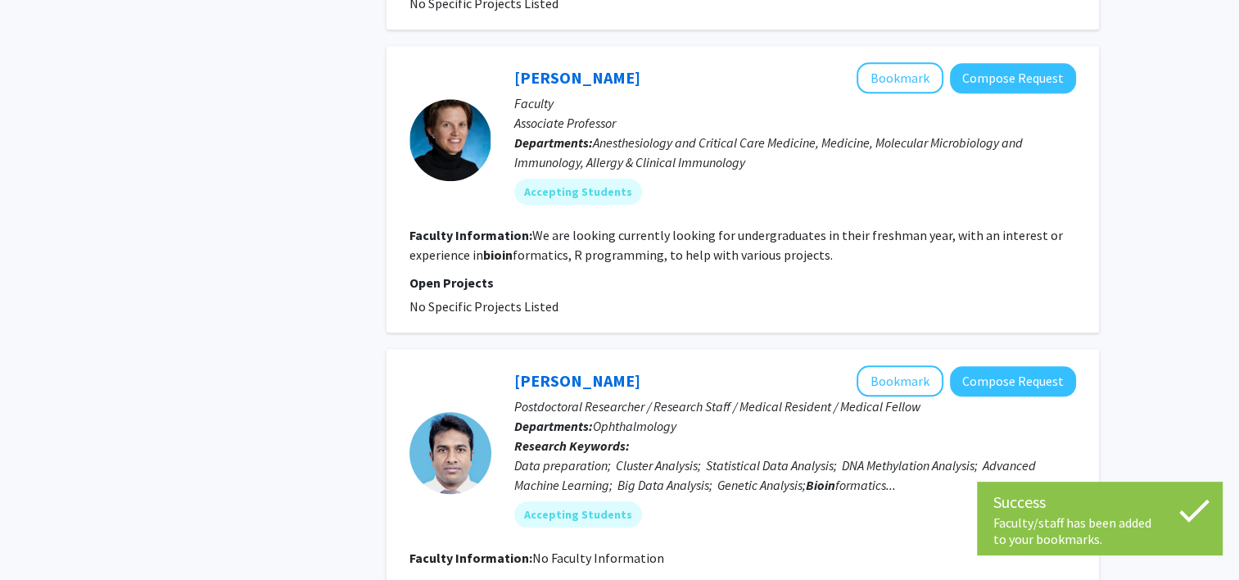
scroll to position [1636, 0]
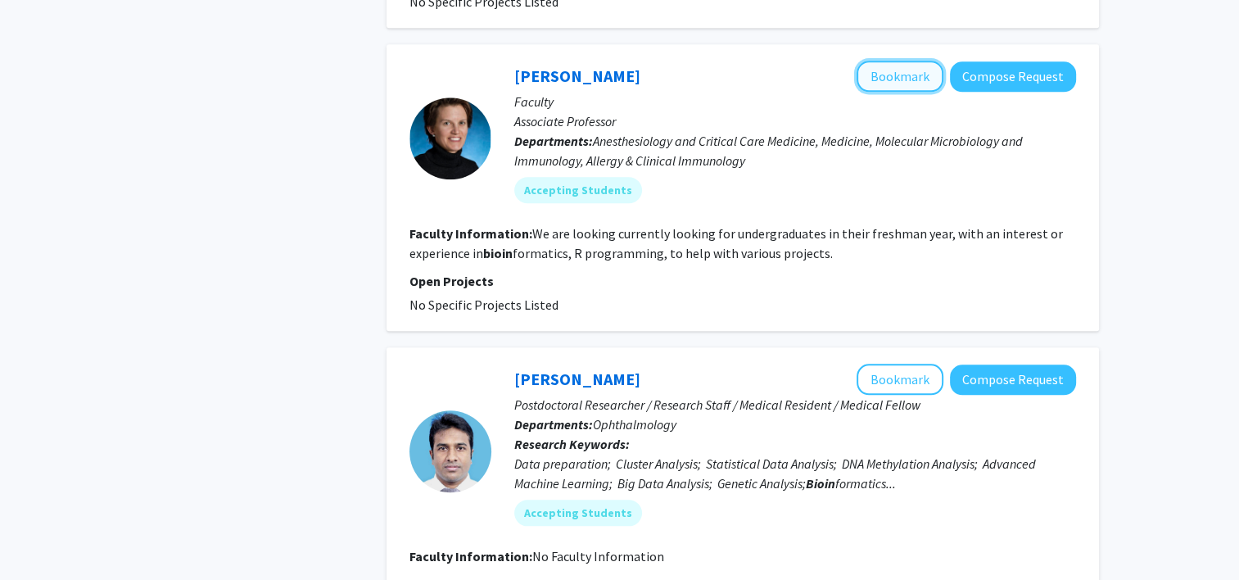
click at [615, 68] on button "Bookmark" at bounding box center [899, 76] width 87 height 31
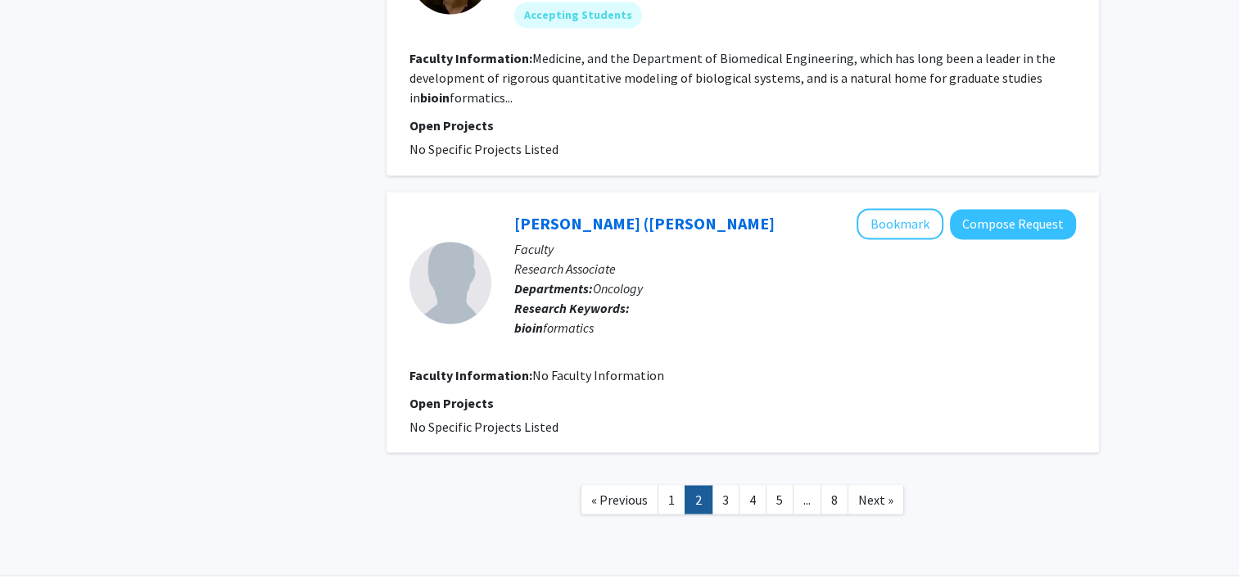
scroll to position [2722, 0]
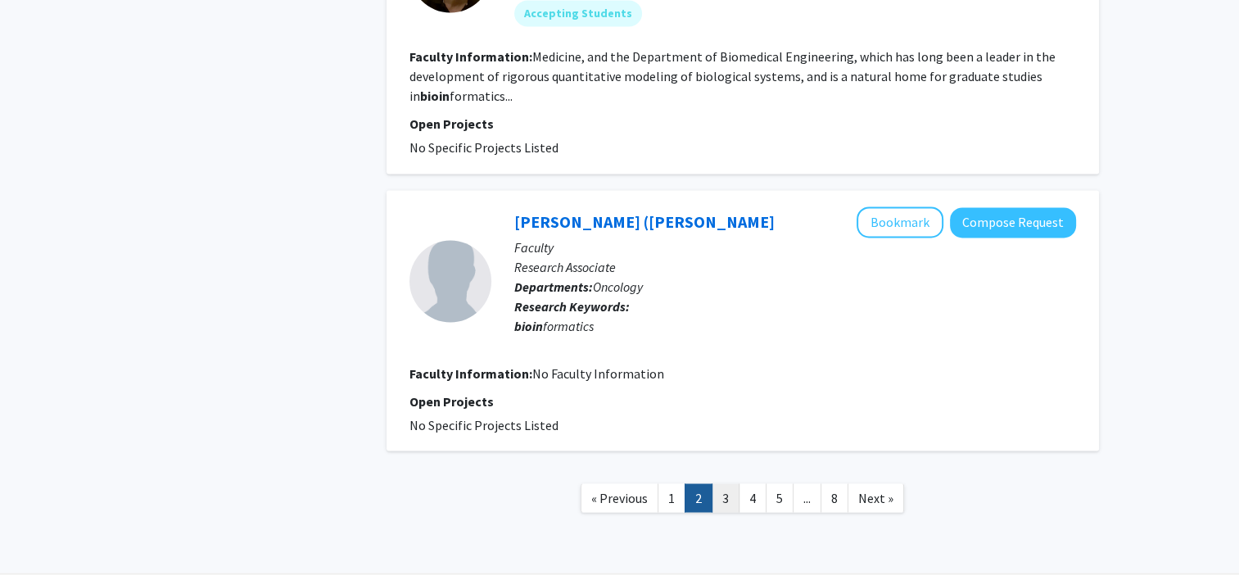
click at [615, 198] on link "3" at bounding box center [726, 497] width 28 height 29
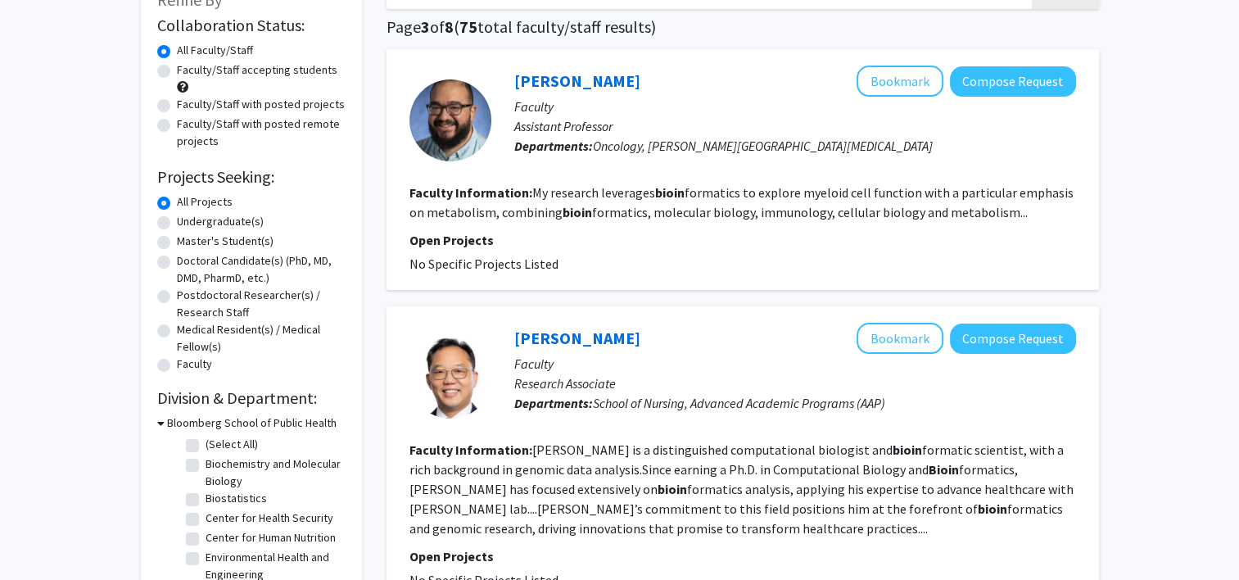
scroll to position [124, 0]
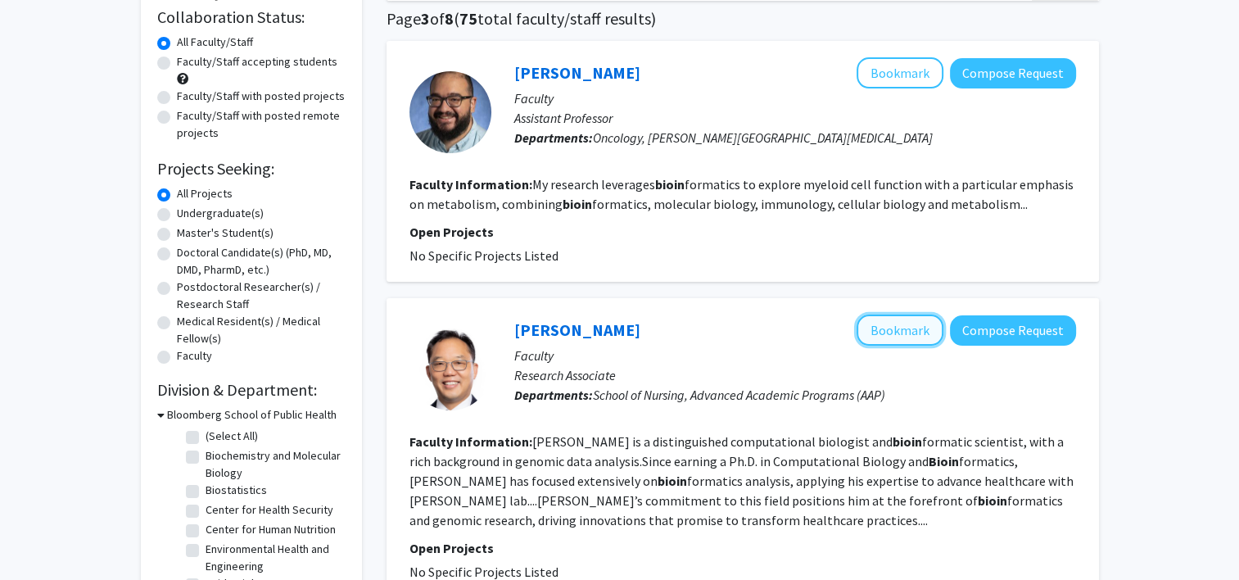
click at [615, 198] on button "Bookmark" at bounding box center [899, 329] width 87 height 31
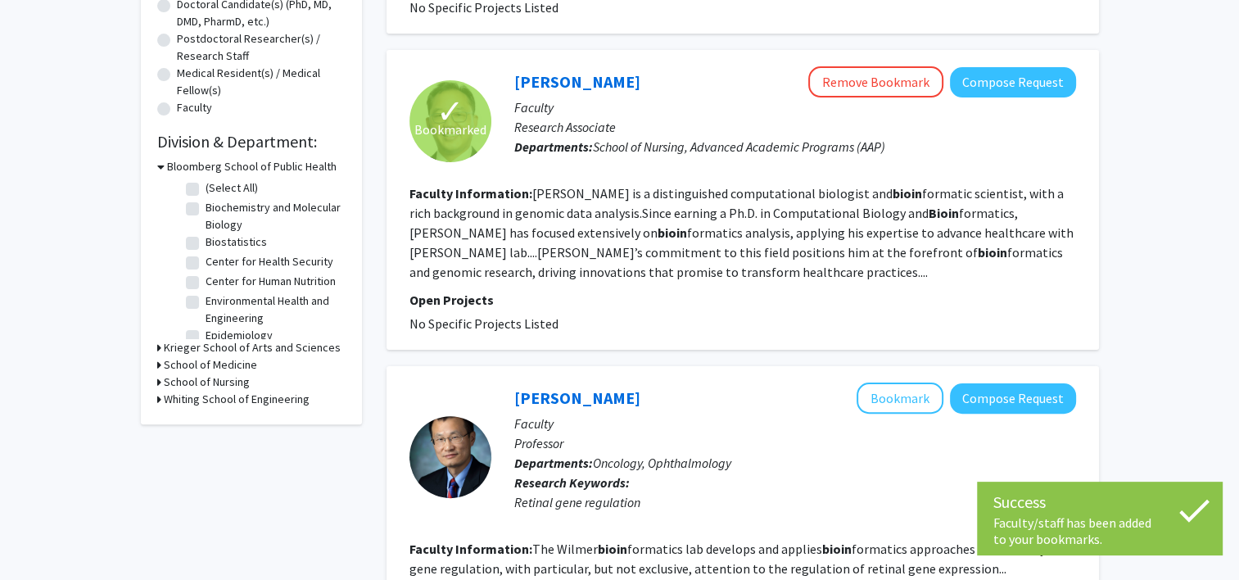
scroll to position [372, 0]
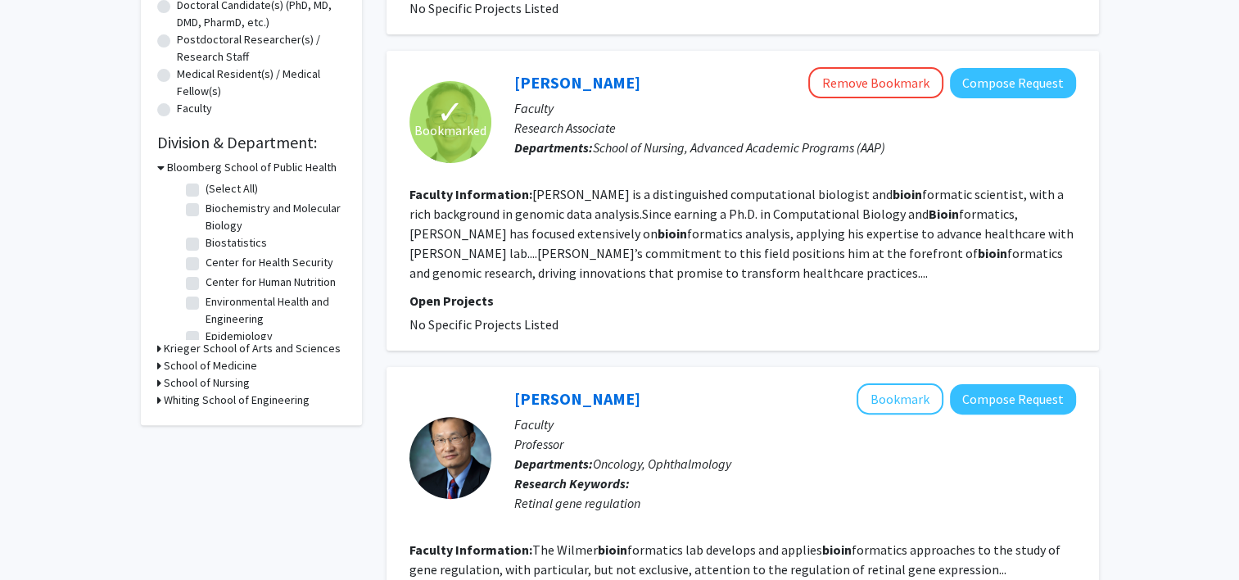
click at [159, 198] on icon at bounding box center [159, 365] width 4 height 17
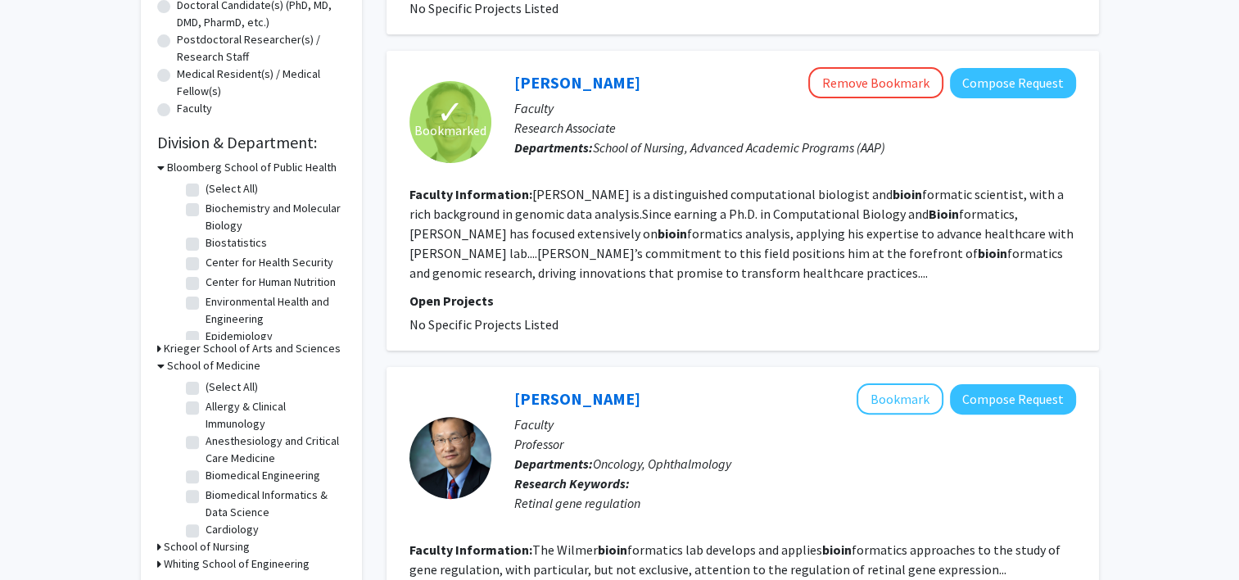
scroll to position [0, 0]
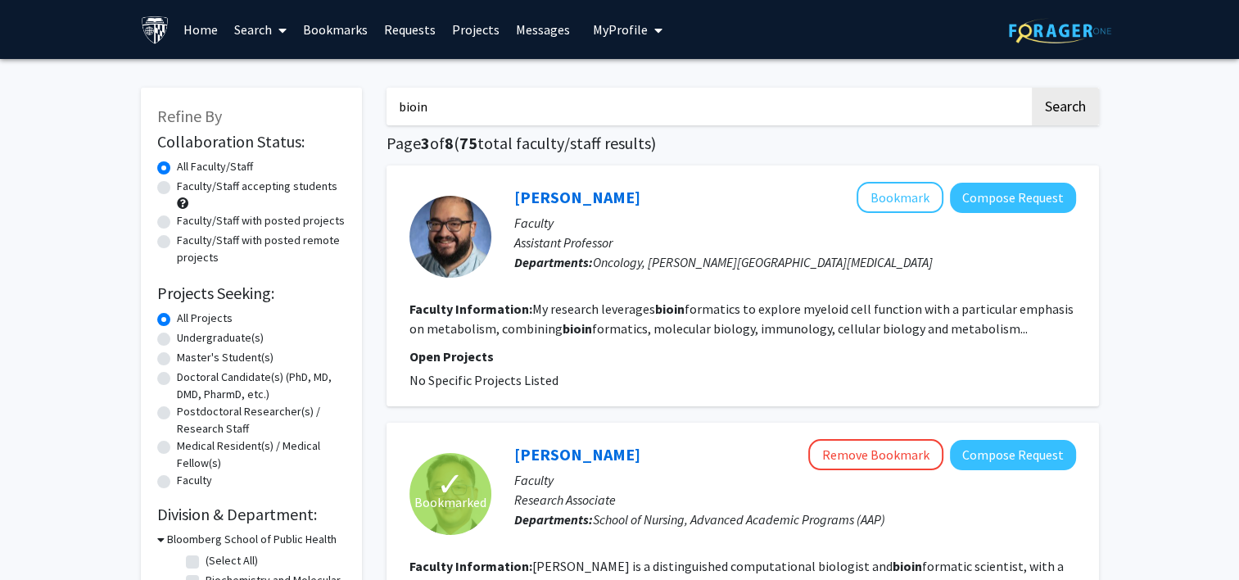
click at [344, 29] on link "Bookmarks" at bounding box center [335, 29] width 81 height 57
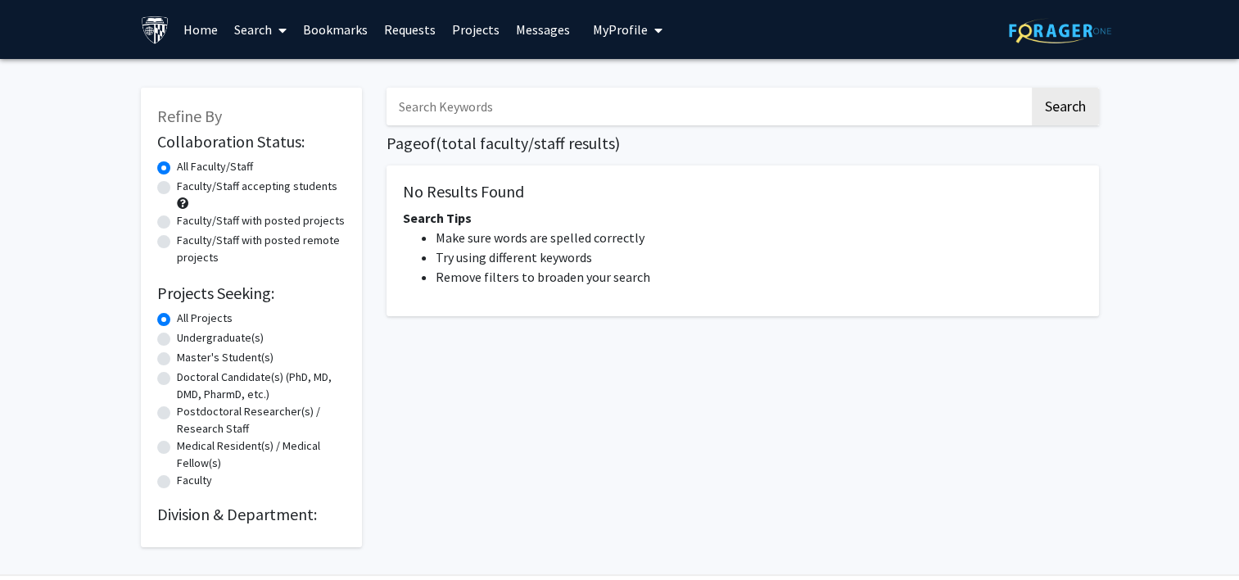
click at [491, 105] on input "Search Keywords" at bounding box center [707, 107] width 643 height 38
click at [615, 88] on button "Search" at bounding box center [1065, 107] width 67 height 38
click at [615, 111] on button "Search" at bounding box center [1065, 107] width 67 height 38
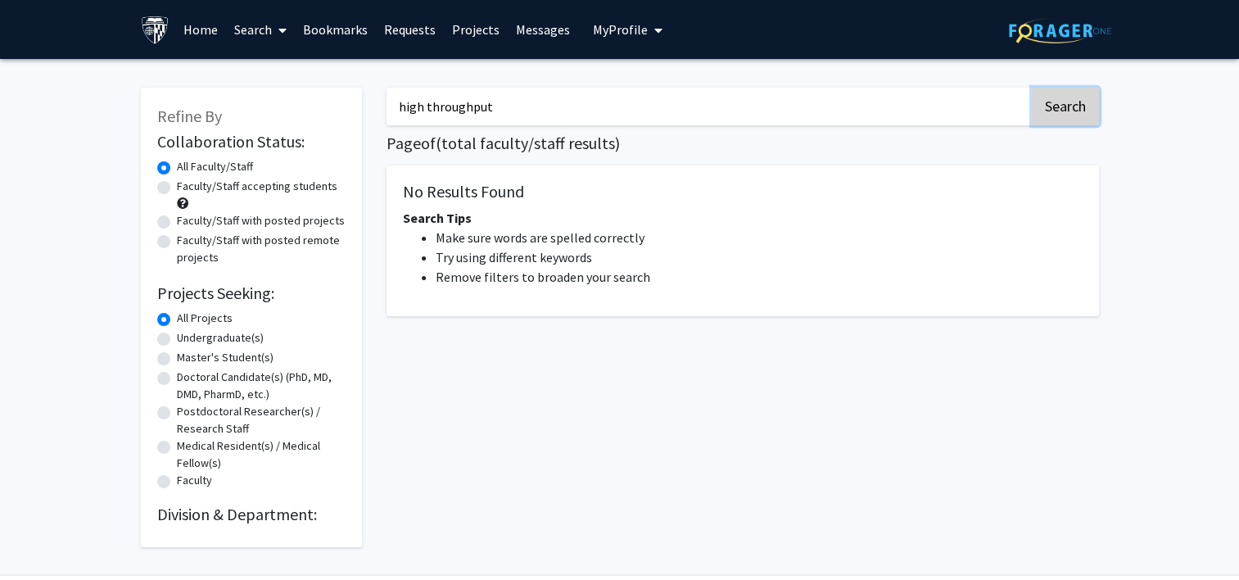
click at [615, 111] on button "Search" at bounding box center [1065, 107] width 67 height 38
click at [520, 111] on input "high throughput" at bounding box center [707, 107] width 643 height 38
type input "h"
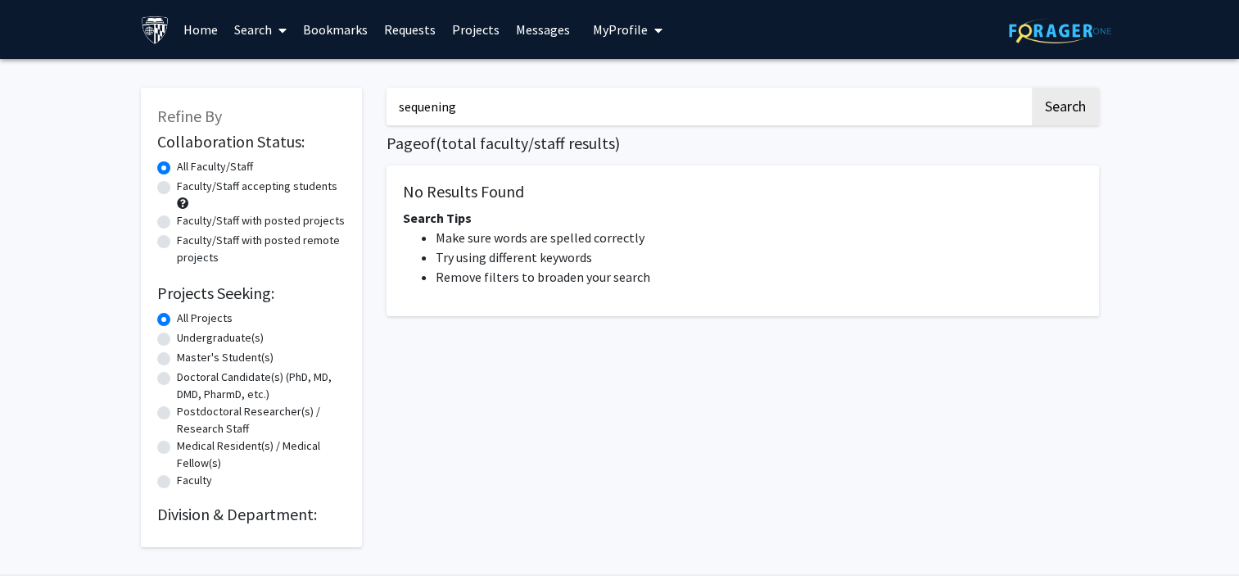
click at [615, 88] on button "Search" at bounding box center [1065, 107] width 67 height 38
click at [615, 115] on button "Search" at bounding box center [1065, 107] width 67 height 38
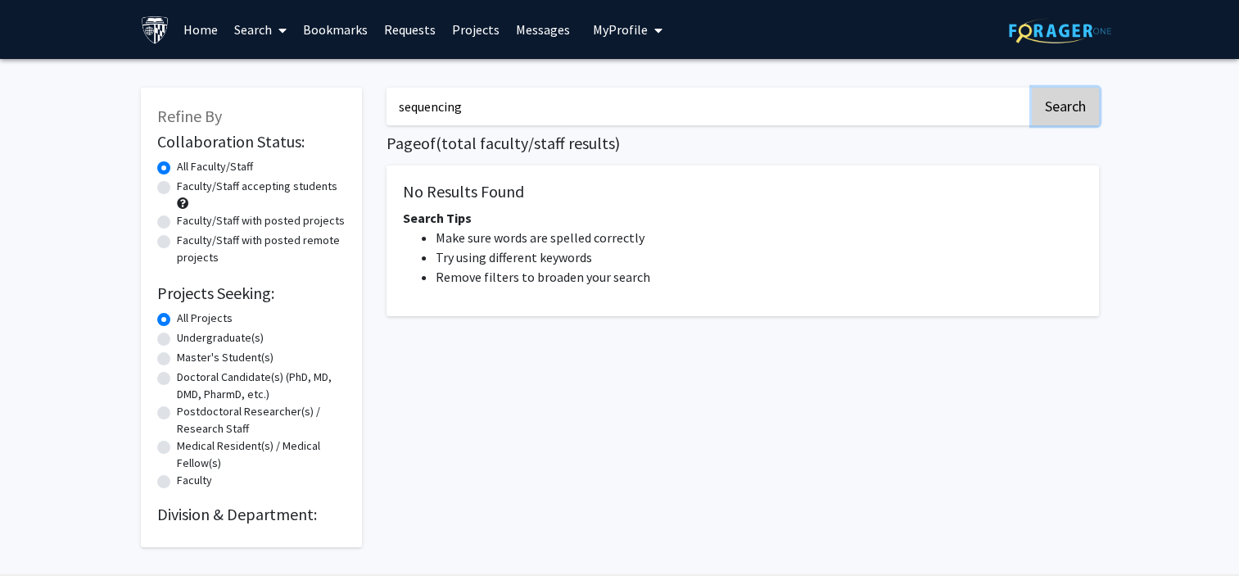
click at [615, 115] on button "Search" at bounding box center [1065, 107] width 67 height 38
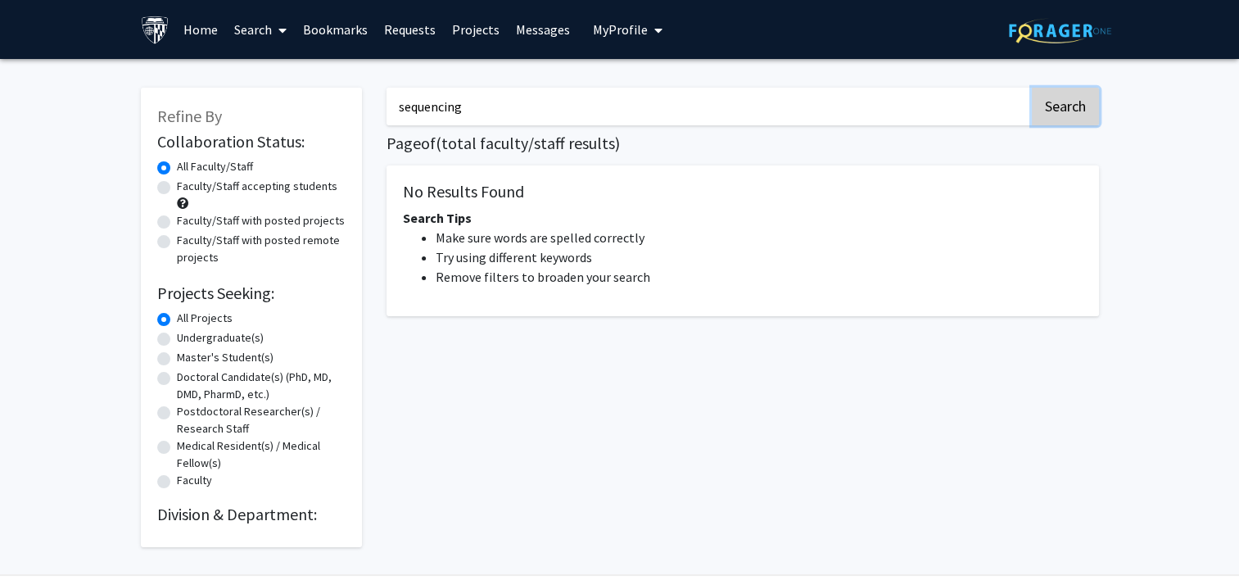
click at [615, 115] on button "Search" at bounding box center [1065, 107] width 67 height 38
click at [583, 108] on input "sequencing" at bounding box center [707, 107] width 643 height 38
type input "s"
type input "data"
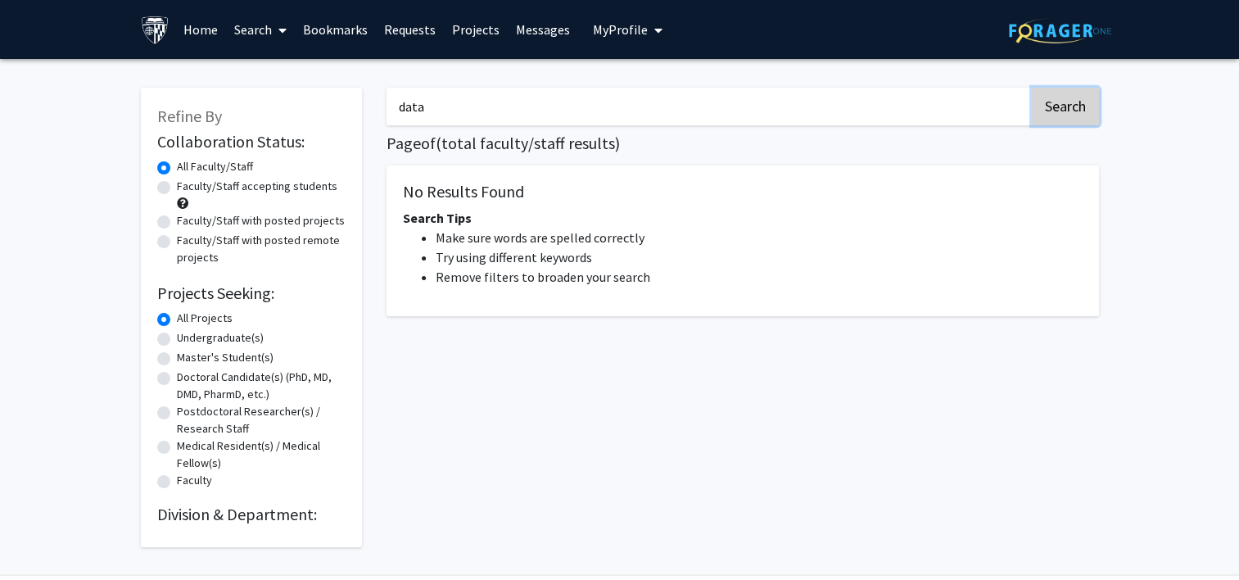
click at [615, 108] on button "Search" at bounding box center [1065, 107] width 67 height 38
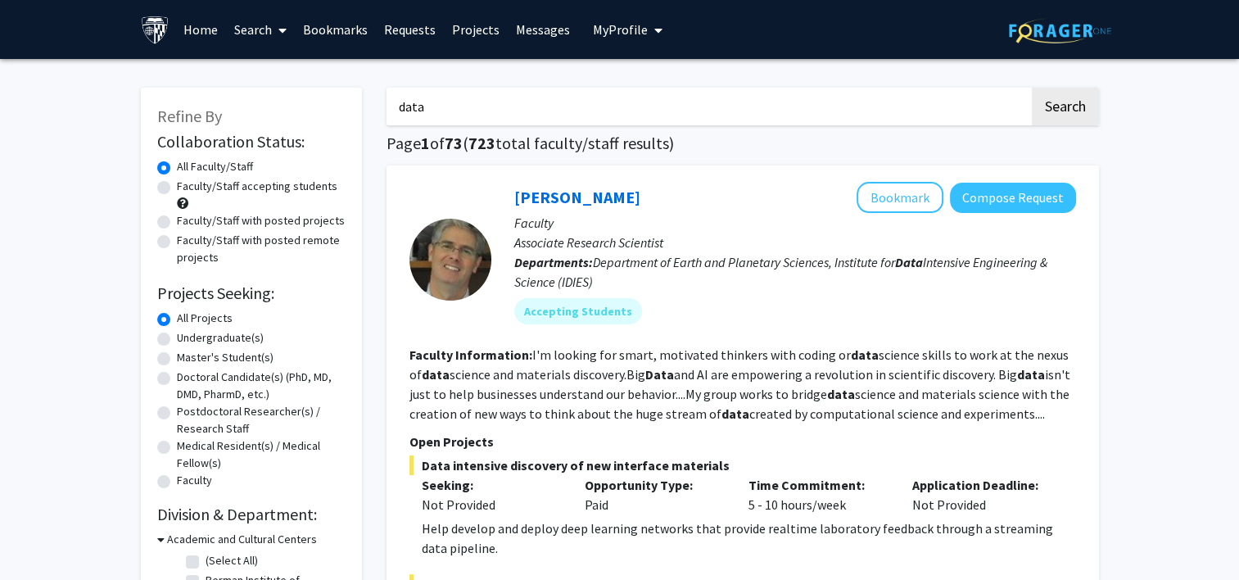
click at [461, 101] on input "data" at bounding box center [707, 107] width 643 height 38
type input "d"
click at [1095, 122] on button "Search" at bounding box center [1065, 107] width 67 height 38
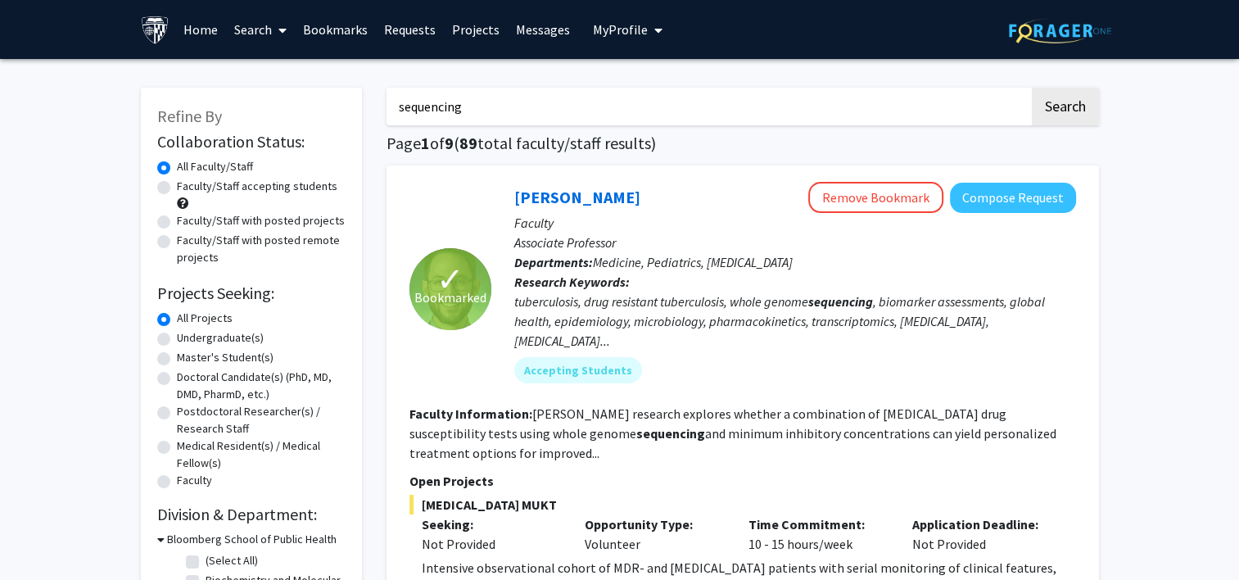
click at [506, 96] on input "sequencing" at bounding box center [707, 107] width 643 height 38
type input "s"
click at [1032, 88] on button "Search" at bounding box center [1065, 107] width 67 height 38
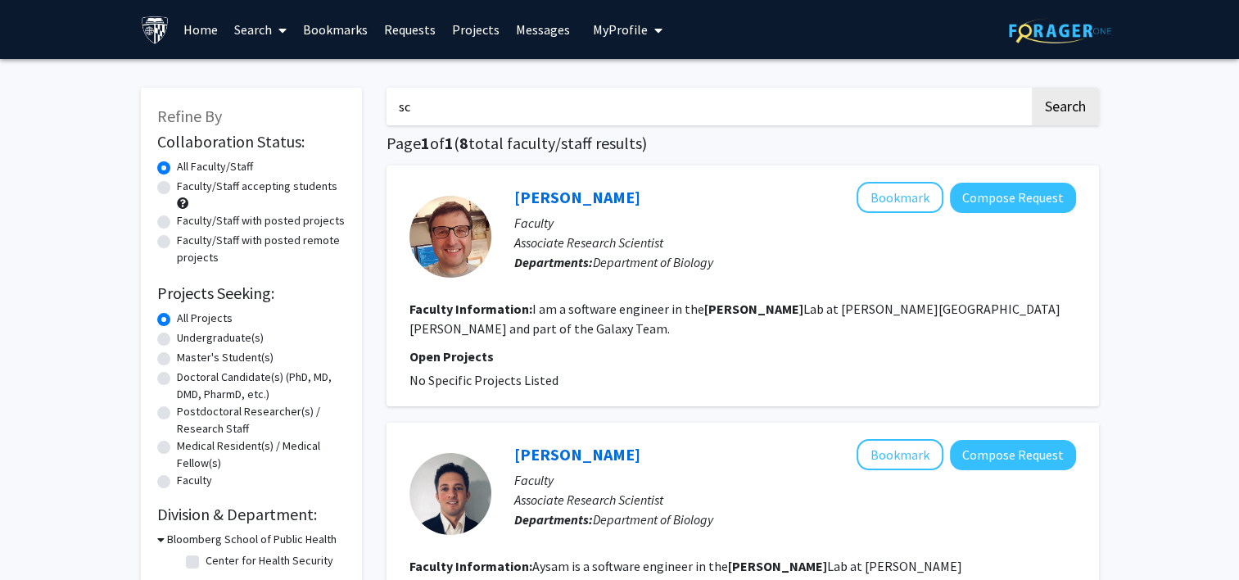
type input "s"
click at [1032, 88] on button "Search" at bounding box center [1065, 107] width 67 height 38
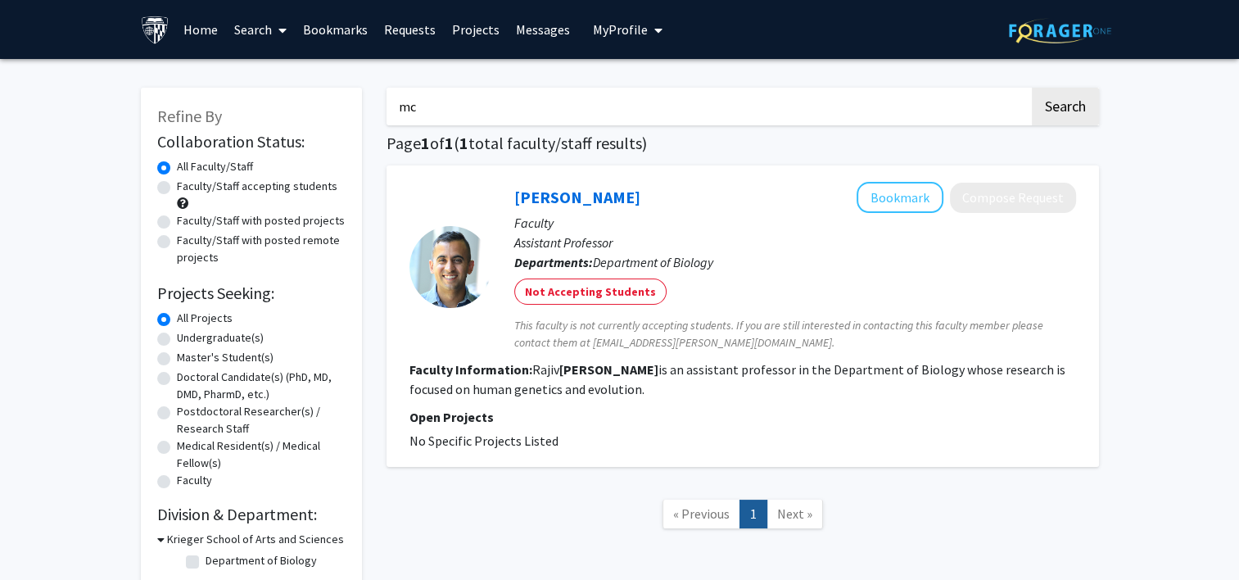
type input "m"
click at [1032, 88] on button "Search" at bounding box center [1065, 107] width 67 height 38
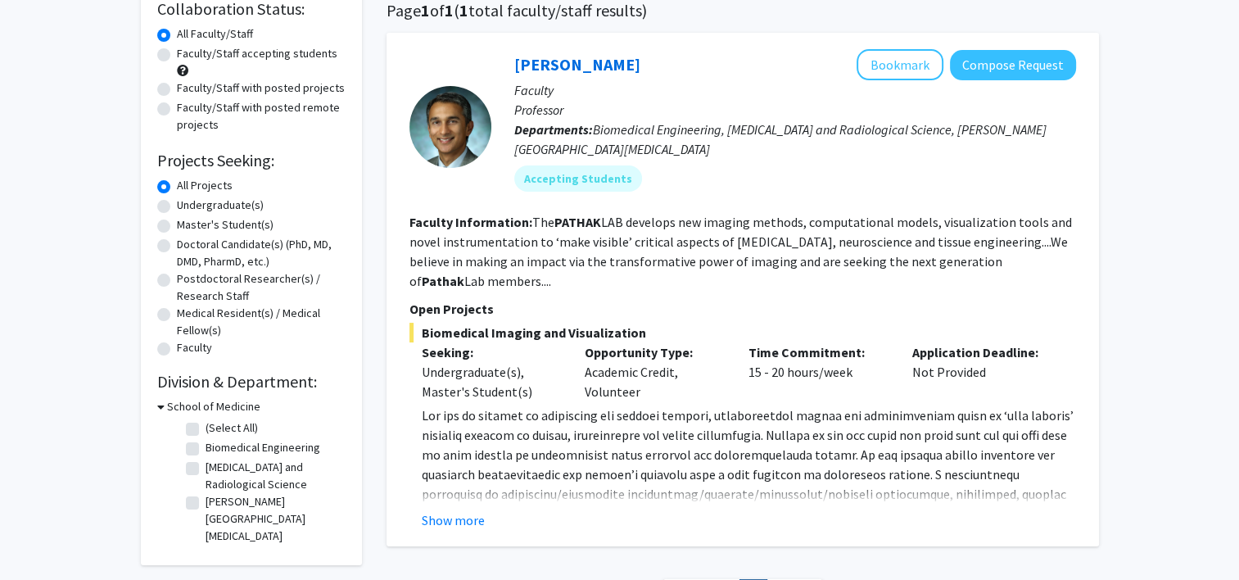
scroll to position [150, 0]
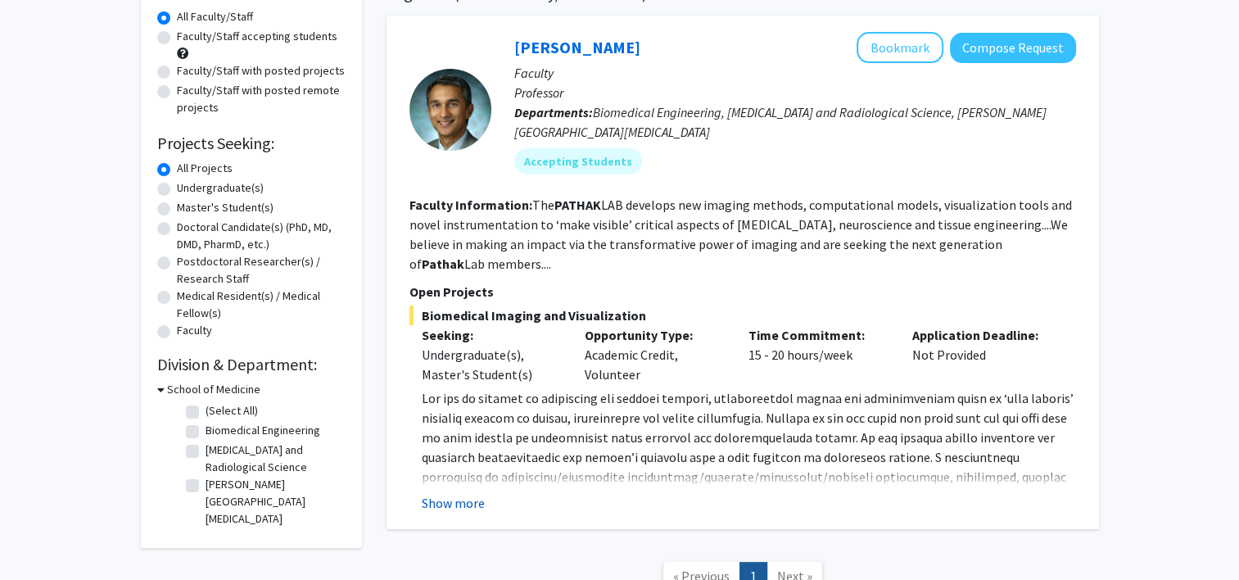
click at [480, 493] on button "Show more" at bounding box center [453, 503] width 63 height 20
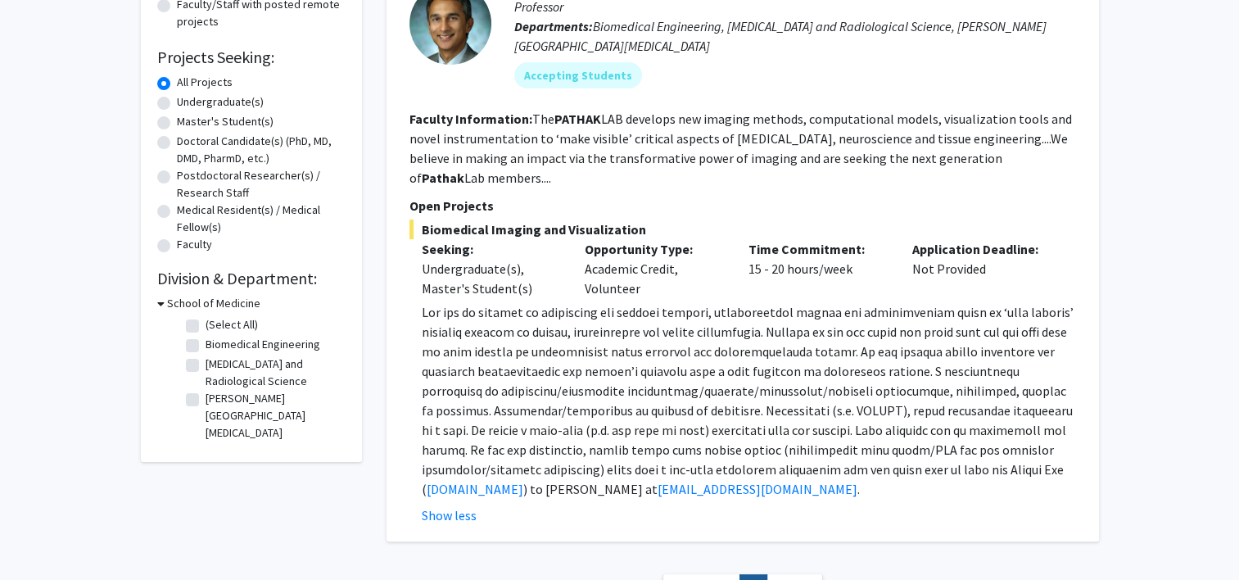
scroll to position [0, 0]
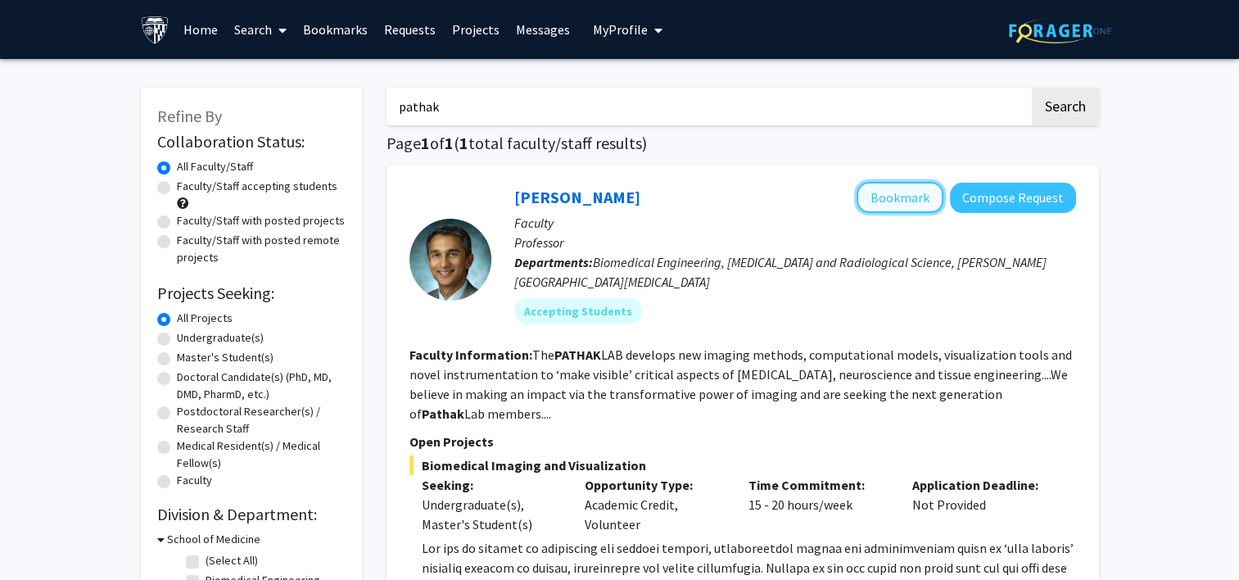
click at [889, 211] on button "Bookmark" at bounding box center [899, 197] width 87 height 31
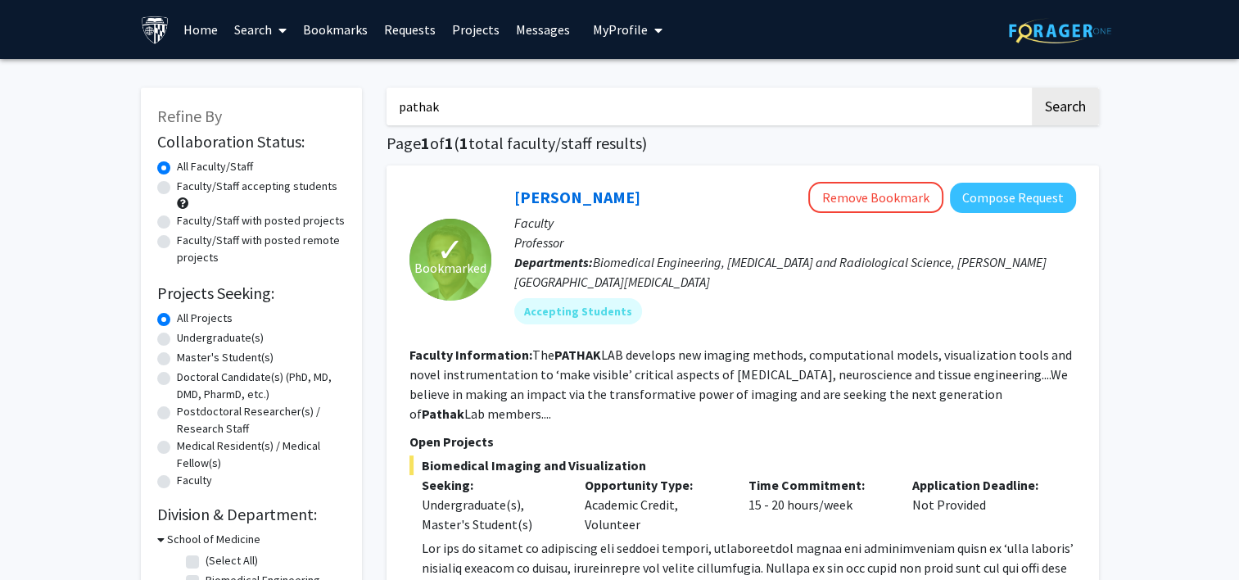
click at [464, 108] on input "pathak" at bounding box center [707, 107] width 643 height 38
type input "p"
click at [1032, 88] on button "Search" at bounding box center [1065, 107] width 67 height 38
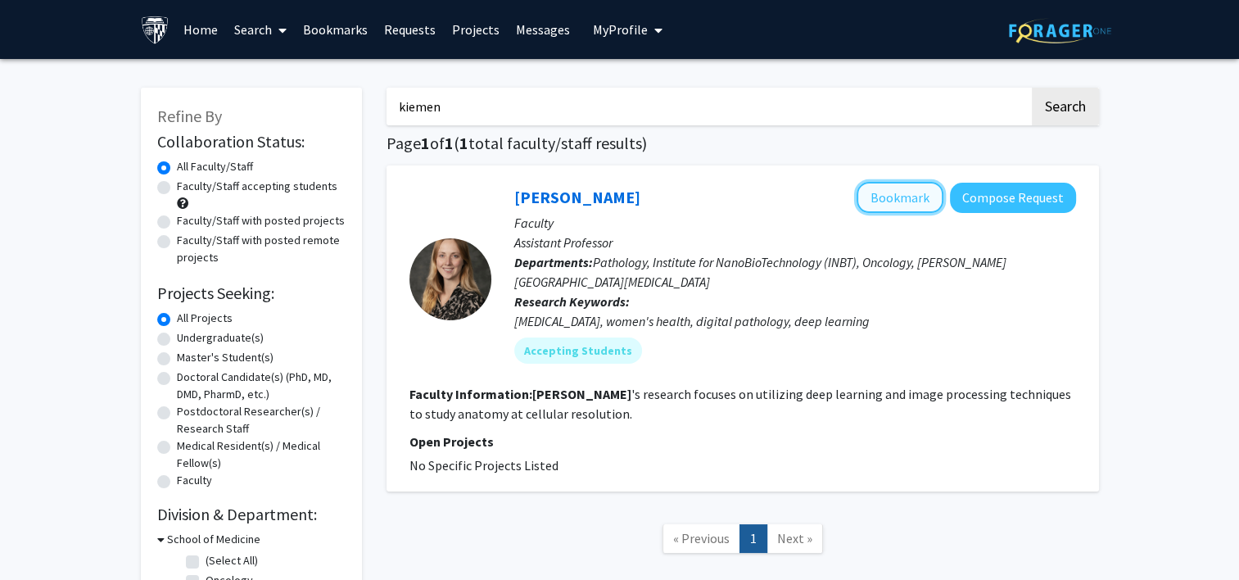
click at [889, 203] on button "Bookmark" at bounding box center [899, 197] width 87 height 31
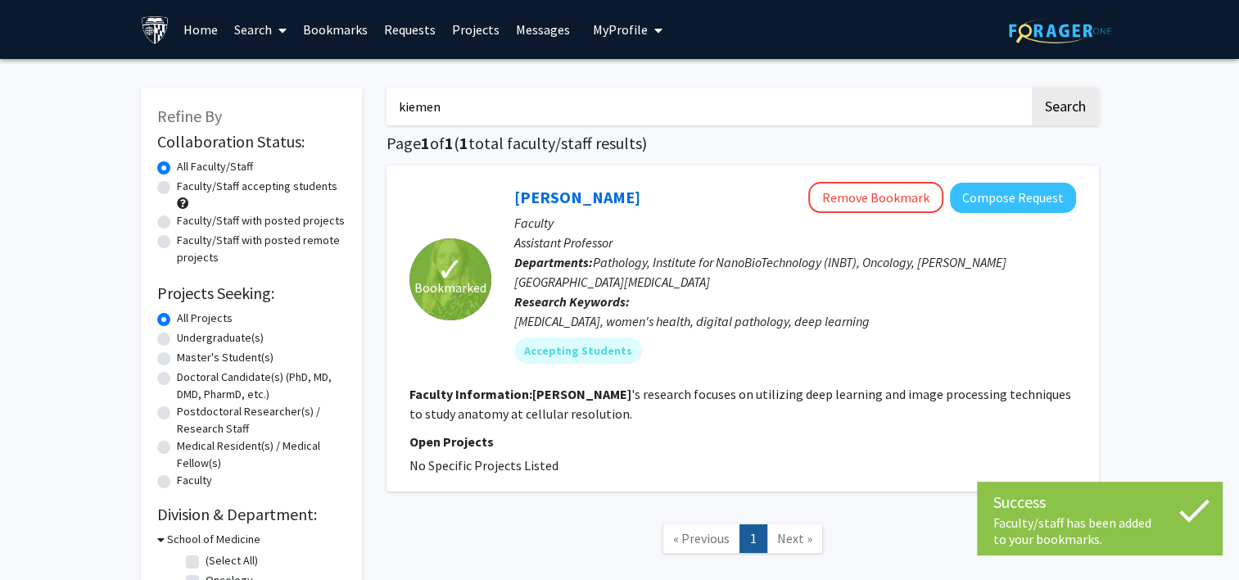
click at [512, 108] on input "kiemen" at bounding box center [707, 107] width 643 height 38
type input "k"
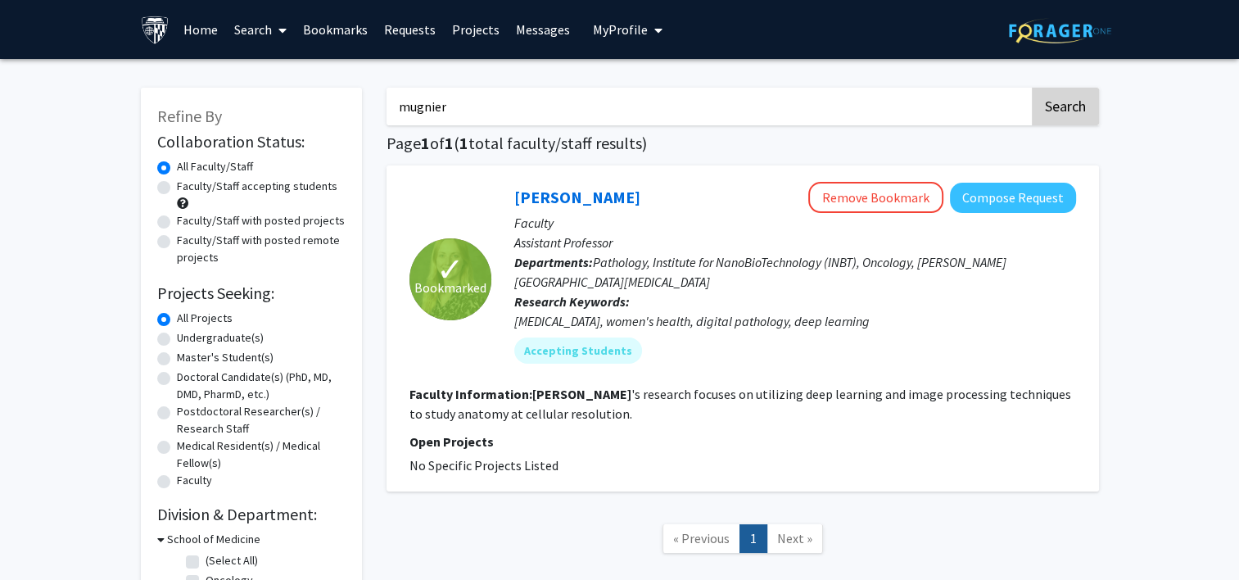
type input "mugnier"
click at [1055, 95] on button "Search" at bounding box center [1065, 107] width 67 height 38
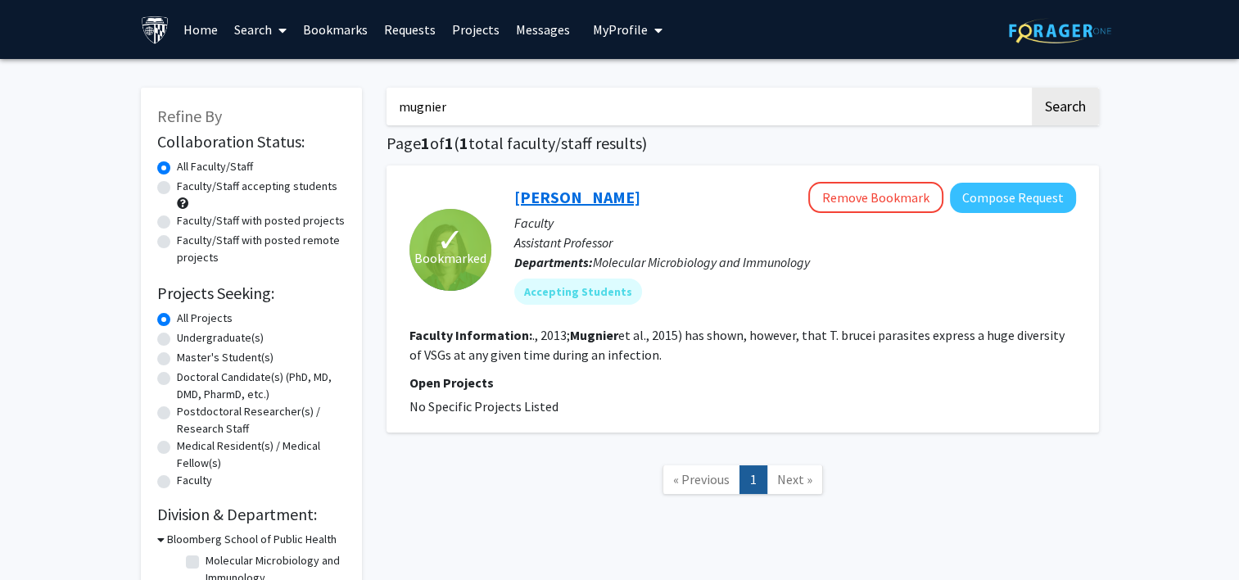
click at [563, 203] on link "[PERSON_NAME]" at bounding box center [577, 197] width 126 height 20
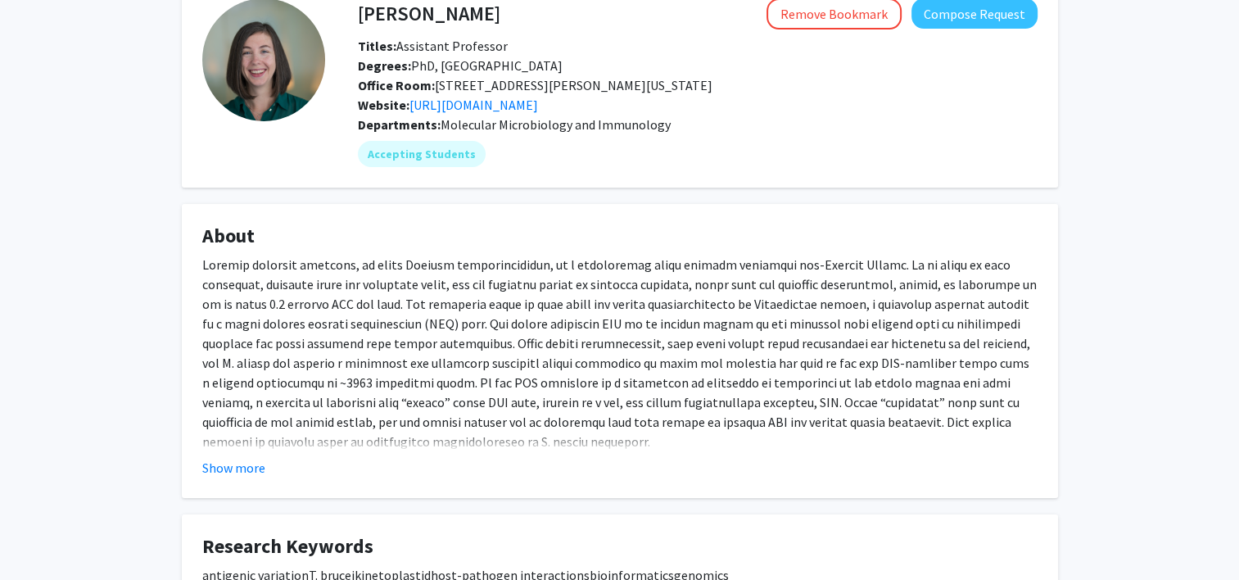
scroll to position [219, 0]
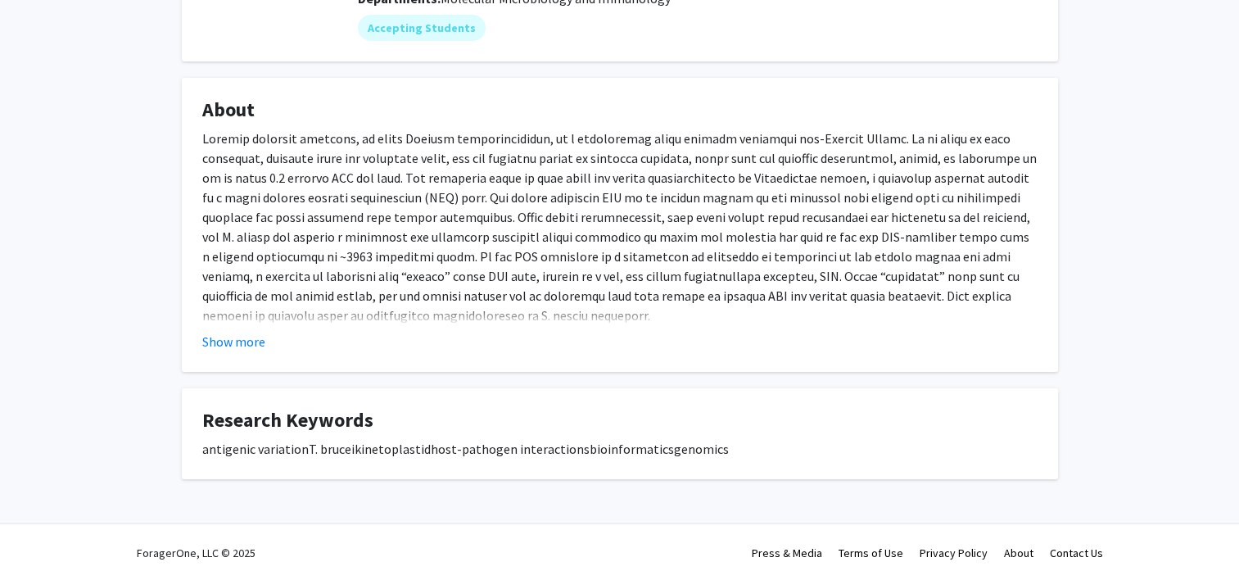
click at [255, 353] on fg-card "About In textbook depictions of antigenic variation, each of these waves is typ…" at bounding box center [620, 225] width 876 height 294
